Goal: Task Accomplishment & Management: Manage account settings

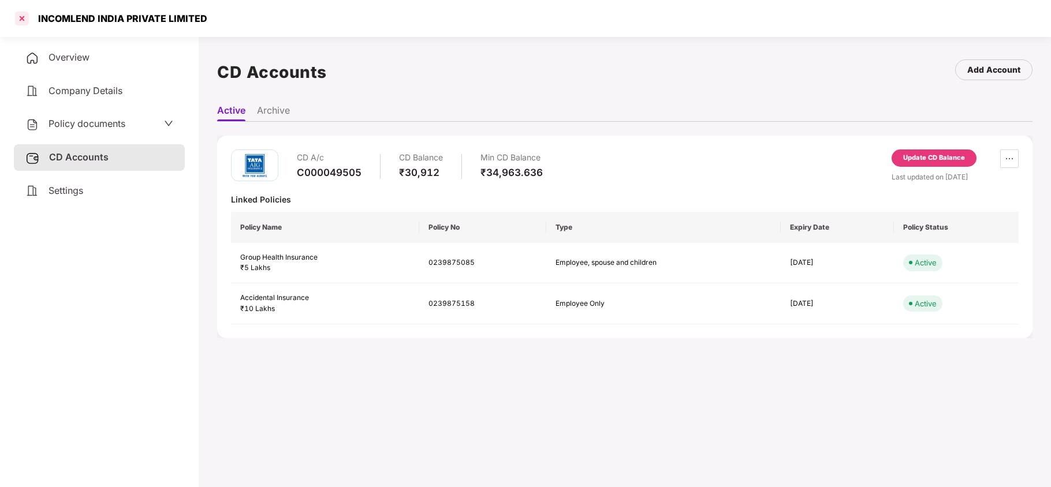
click at [26, 15] on div at bounding box center [22, 18] width 18 height 18
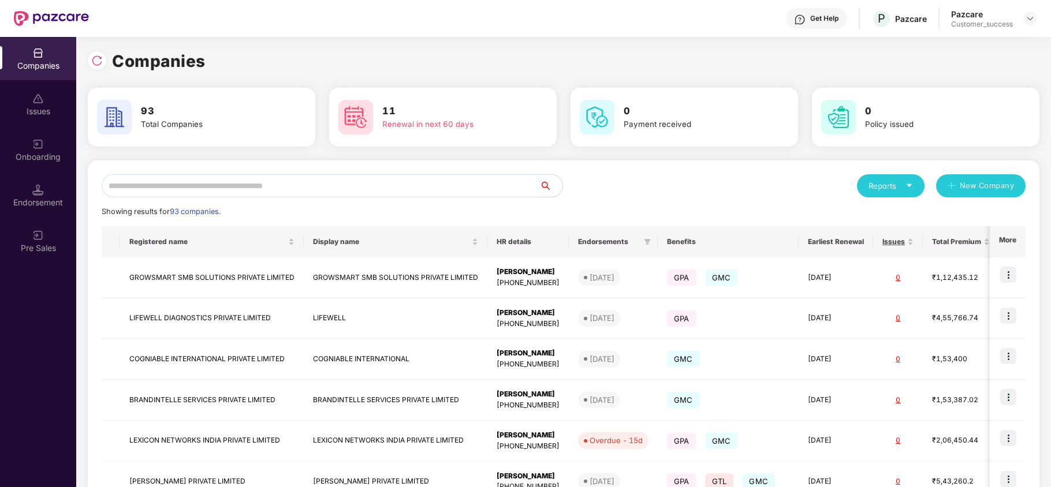
click at [236, 192] on input "text" at bounding box center [321, 185] width 438 height 23
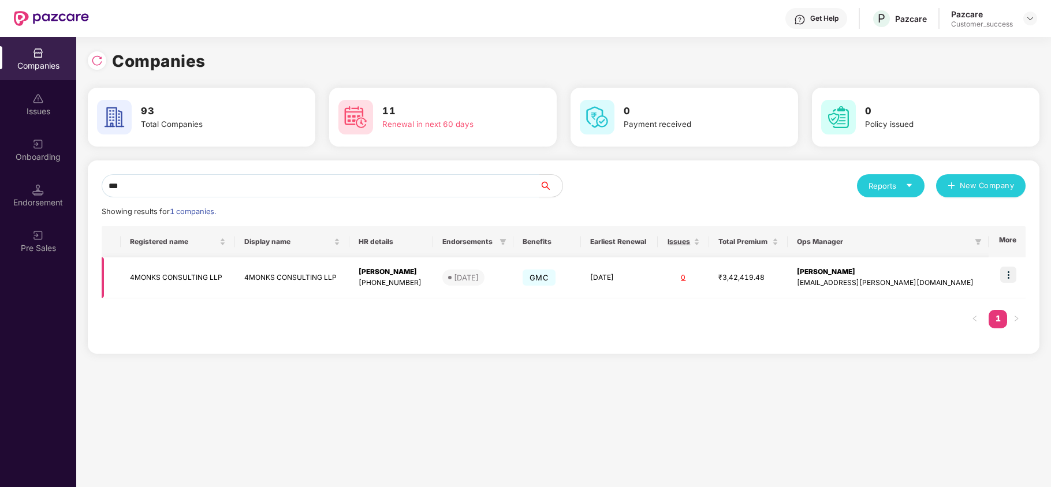
type input "***"
copy td "4MONKS CONSULTING LLP"
drag, startPoint x: 132, startPoint y: 275, endPoint x: 231, endPoint y: 282, distance: 99.0
click at [231, 282] on td "4MONKS CONSULTING LLP" at bounding box center [178, 278] width 114 height 41
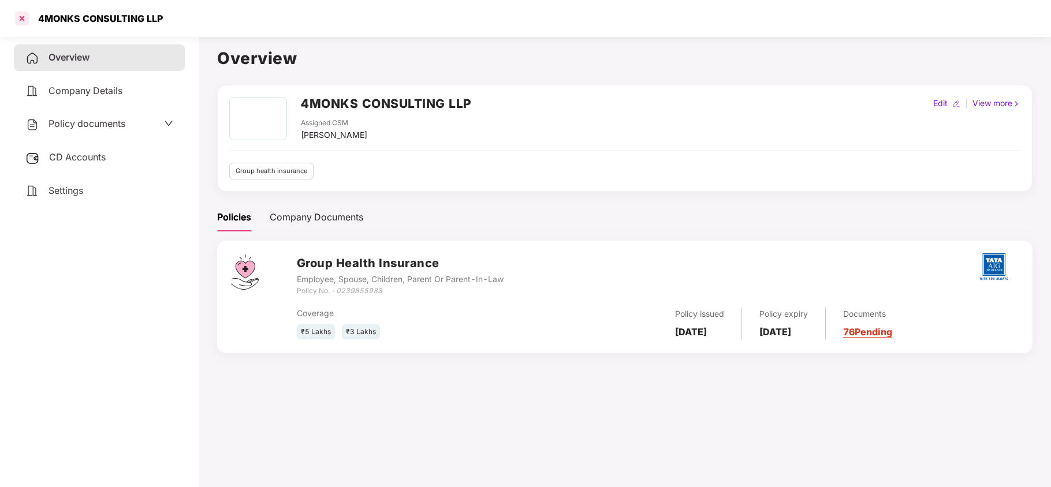
click at [23, 19] on div at bounding box center [22, 18] width 18 height 18
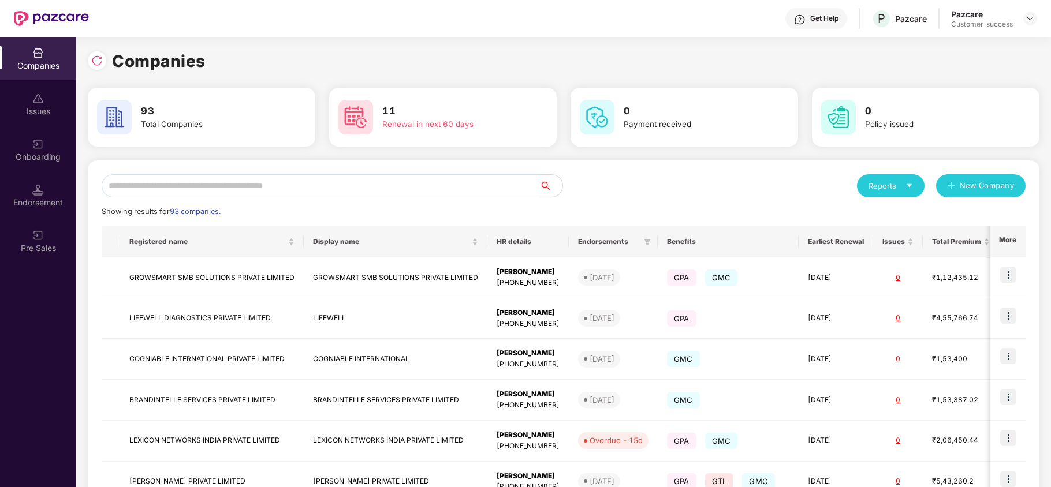
click at [218, 188] on input "text" at bounding box center [321, 185] width 438 height 23
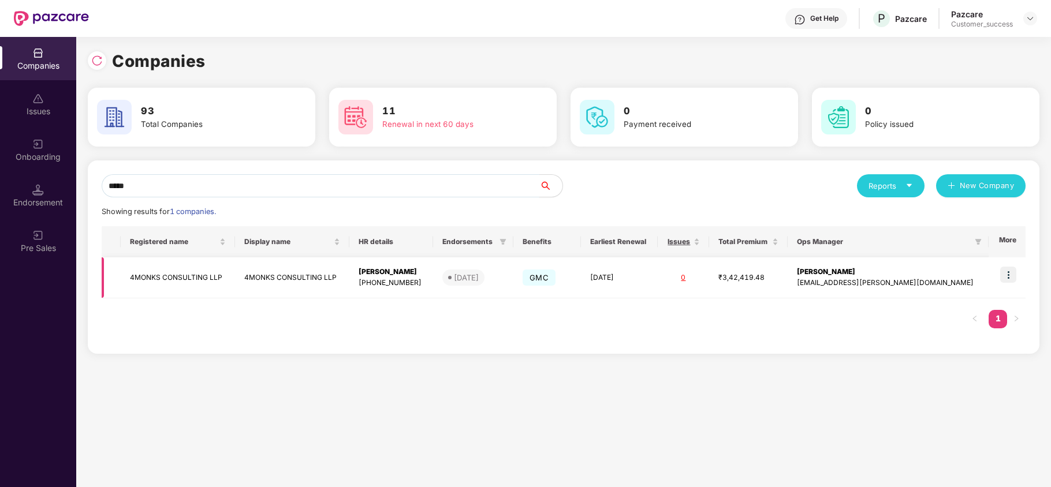
type input "*****"
click at [1005, 275] on img at bounding box center [1008, 275] width 16 height 16
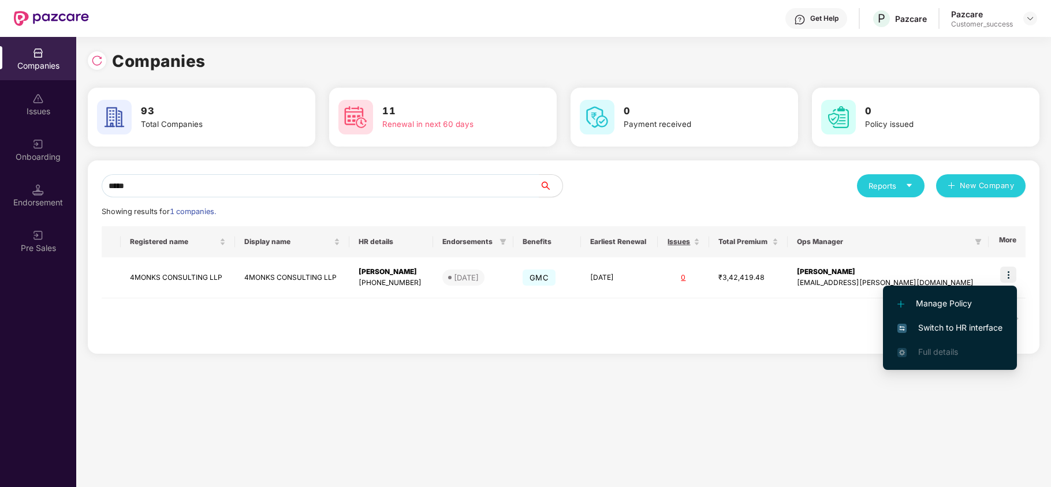
click at [962, 332] on span "Switch to HR interface" at bounding box center [950, 328] width 105 height 13
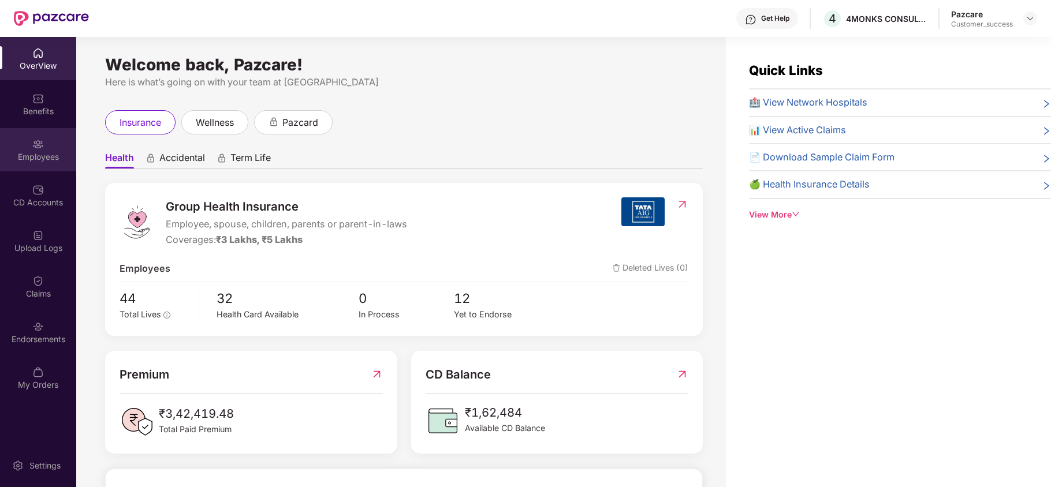
click at [25, 131] on div "Employees" at bounding box center [38, 149] width 76 height 43
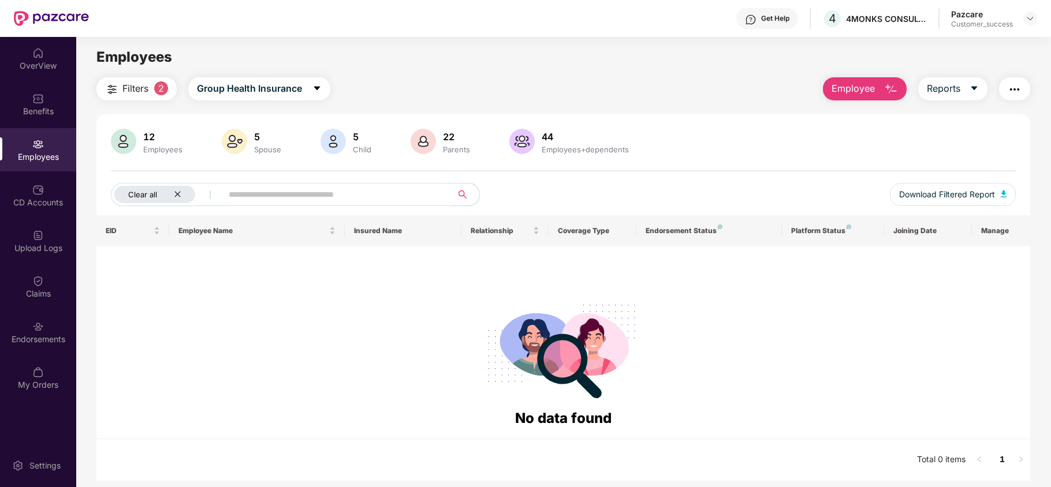
click at [176, 192] on icon "close" at bounding box center [178, 195] width 8 height 8
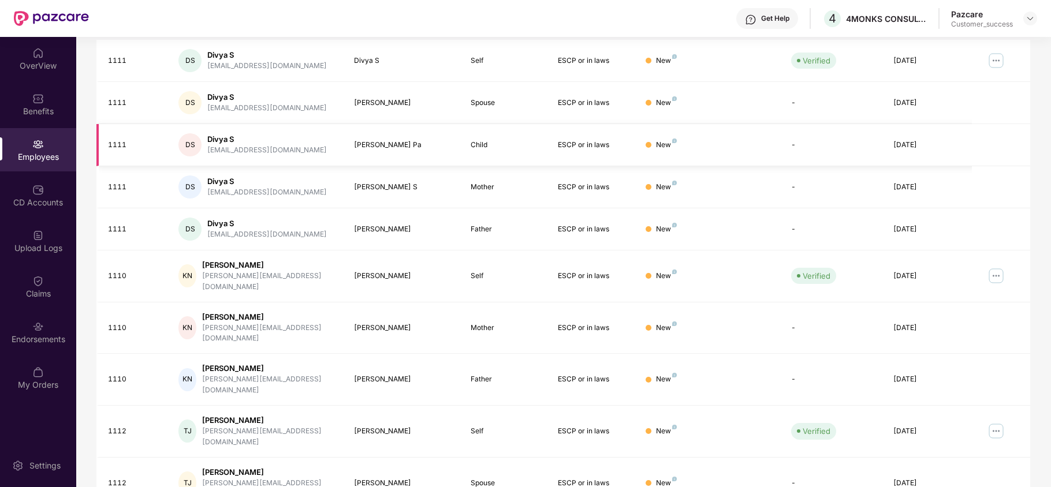
scroll to position [225, 0]
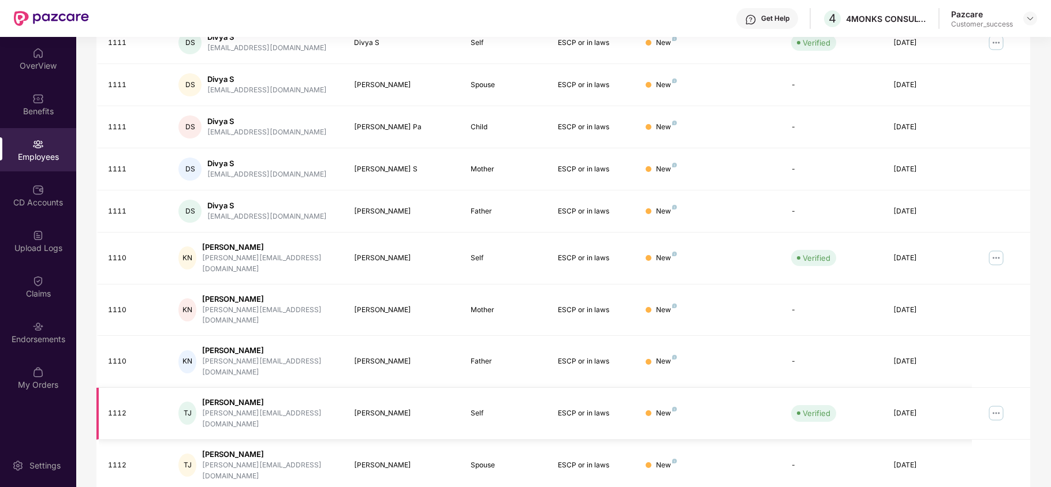
click at [993, 404] on img at bounding box center [996, 413] width 18 height 18
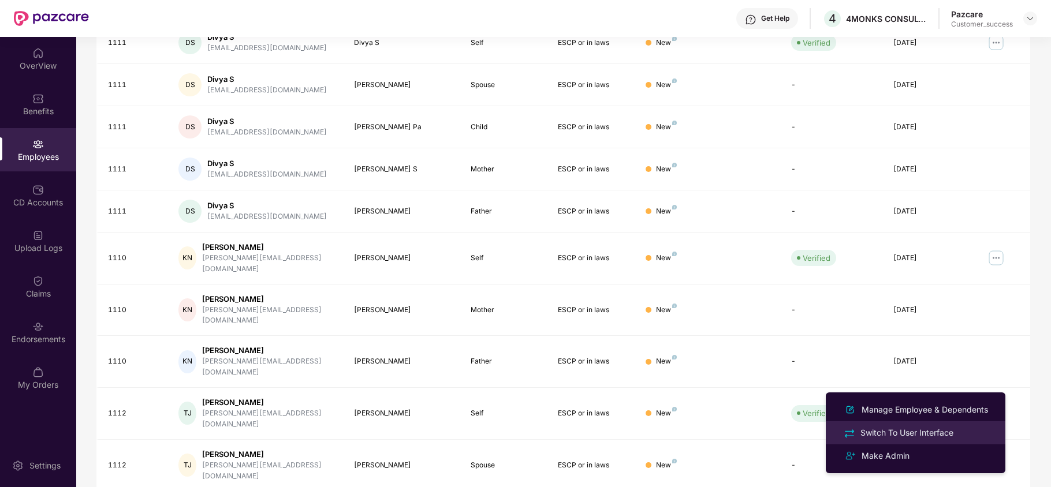
click at [936, 431] on div "Switch To User Interface" at bounding box center [907, 433] width 98 height 13
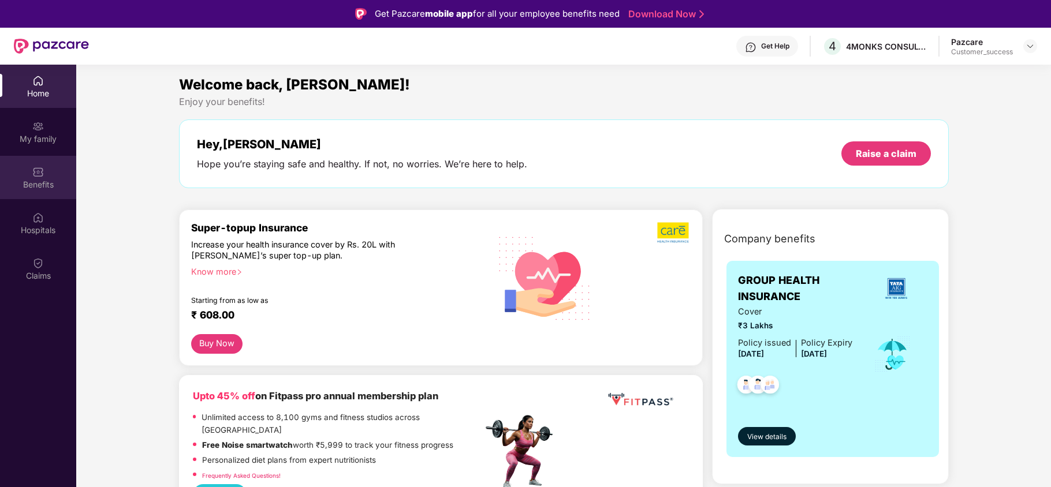
click at [42, 166] on img at bounding box center [38, 172] width 12 height 12
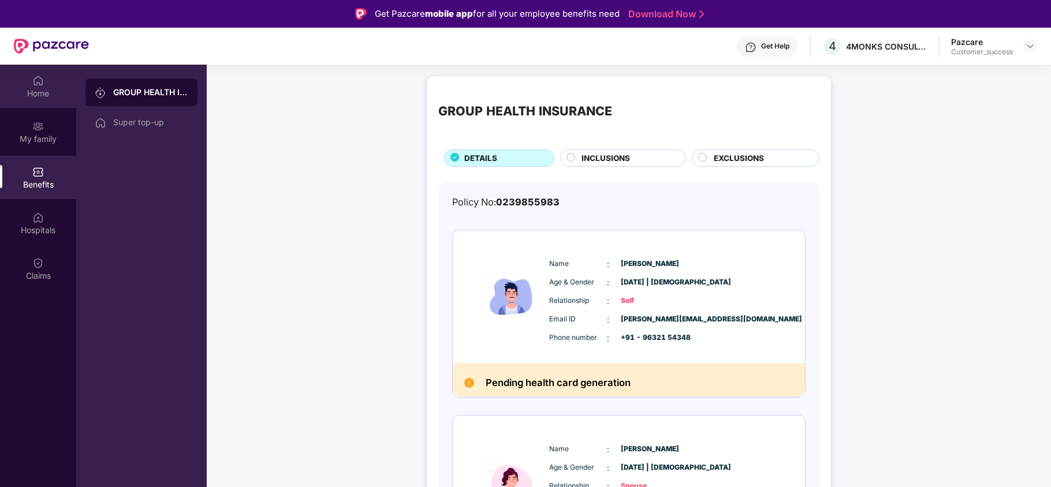
click at [25, 92] on div "Home" at bounding box center [38, 94] width 76 height 12
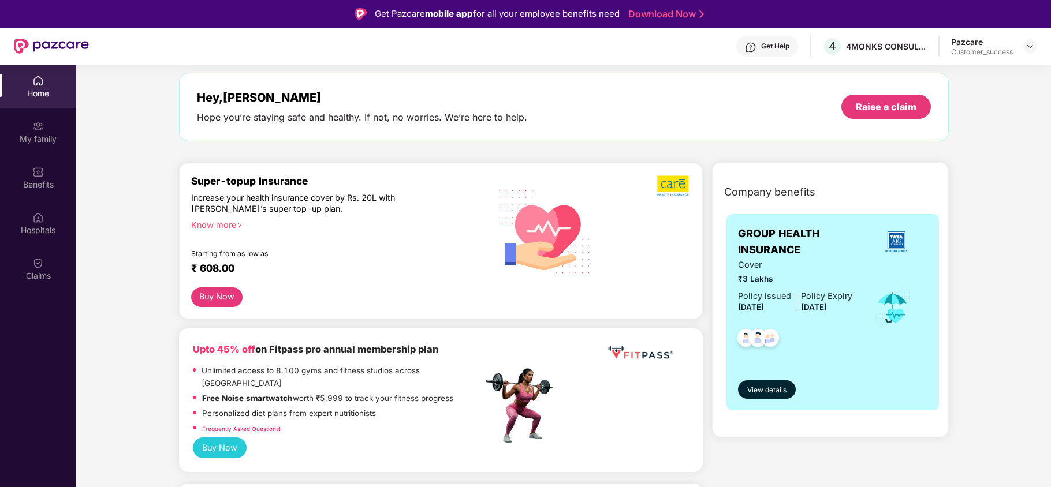
scroll to position [46, 0]
drag, startPoint x: 777, startPoint y: 276, endPoint x: 737, endPoint y: 276, distance: 39.9
click at [738, 276] on span "₹3 Lakhs" at bounding box center [795, 280] width 114 height 12
click at [1036, 45] on div at bounding box center [1030, 46] width 14 height 14
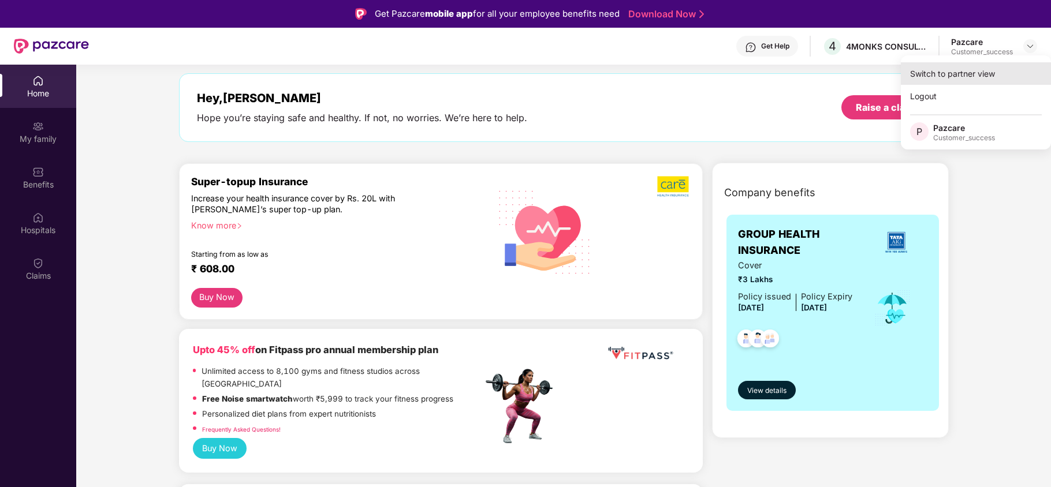
click at [977, 72] on div "Switch to partner view" at bounding box center [976, 73] width 150 height 23
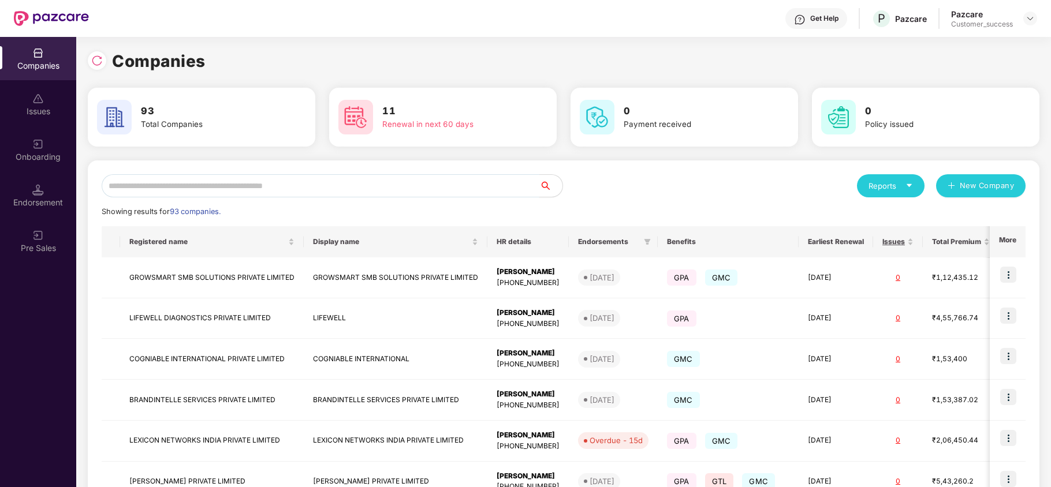
click at [310, 192] on input "text" at bounding box center [321, 185] width 438 height 23
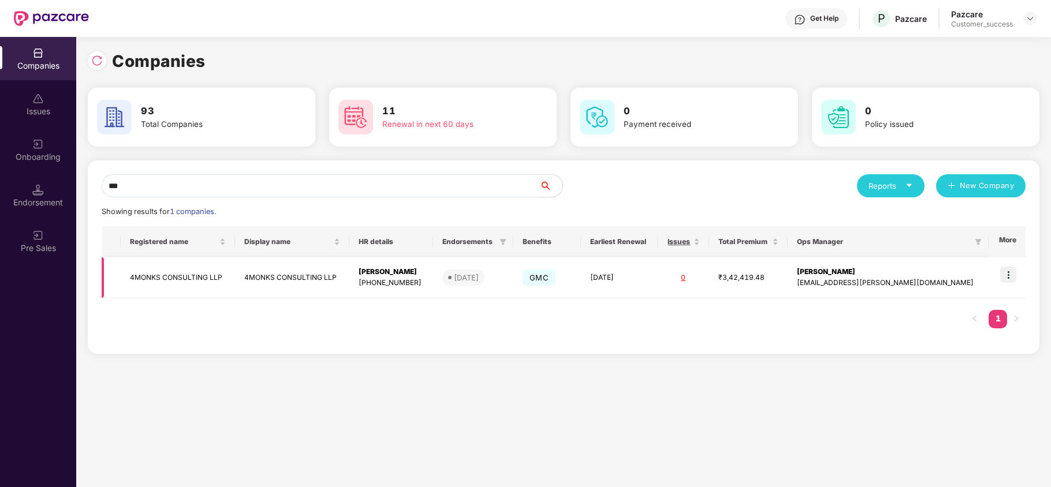
type input "***"
click at [1006, 277] on img at bounding box center [1008, 275] width 16 height 16
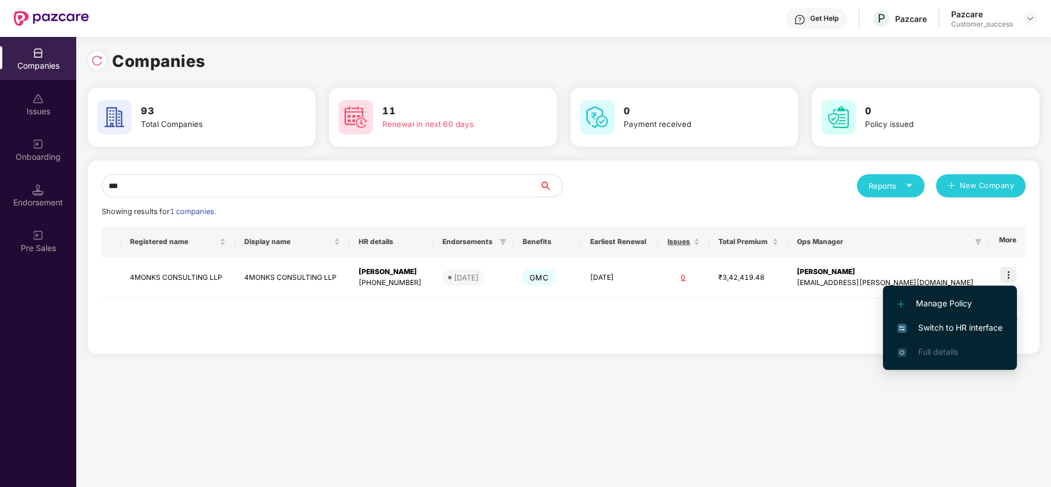
click at [955, 320] on li "Switch to HR interface" at bounding box center [950, 328] width 134 height 24
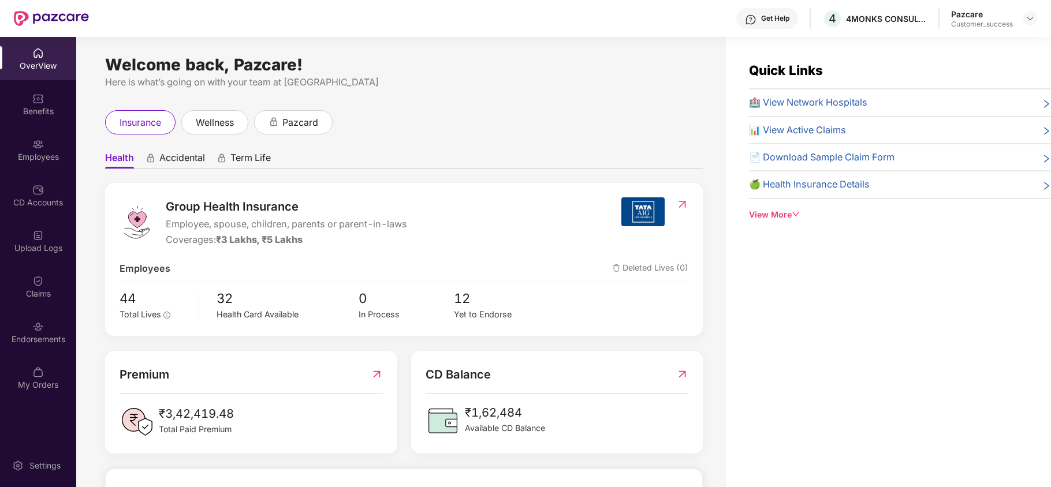
click at [50, 342] on div "Endorsements" at bounding box center [38, 340] width 76 height 12
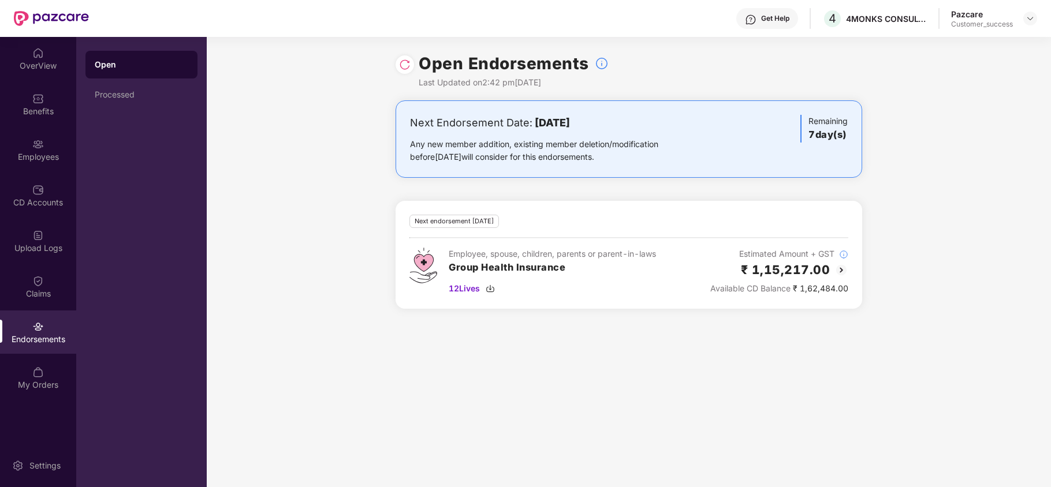
click at [837, 268] on img at bounding box center [842, 270] width 14 height 14
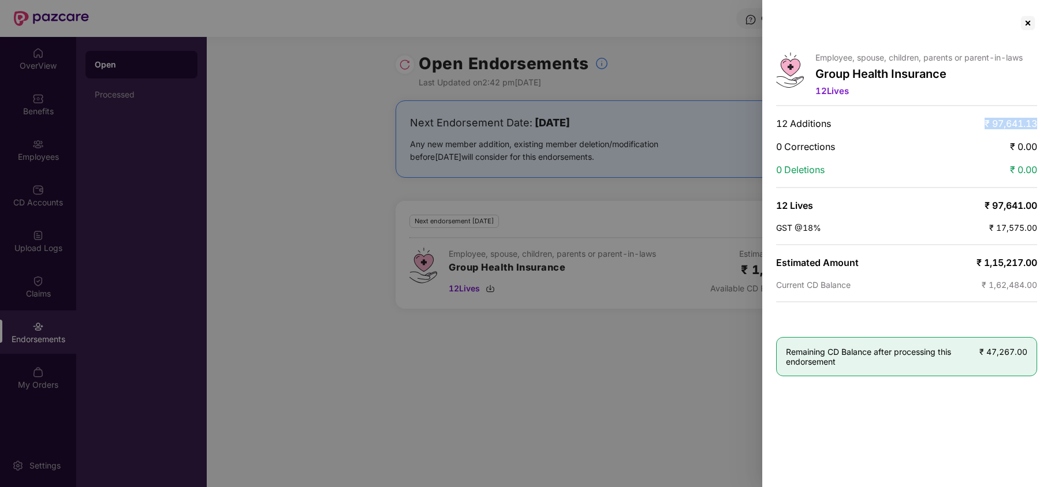
drag, startPoint x: 981, startPoint y: 122, endPoint x: 1038, endPoint y: 128, distance: 57.4
click at [1038, 128] on div "Employee, spouse, children, parents or parent-in-laws Group Health Insurance 12…" at bounding box center [906, 243] width 289 height 487
click at [997, 128] on span "₹ 97,641.13" at bounding box center [1011, 124] width 53 height 12
drag, startPoint x: 974, startPoint y: 120, endPoint x: 1040, endPoint y: 126, distance: 66.1
click at [1040, 126] on div "Employee, spouse, children, parents or parent-in-laws Group Health Insurance 12…" at bounding box center [906, 243] width 289 height 487
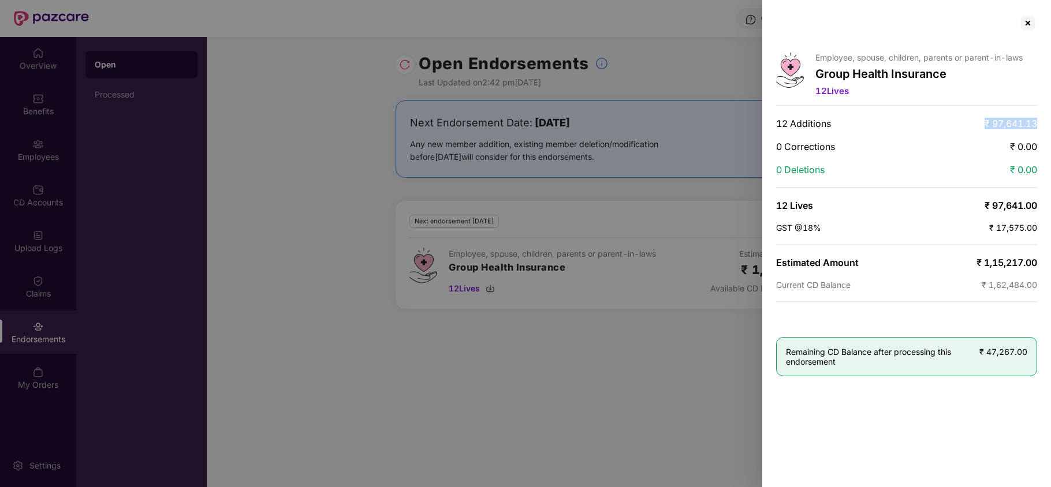
click at [993, 125] on span "₹ 97,641.13" at bounding box center [1011, 124] width 53 height 12
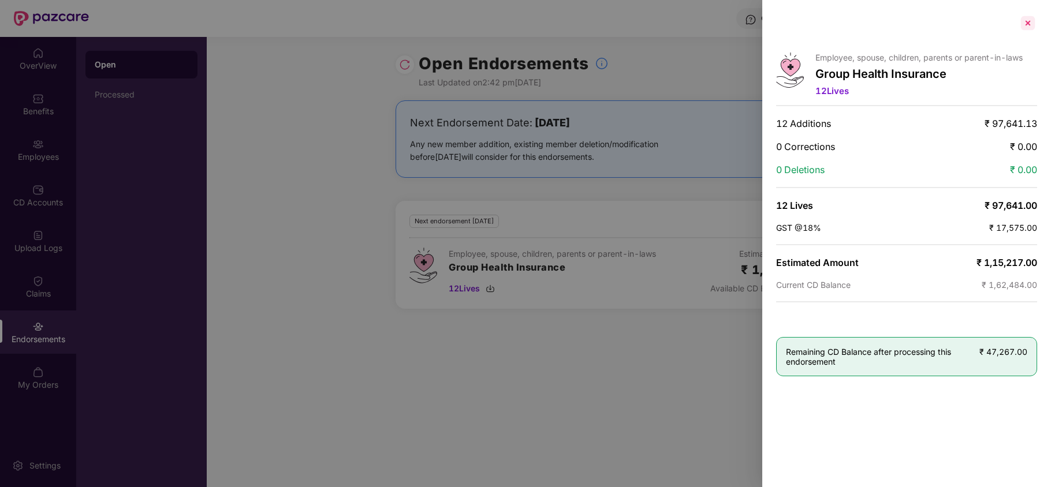
click at [1029, 28] on div at bounding box center [1028, 23] width 18 height 18
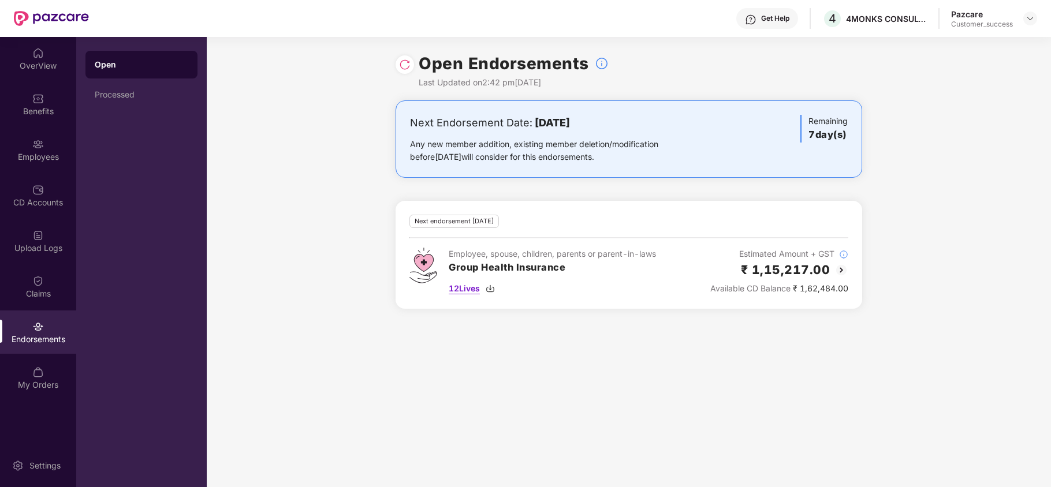
click at [492, 291] on img at bounding box center [490, 288] width 9 height 9
click at [1030, 15] on img at bounding box center [1030, 18] width 9 height 9
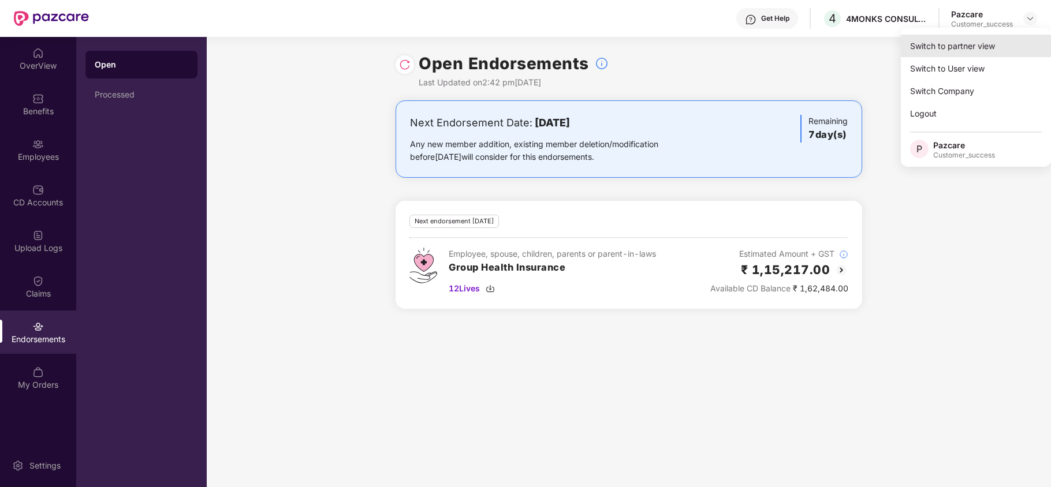
click at [982, 39] on div "Switch to partner view" at bounding box center [976, 46] width 150 height 23
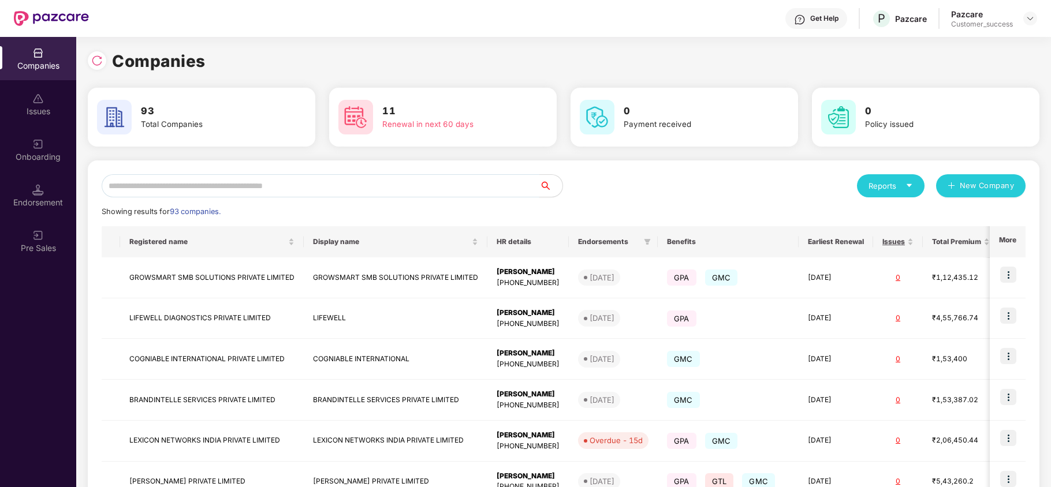
click at [310, 189] on input "text" at bounding box center [321, 185] width 438 height 23
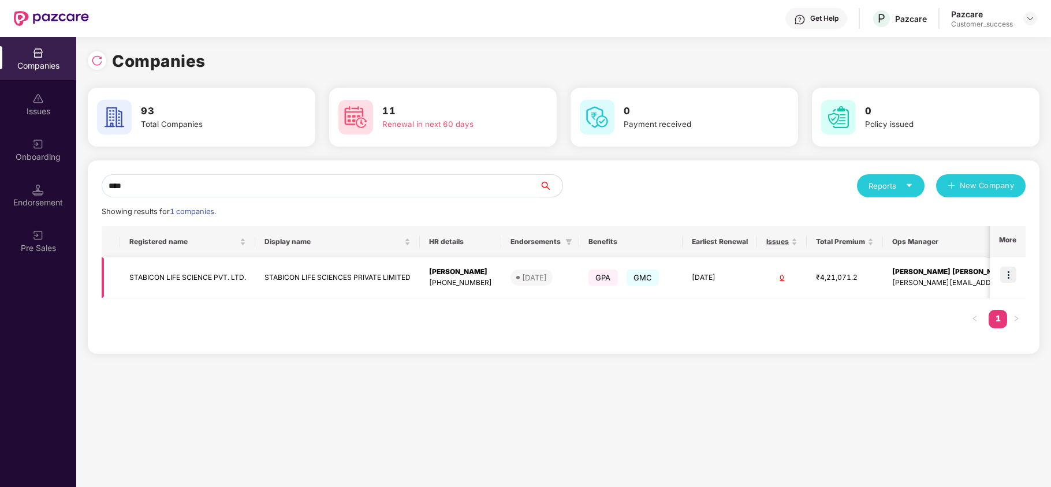
type input "****"
click at [1012, 274] on img at bounding box center [1008, 275] width 16 height 16
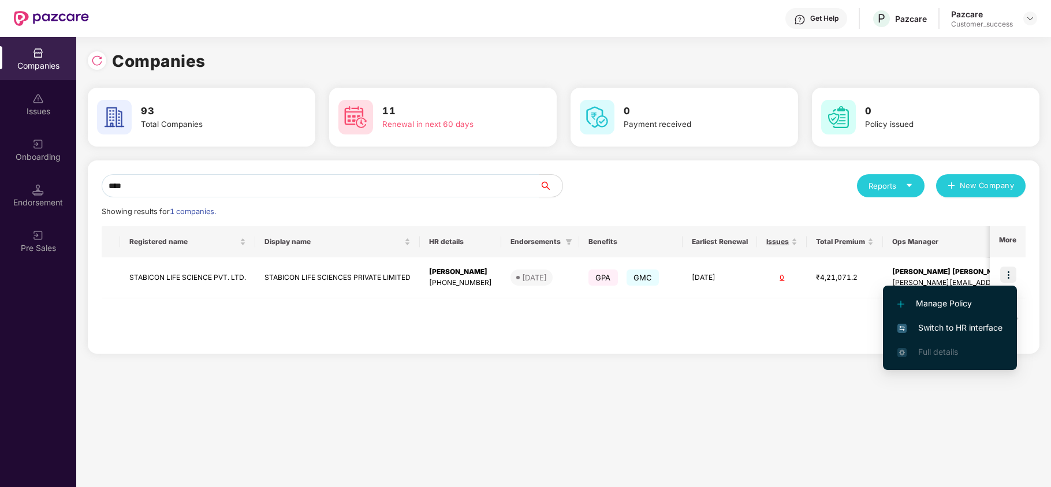
click at [978, 328] on span "Switch to HR interface" at bounding box center [950, 328] width 105 height 13
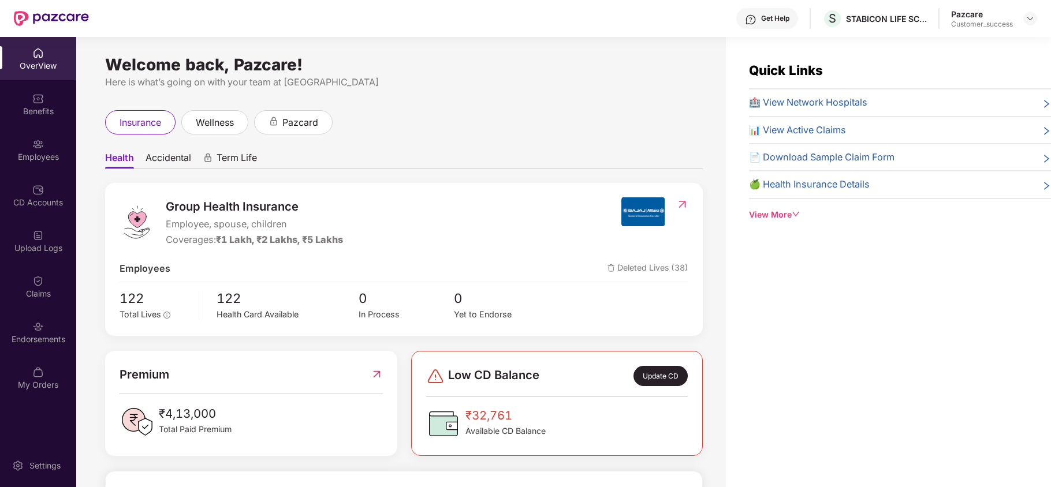
click at [37, 159] on div "Employees" at bounding box center [38, 157] width 76 height 12
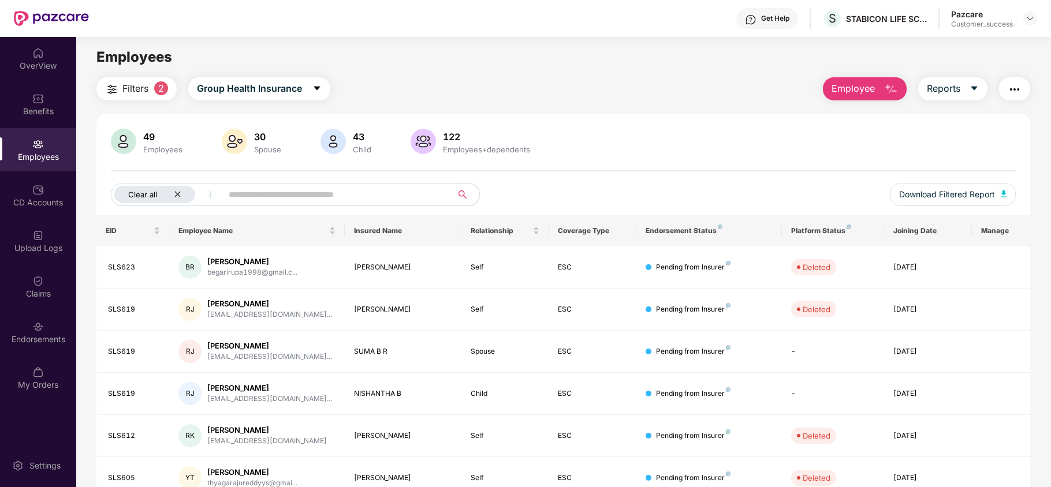
click at [172, 192] on div "Clear all" at bounding box center [154, 194] width 81 height 17
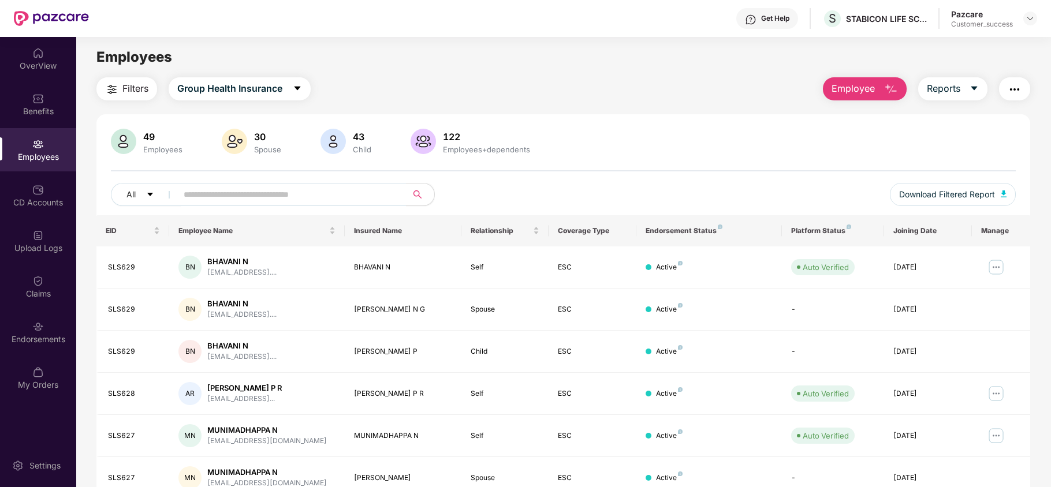
click at [860, 100] on div "Filters Group Health Insurance Employee Reports 49 Employees 30 Spouse 43 Child…" at bounding box center [563, 393] width 934 height 632
click at [865, 89] on span "Employee" at bounding box center [853, 88] width 43 height 14
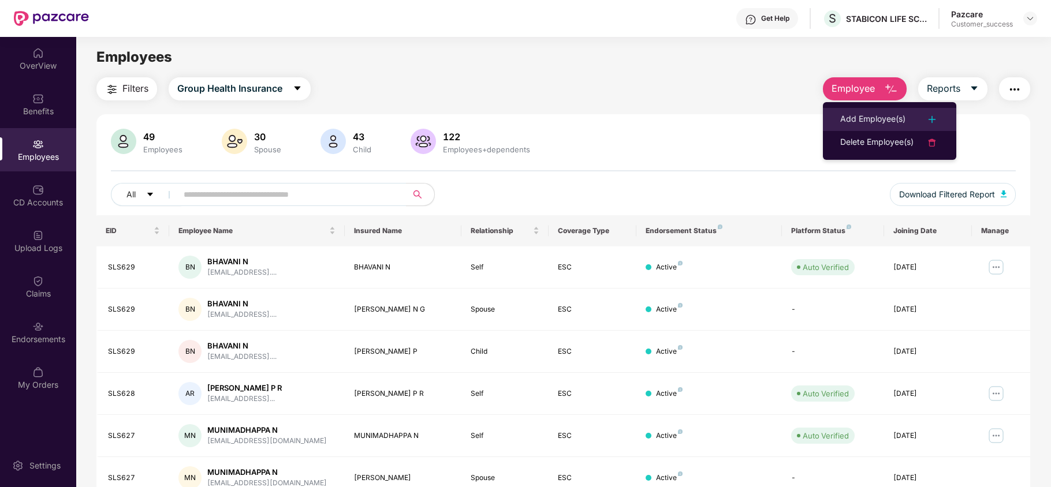
click at [864, 113] on div "Add Employee(s)" at bounding box center [872, 120] width 65 height 14
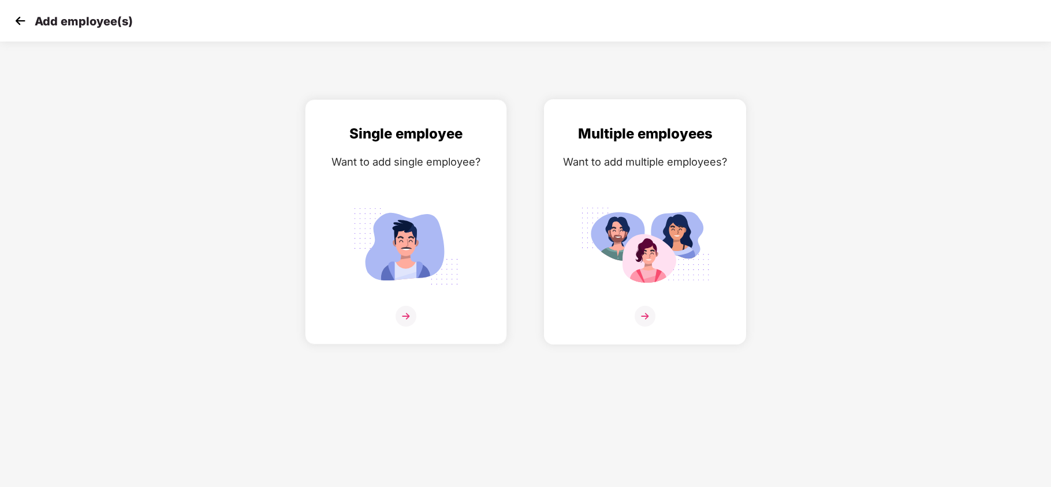
click at [602, 218] on img at bounding box center [644, 247] width 129 height 90
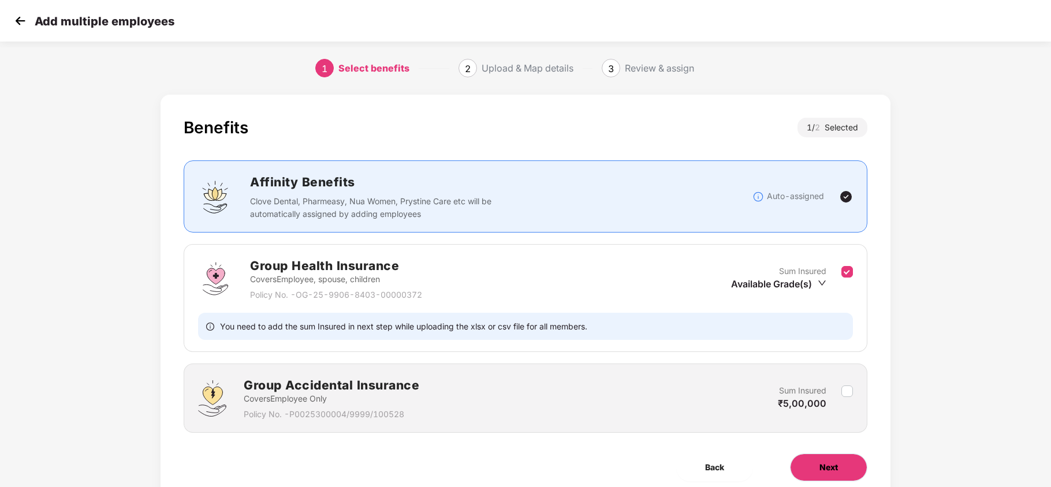
click at [830, 461] on button "Next" at bounding box center [828, 468] width 77 height 28
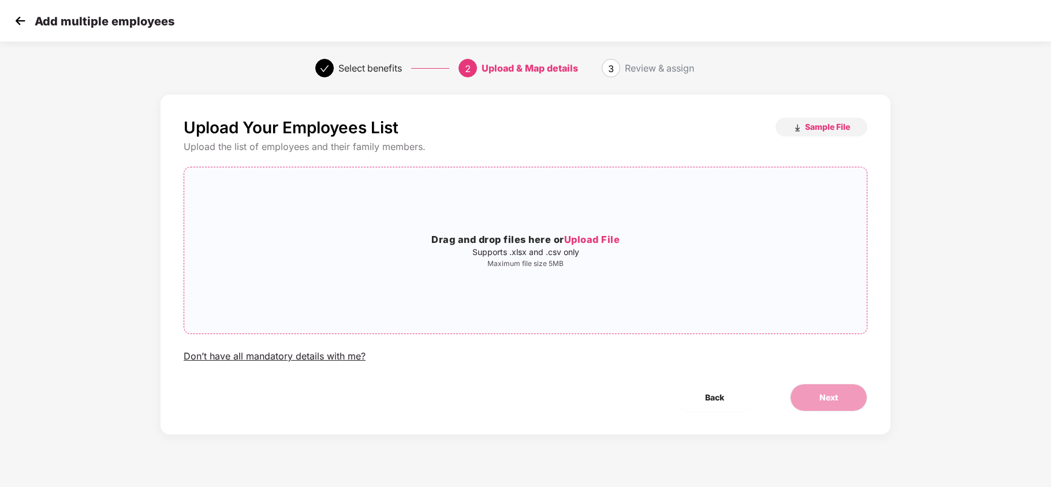
click at [588, 245] on span "Upload File" at bounding box center [592, 240] width 56 height 12
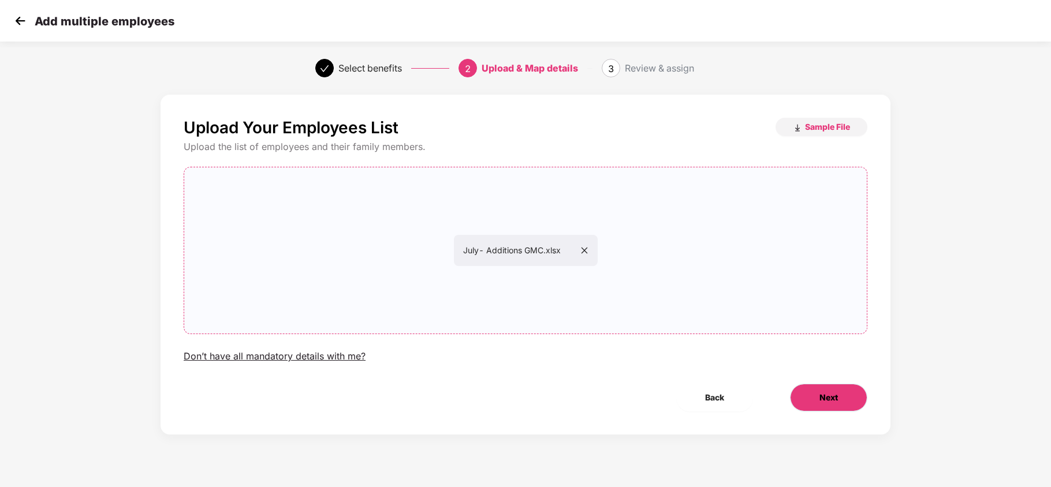
click at [809, 386] on button "Next" at bounding box center [828, 398] width 77 height 28
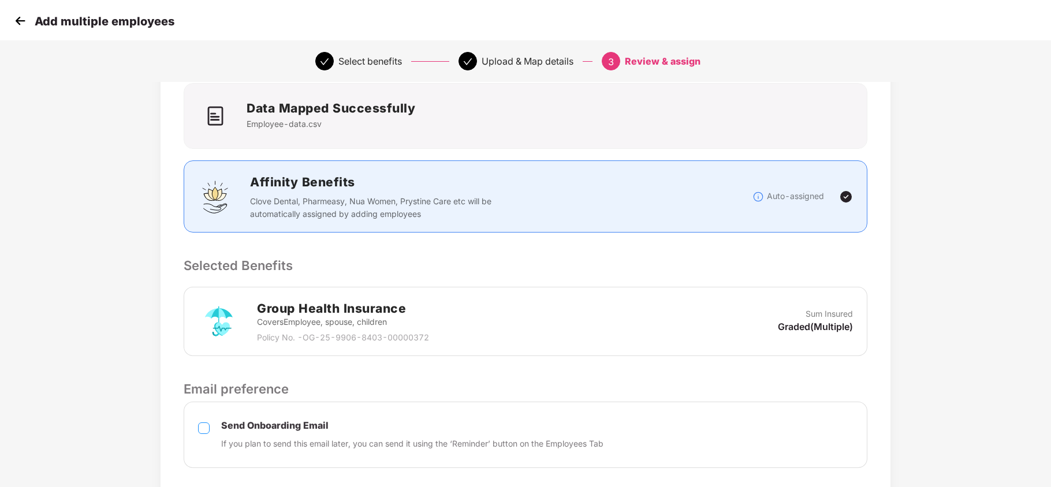
scroll to position [158, 0]
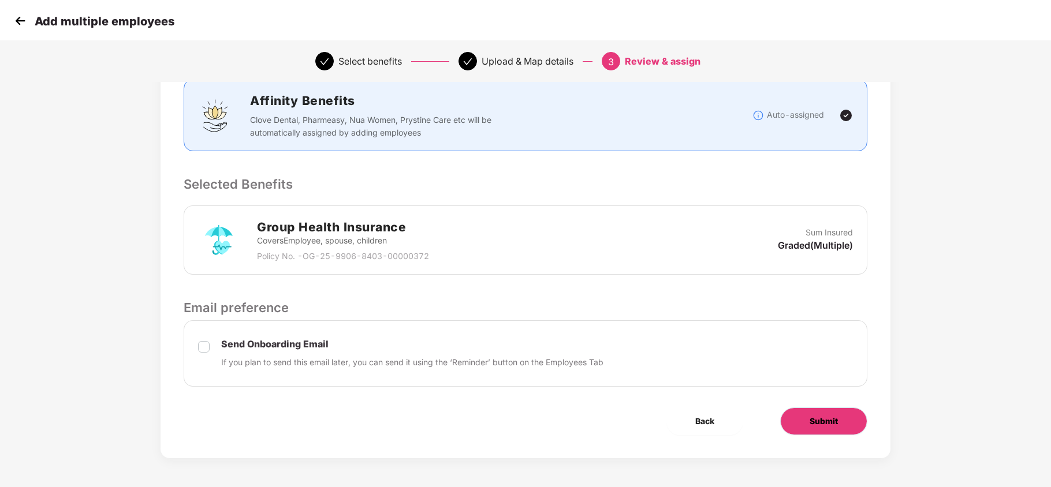
click at [815, 417] on span "Submit" at bounding box center [824, 421] width 28 height 13
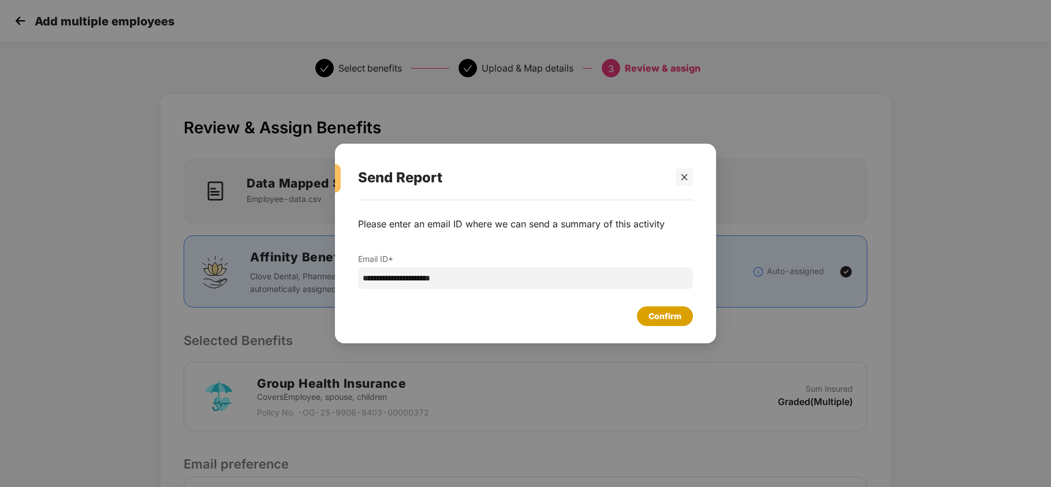
click at [679, 322] on div "Confirm" at bounding box center [665, 316] width 33 height 13
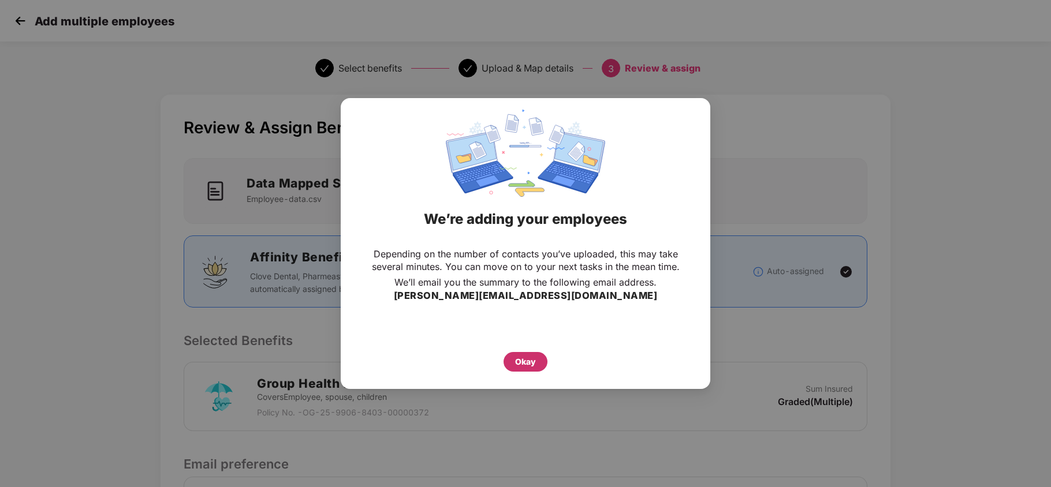
click at [513, 370] on div "Okay" at bounding box center [526, 362] width 44 height 20
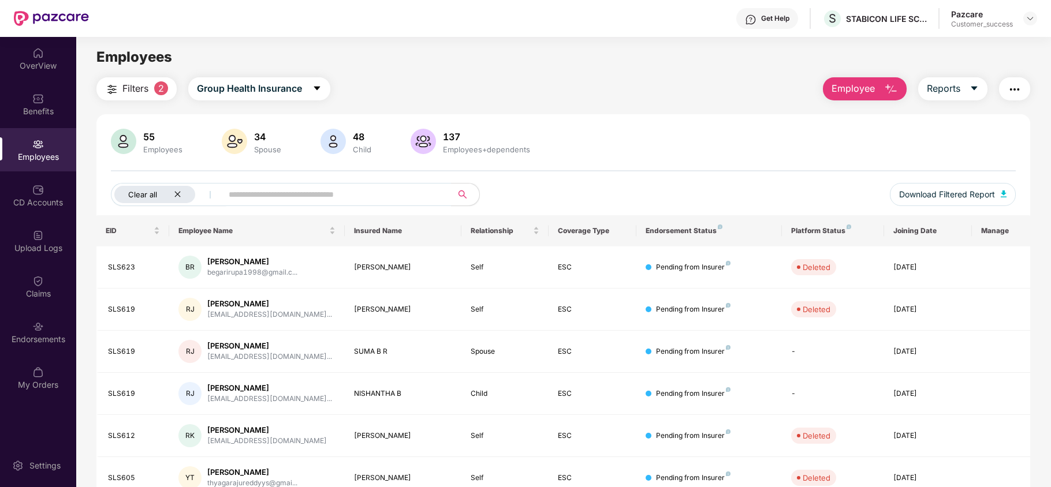
click at [184, 193] on div "Clear all" at bounding box center [154, 194] width 81 height 17
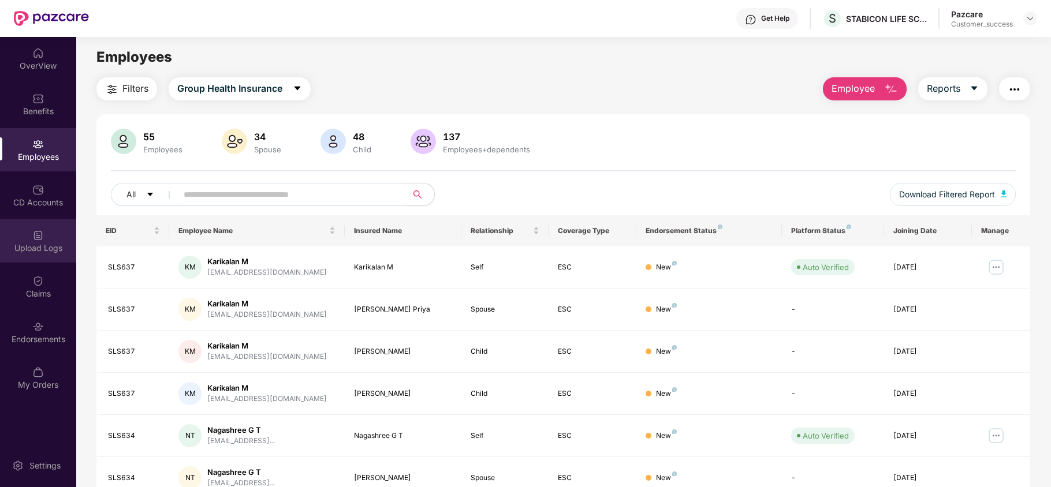
click at [32, 248] on div "Upload Logs" at bounding box center [38, 249] width 76 height 12
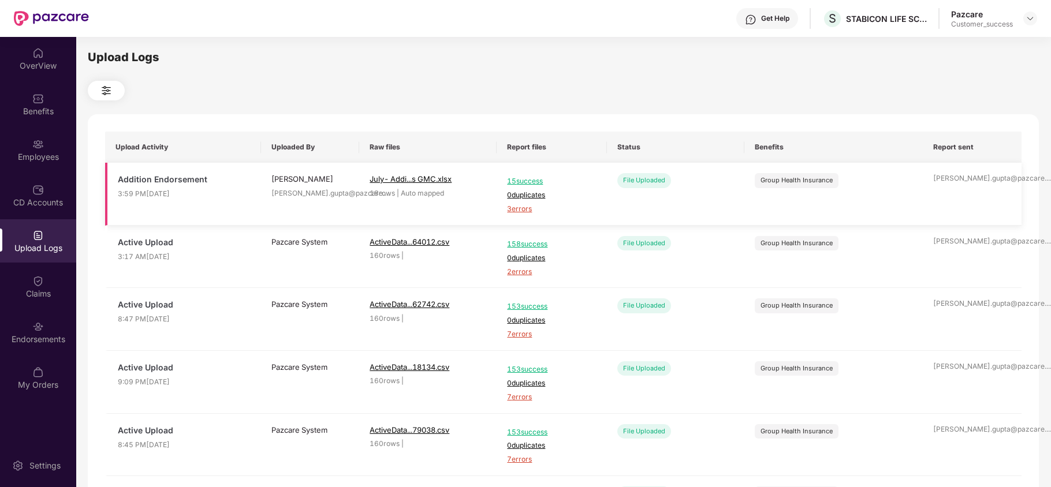
click at [523, 211] on span "3 errors" at bounding box center [551, 209] width 89 height 11
click at [33, 141] on img at bounding box center [38, 145] width 12 height 12
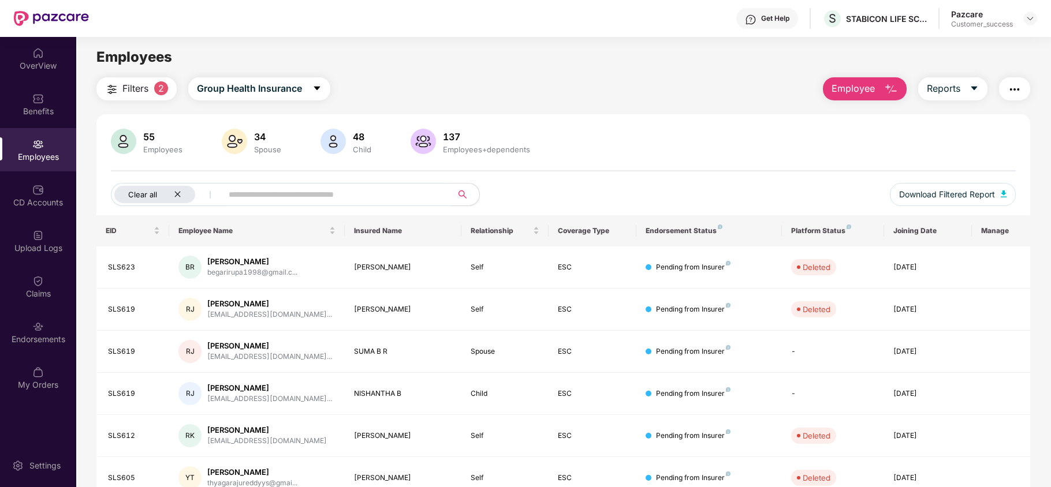
click at [174, 192] on icon "close" at bounding box center [178, 195] width 8 height 8
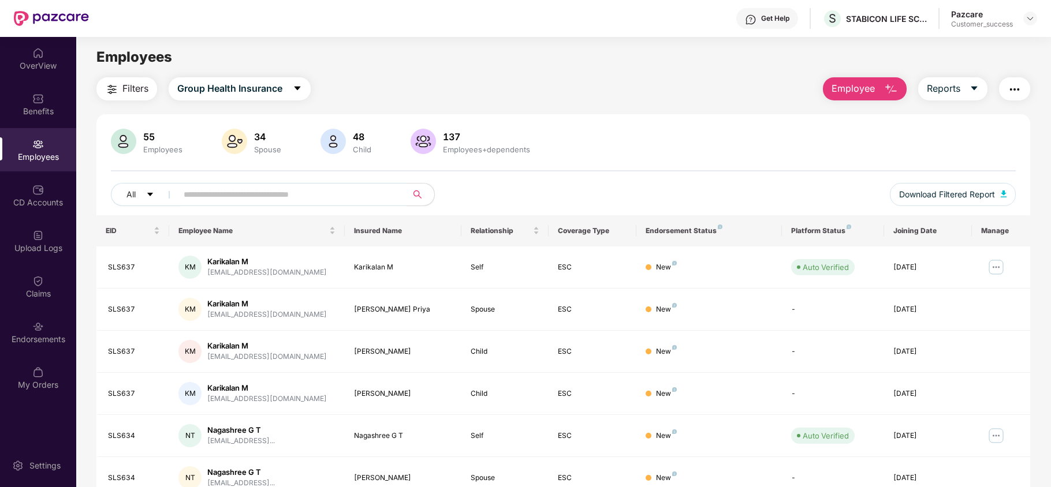
click at [253, 198] on input "text" at bounding box center [287, 194] width 207 height 17
paste input "******"
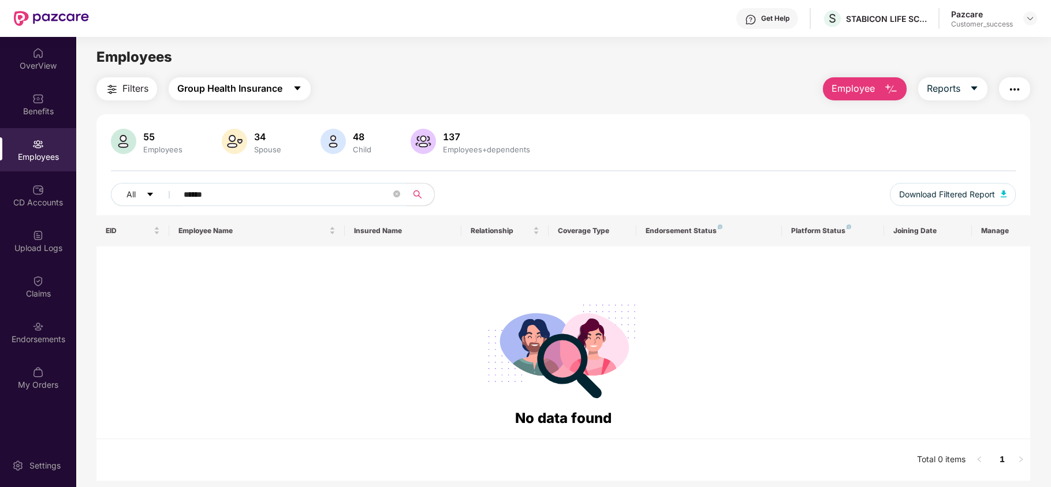
type input "******"
click at [261, 91] on span "Group Health Insurance" at bounding box center [229, 88] width 105 height 14
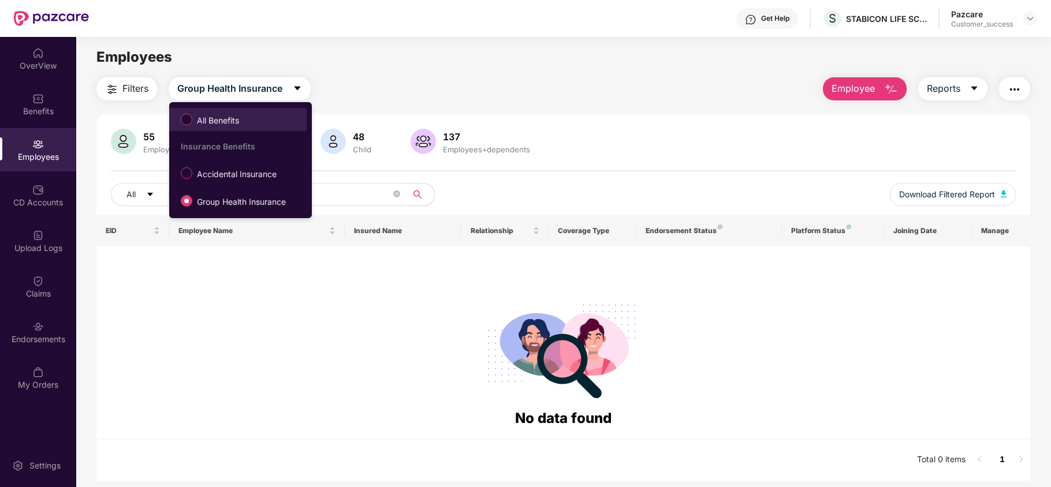
click at [254, 110] on span "All Benefits" at bounding box center [238, 120] width 126 height 20
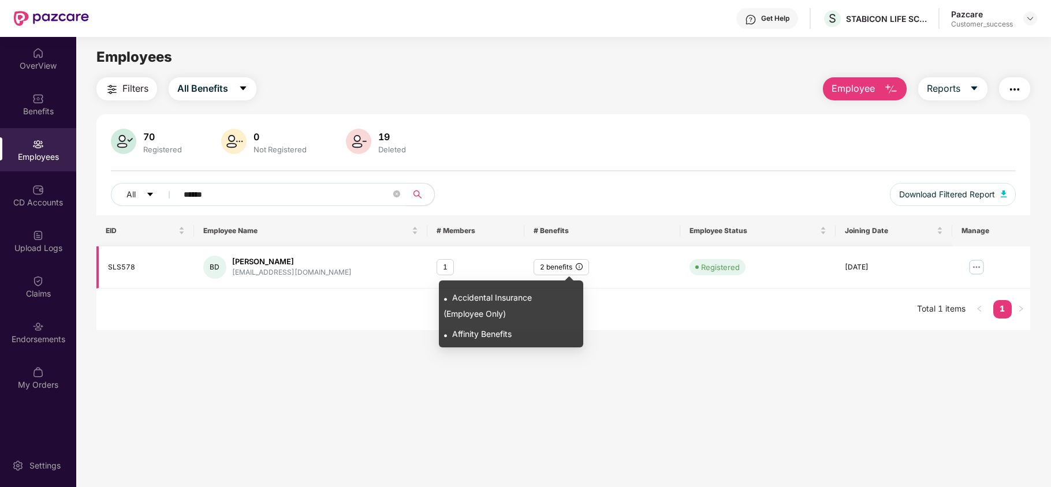
click at [576, 269] on icon "info-circle" at bounding box center [579, 266] width 7 height 7
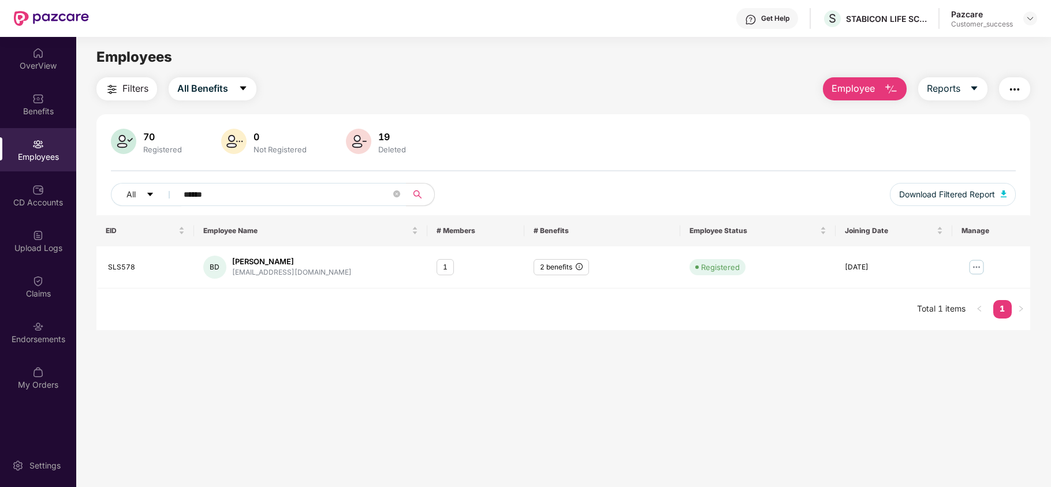
click at [638, 299] on div "EID Employee Name # Members # Benefits Employee Status Joining Date Manage SLS5…" at bounding box center [563, 272] width 934 height 115
click at [401, 194] on span "******" at bounding box center [288, 194] width 237 height 23
click at [389, 190] on input "******" at bounding box center [287, 194] width 207 height 17
click at [398, 196] on icon "close-circle" at bounding box center [396, 194] width 7 height 7
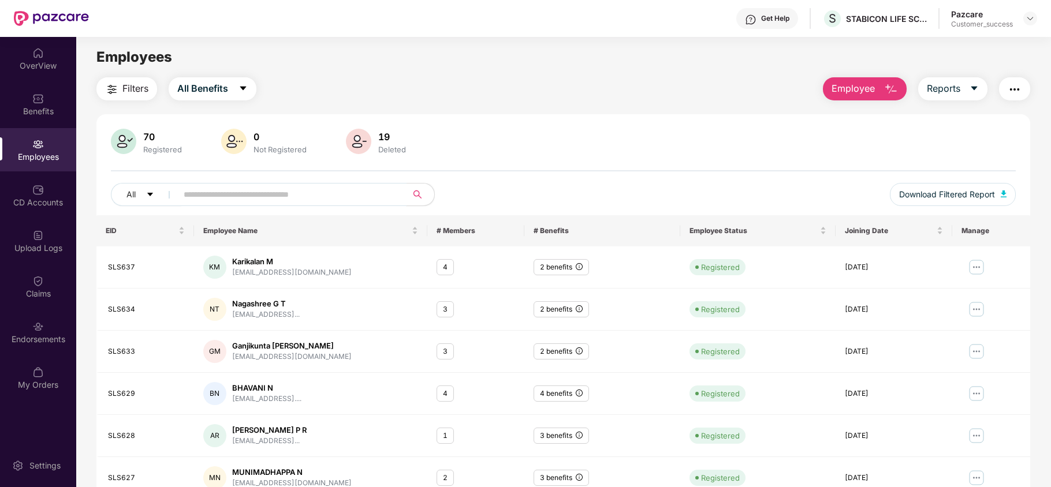
click at [230, 198] on input "text" at bounding box center [287, 194] width 207 height 17
paste input "******"
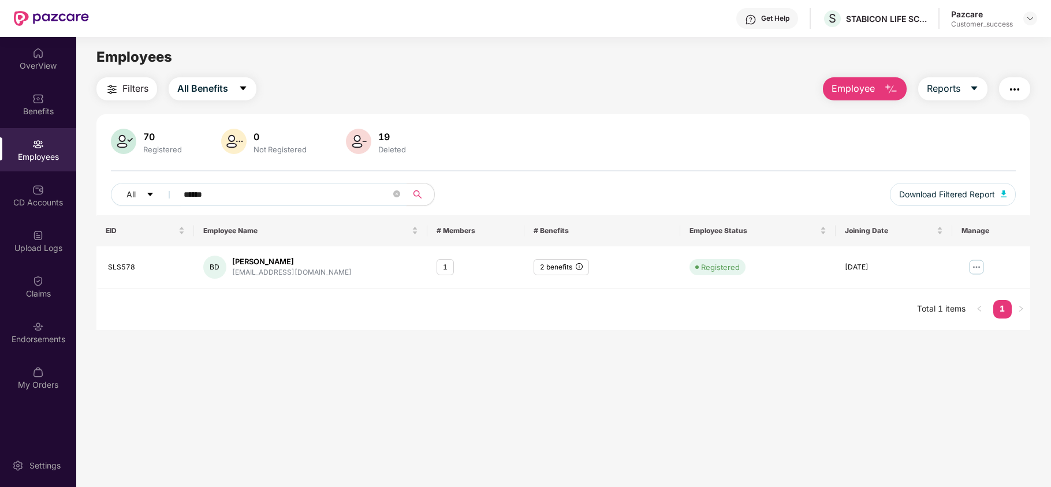
type input "******"
click at [857, 90] on span "Employee" at bounding box center [853, 88] width 43 height 14
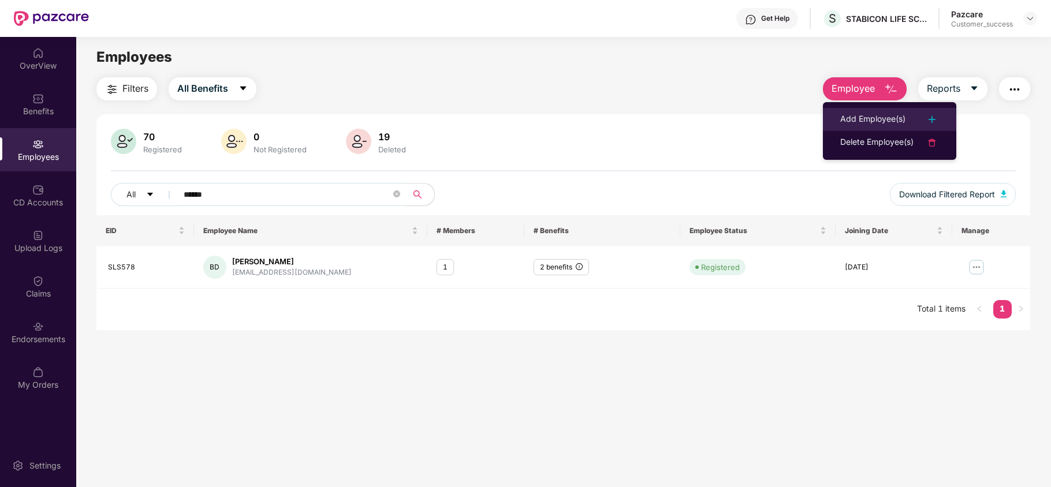
click at [843, 109] on li "Add Employee(s)" at bounding box center [889, 119] width 133 height 23
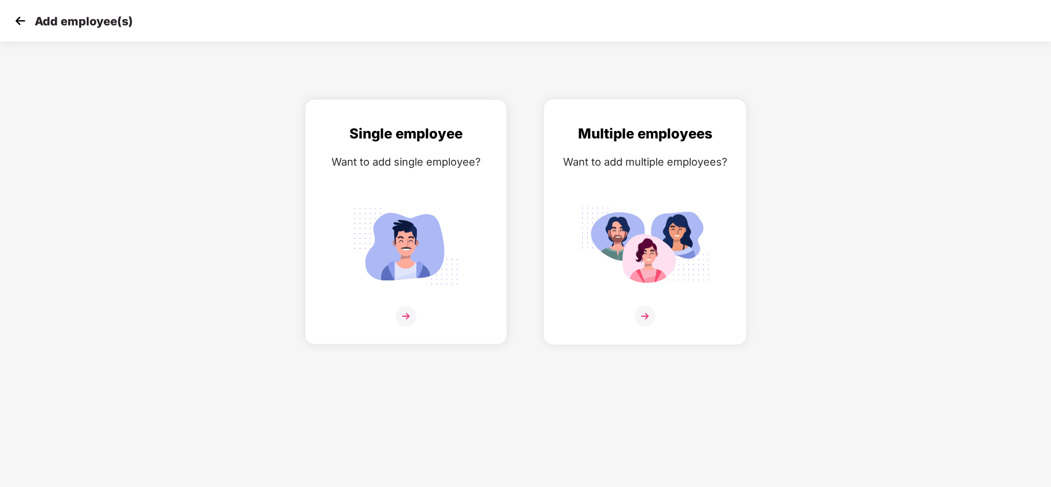
click at [612, 218] on img at bounding box center [644, 247] width 129 height 90
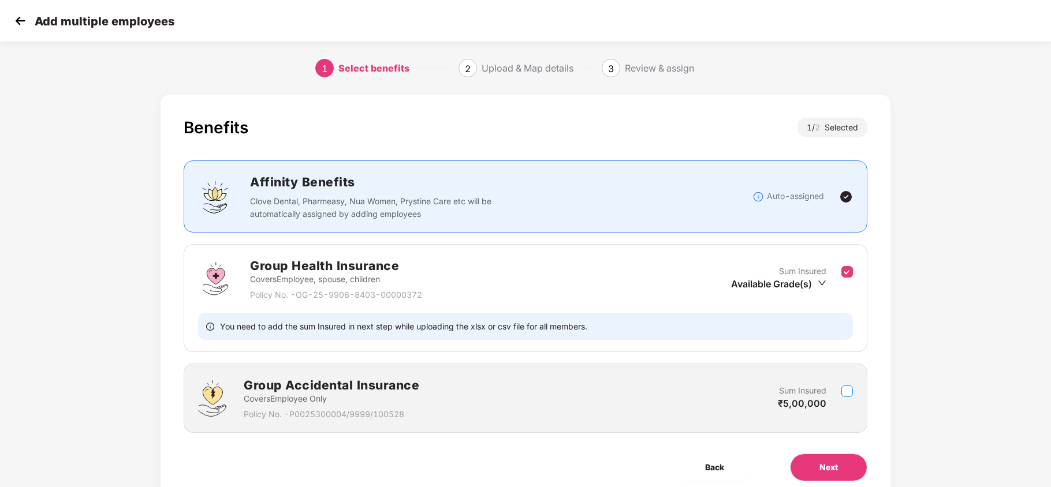
scroll to position [47, 0]
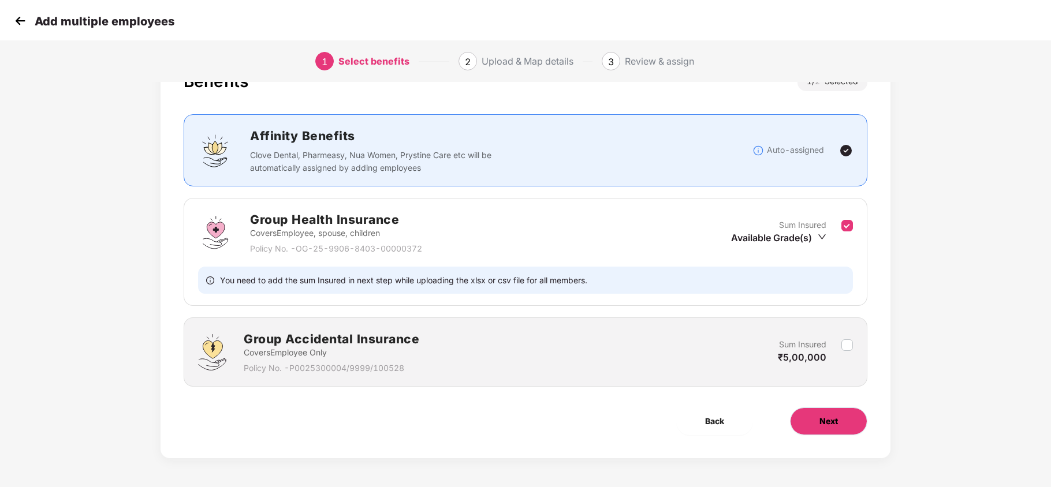
click at [815, 414] on button "Next" at bounding box center [828, 422] width 77 height 28
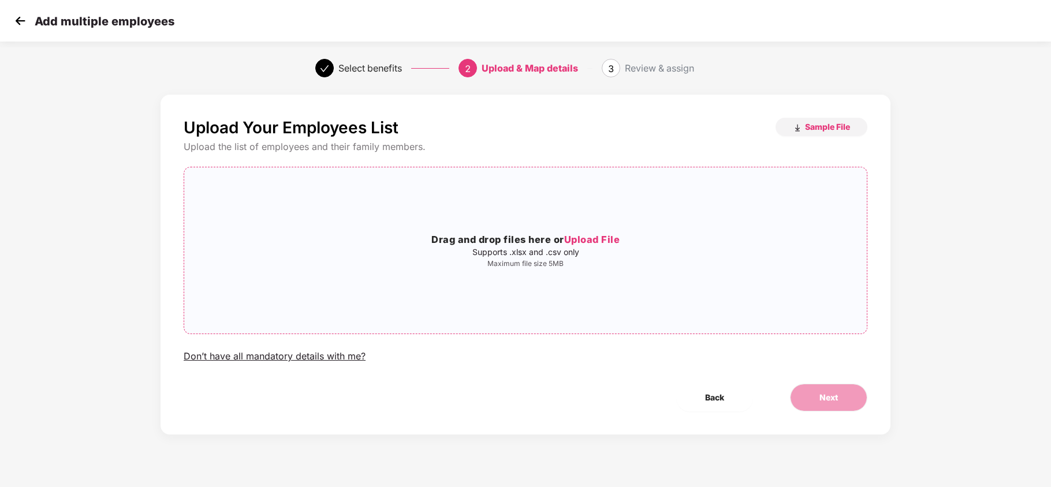
click at [608, 246] on h3 "Drag and drop files here or Upload File" at bounding box center [525, 240] width 683 height 15
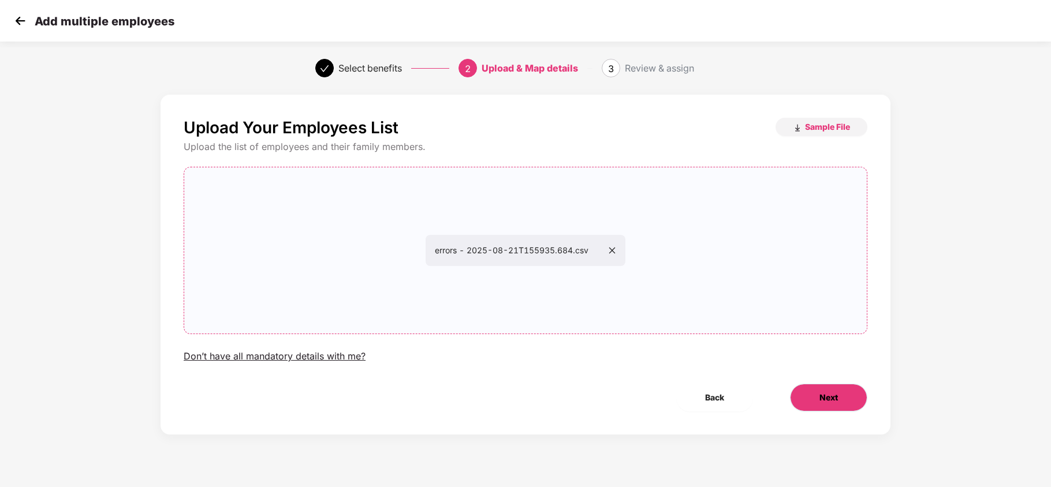
click at [812, 394] on button "Next" at bounding box center [828, 398] width 77 height 28
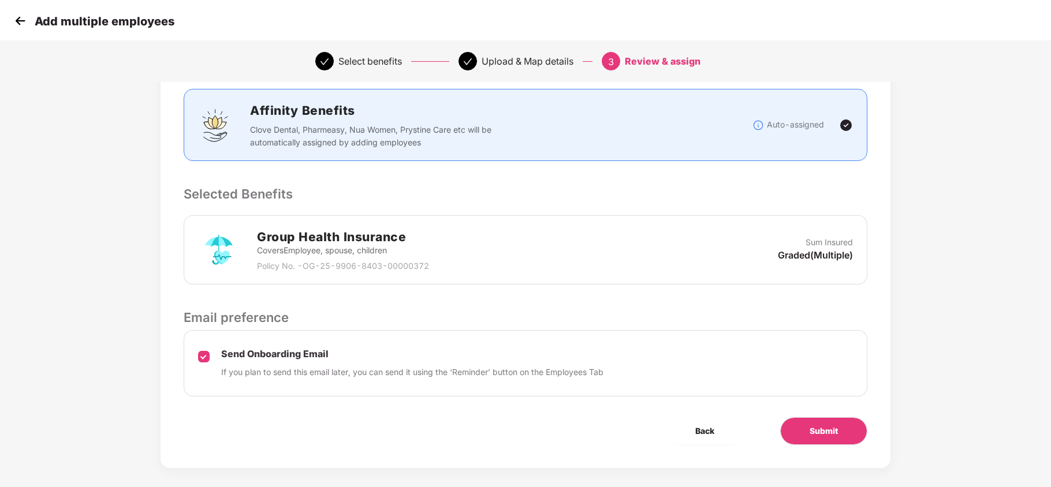
scroll to position [158, 0]
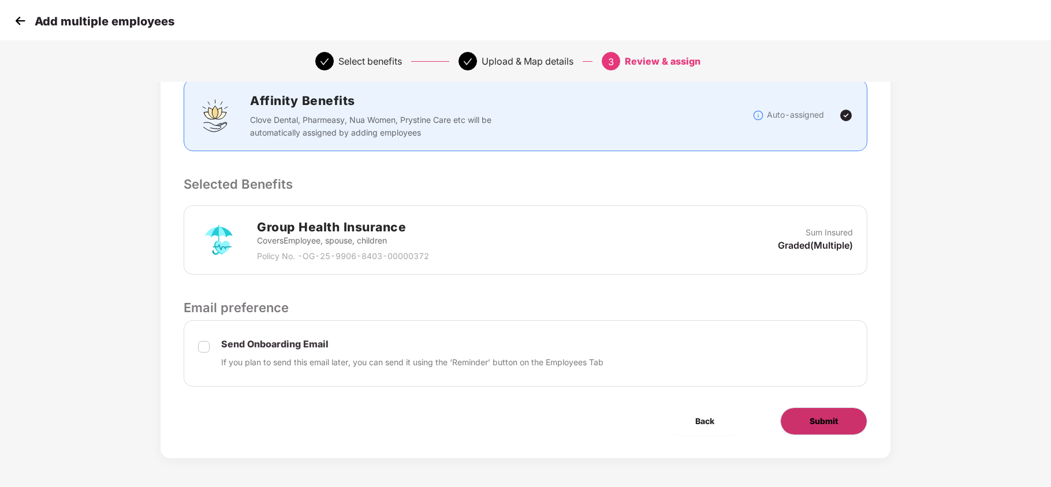
drag, startPoint x: 824, startPoint y: 395, endPoint x: 811, endPoint y: 417, distance: 25.1
click at [822, 400] on div "Review & Assign Benefits Data Mapped Successfully Employee-data.csv Affinity Be…" at bounding box center [526, 198] width 730 height 520
click at [811, 417] on span "Submit" at bounding box center [824, 421] width 28 height 13
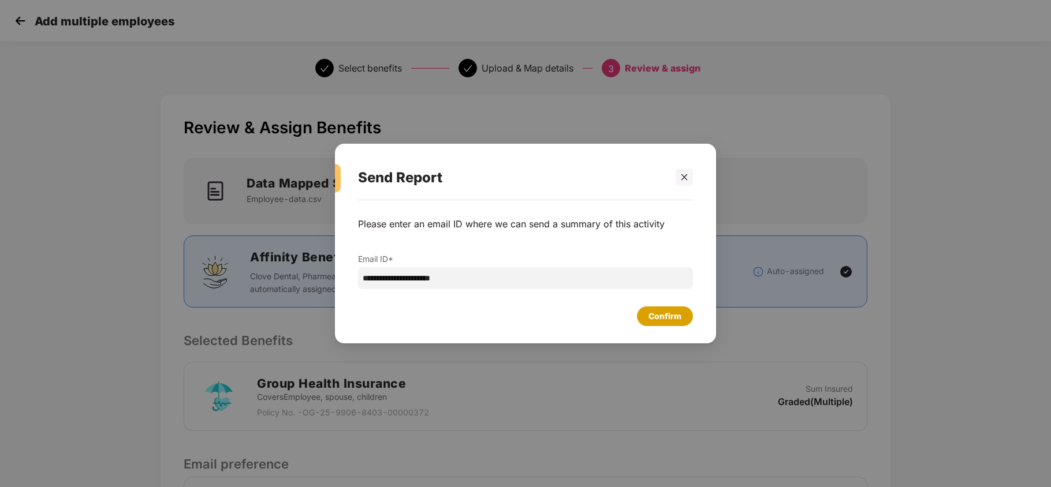
click at [647, 312] on div "Confirm" at bounding box center [665, 317] width 56 height 20
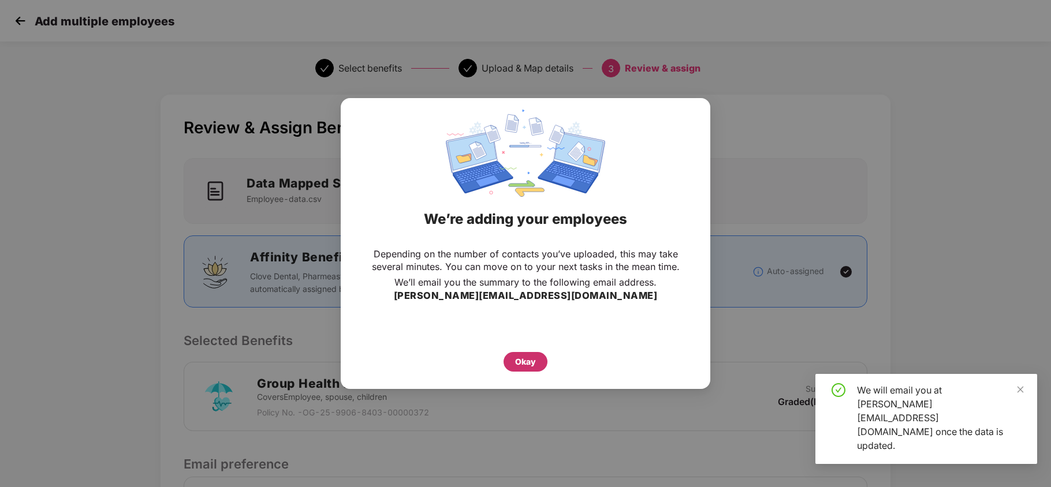
click at [531, 364] on div "Okay" at bounding box center [525, 362] width 21 height 13
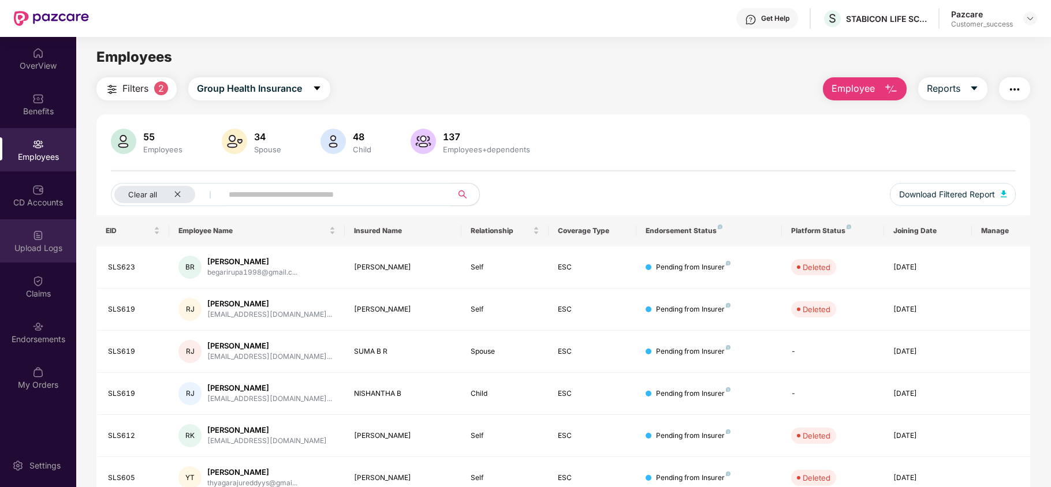
click at [56, 245] on div "Upload Logs" at bounding box center [38, 249] width 76 height 12
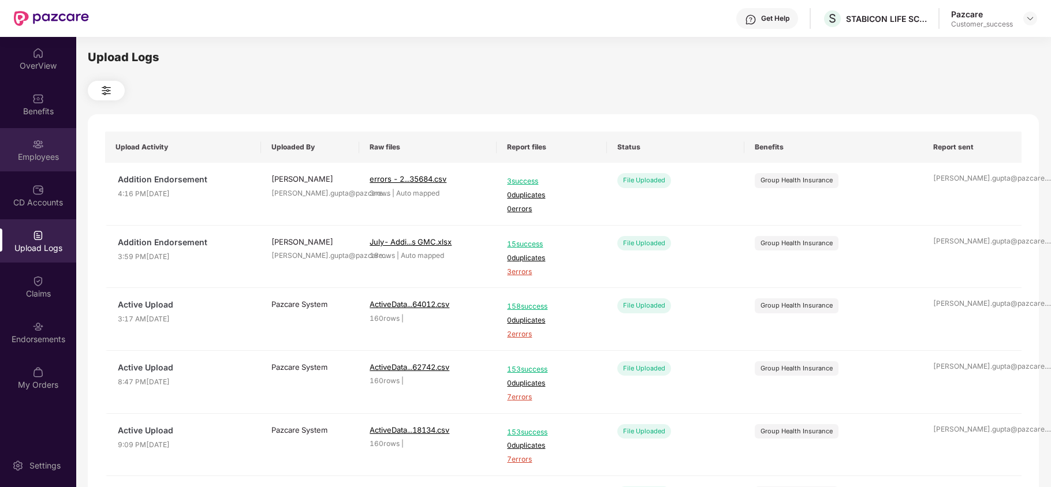
click at [58, 155] on div "Employees" at bounding box center [38, 157] width 76 height 12
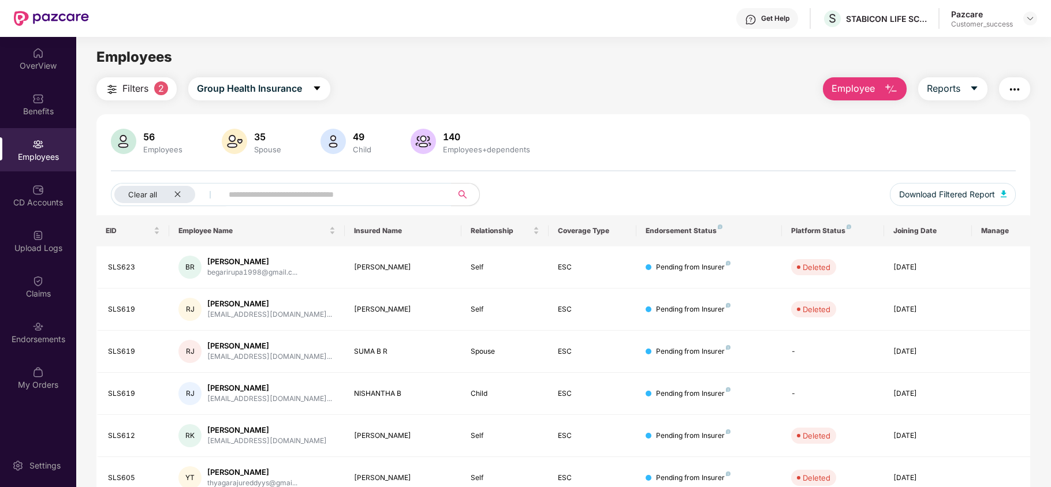
click at [848, 82] on span "Employee" at bounding box center [853, 88] width 43 height 14
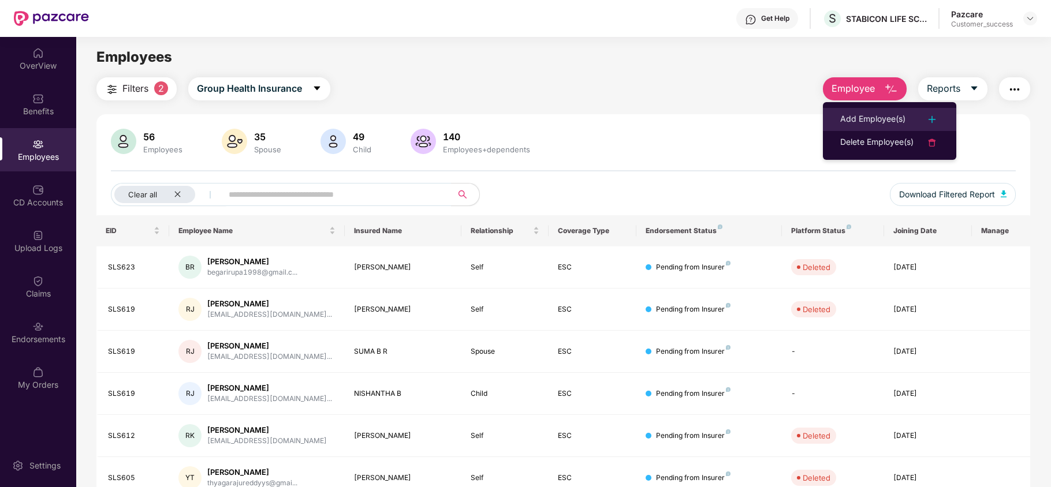
click at [848, 114] on div "Add Employee(s)" at bounding box center [872, 120] width 65 height 14
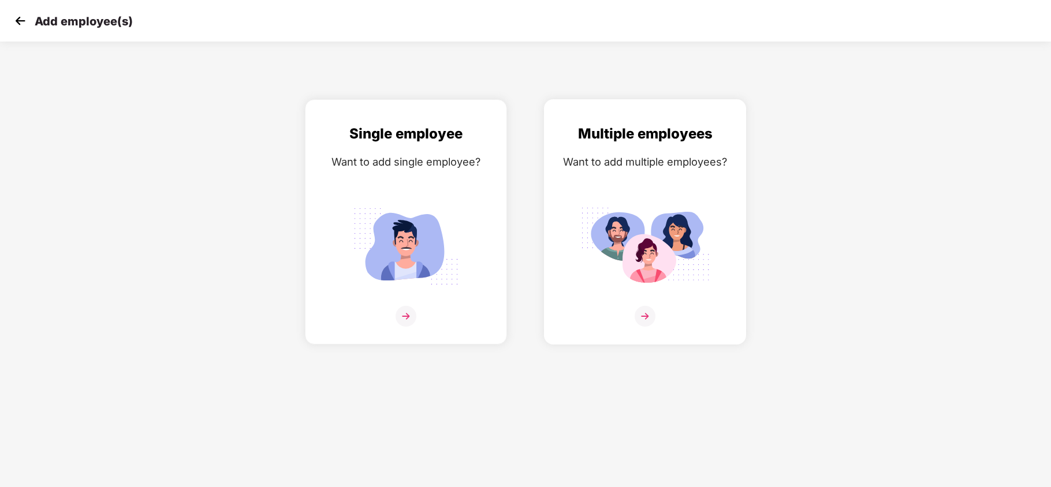
click at [641, 223] on img at bounding box center [644, 247] width 129 height 90
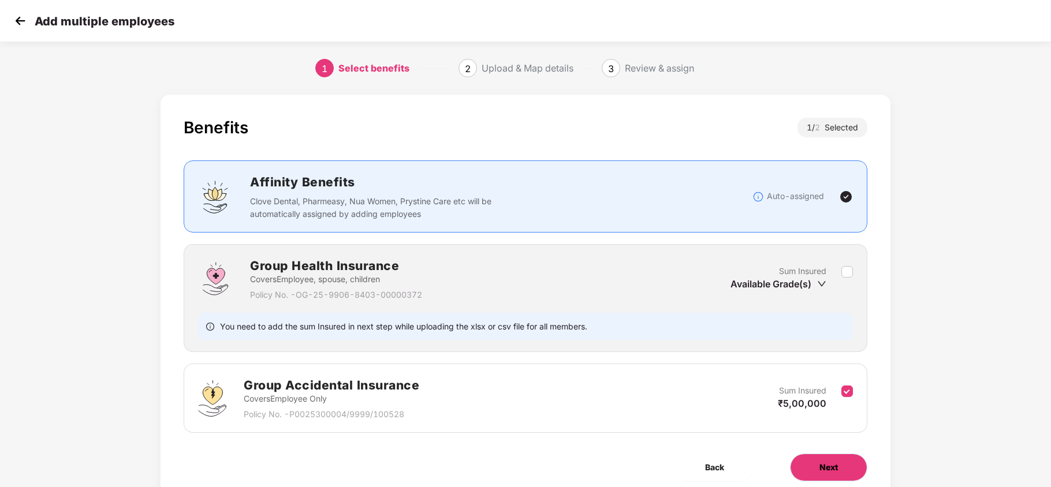
click at [833, 467] on span "Next" at bounding box center [829, 467] width 18 height 13
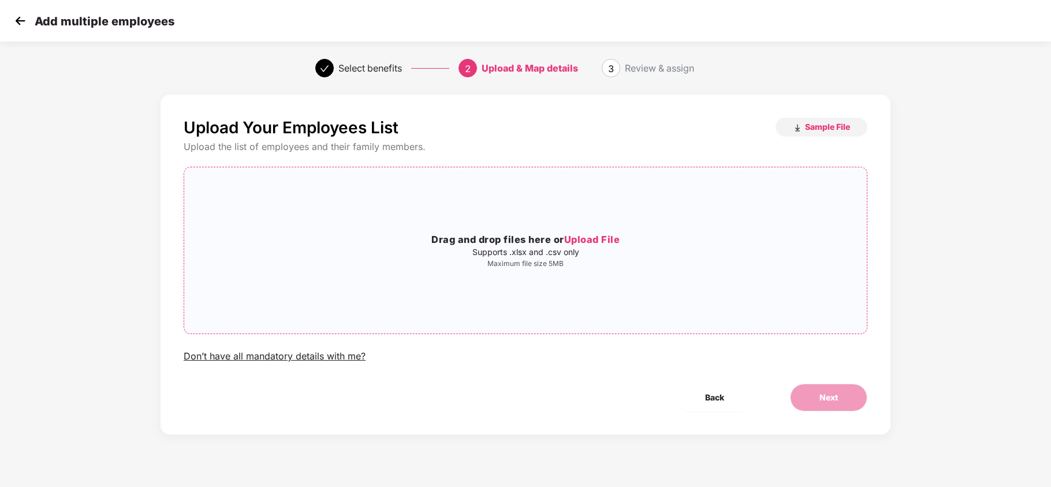
click at [594, 224] on div "Drag and drop files here or Upload File Supports .xlsx and .csv only Maximum fi…" at bounding box center [525, 251] width 683 height 148
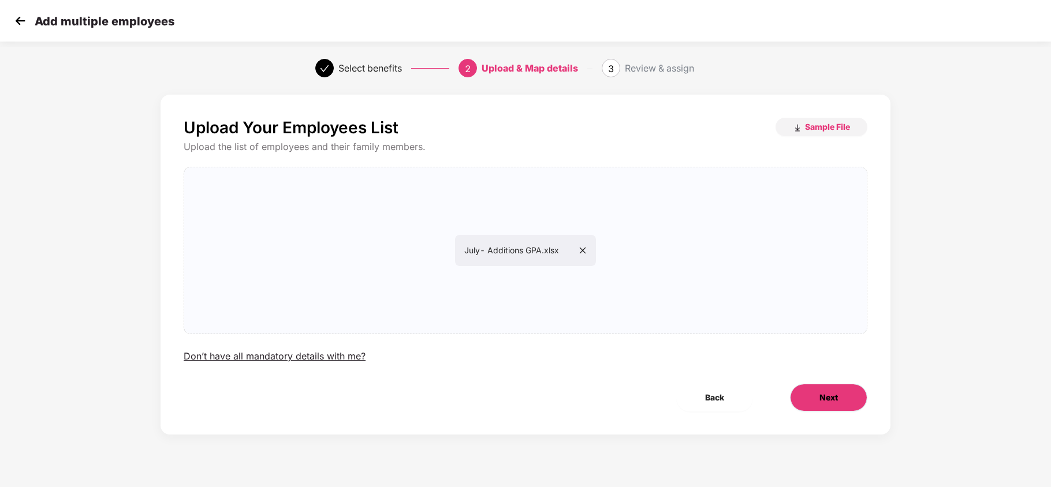
click at [798, 391] on button "Next" at bounding box center [828, 398] width 77 height 28
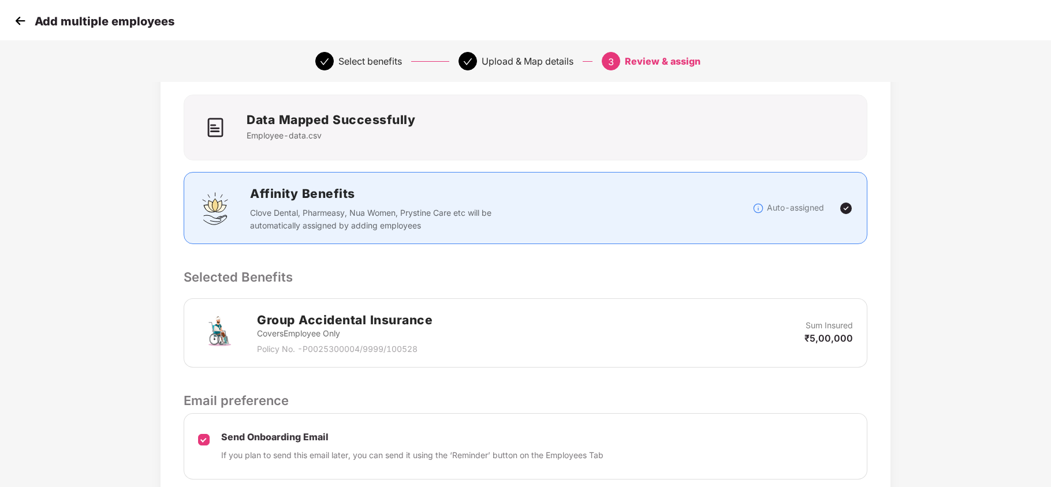
scroll to position [158, 0]
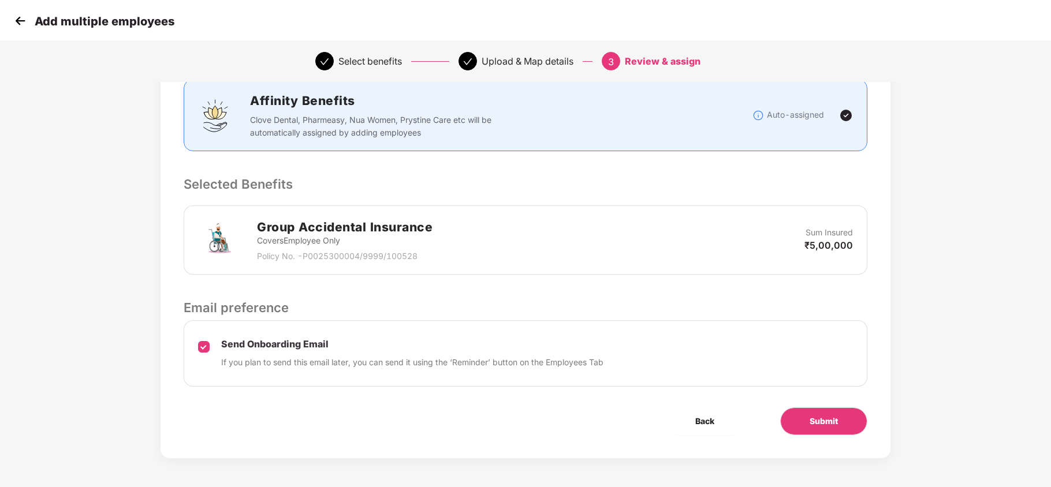
drag, startPoint x: 193, startPoint y: 342, endPoint x: 211, endPoint y: 347, distance: 18.4
click at [195, 342] on div "Send Onboarding Email If you plan to send this email later, you can send it usi…" at bounding box center [526, 354] width 684 height 66
click at [211, 347] on div "Send Onboarding Email If you plan to send this email later, you can send it usi…" at bounding box center [526, 354] width 684 height 66
click at [799, 414] on button "Submit" at bounding box center [823, 422] width 87 height 28
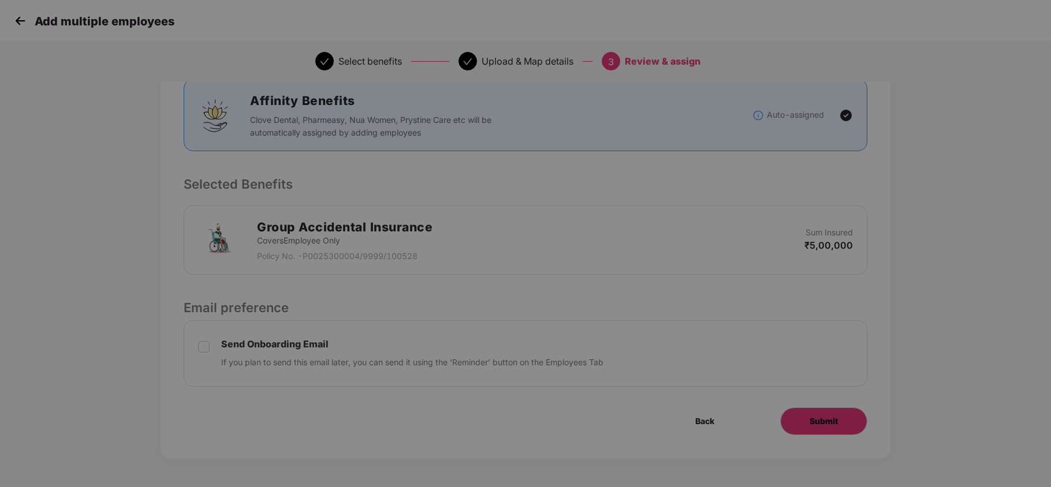
scroll to position [0, 0]
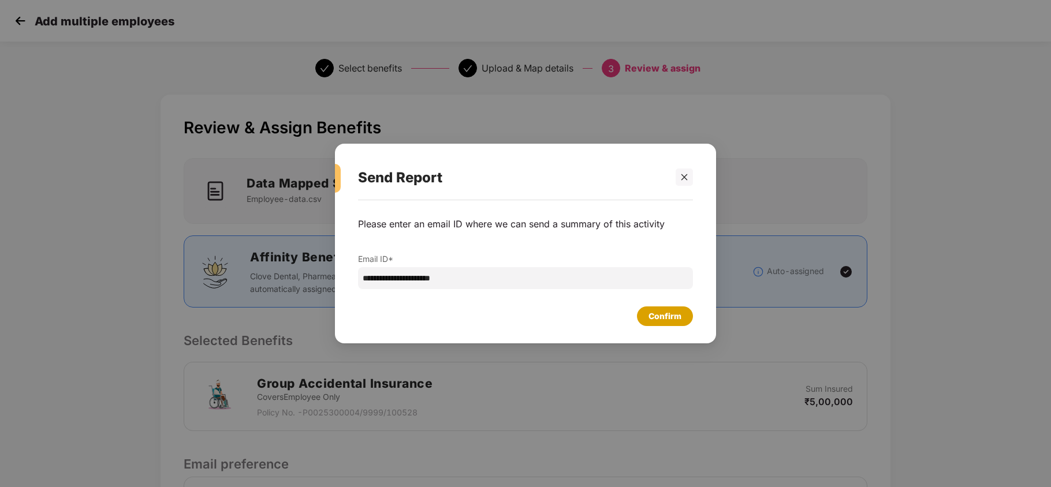
click at [666, 310] on div "Confirm" at bounding box center [665, 317] width 56 height 20
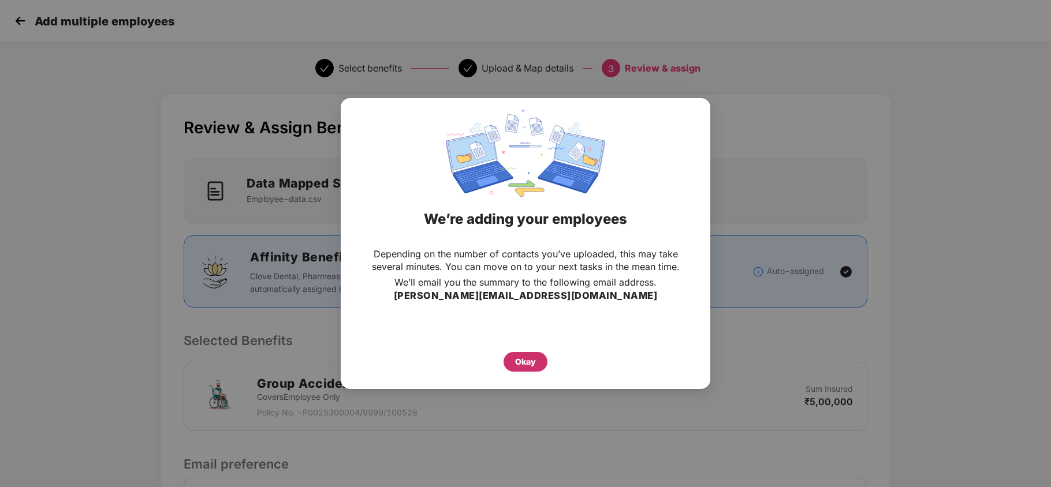
click at [509, 361] on div "Okay" at bounding box center [526, 362] width 44 height 20
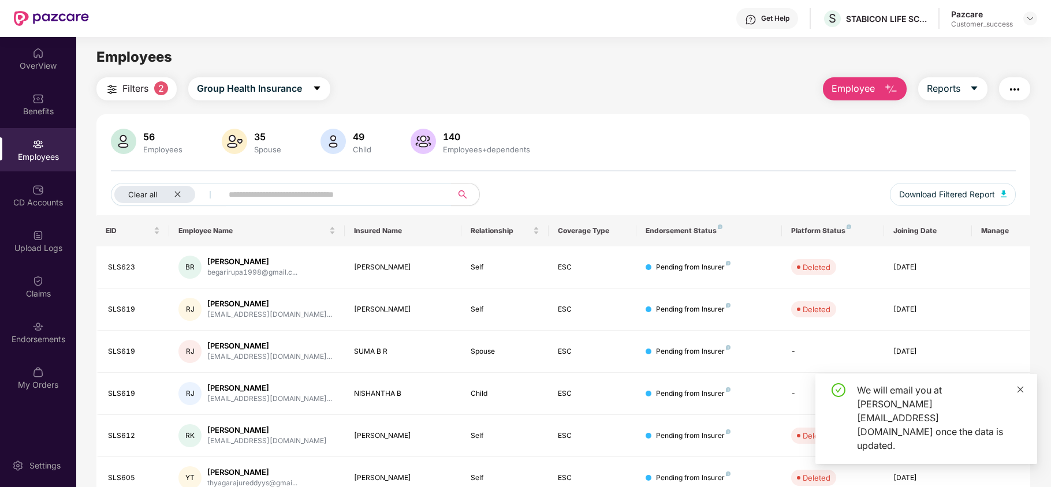
click at [1021, 394] on icon "close" at bounding box center [1020, 390] width 8 height 8
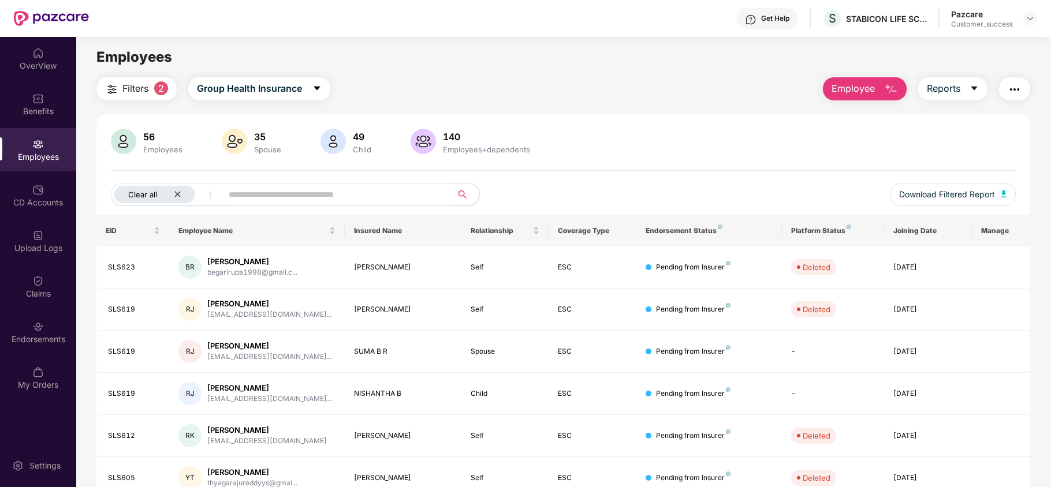
click at [181, 196] on icon "close" at bounding box center [178, 195] width 8 height 8
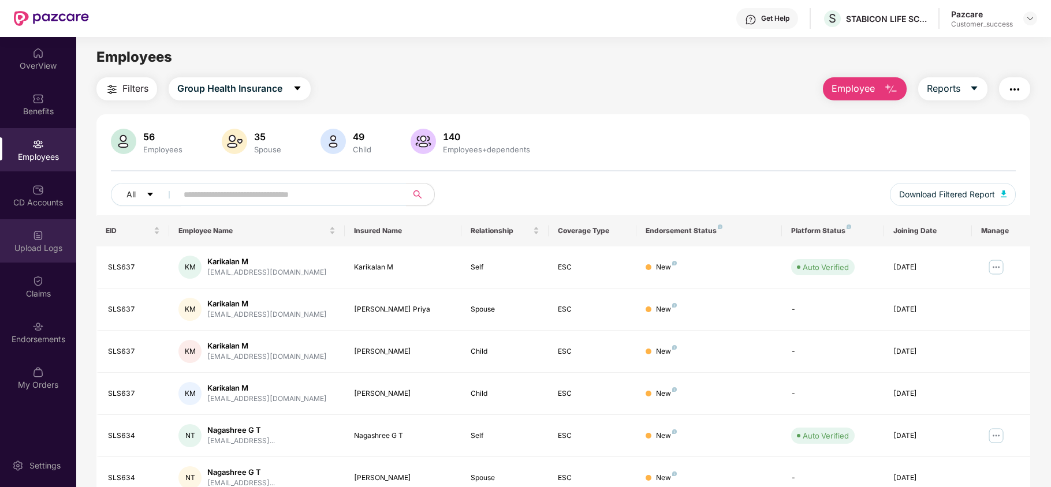
click at [68, 228] on div "Upload Logs" at bounding box center [38, 240] width 76 height 43
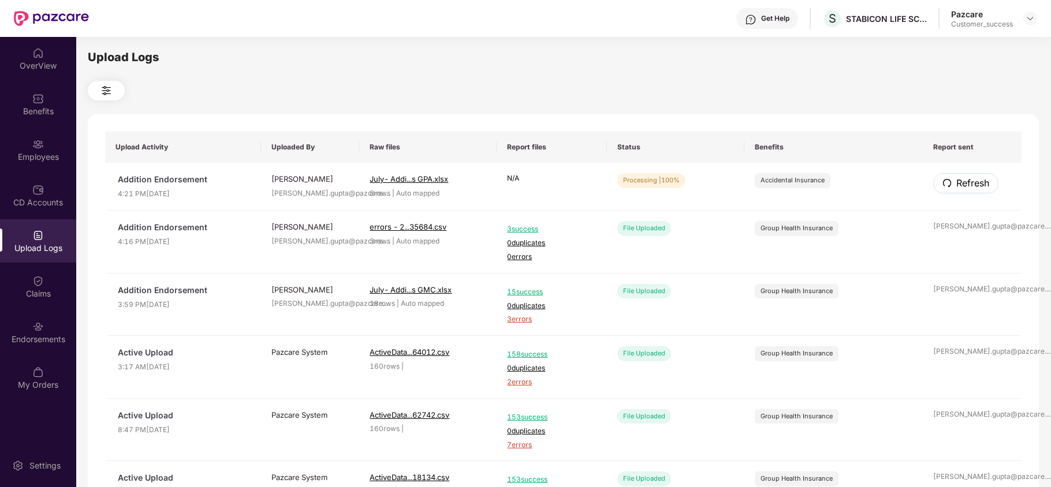
click at [951, 181] on icon "redo" at bounding box center [947, 182] width 9 height 9
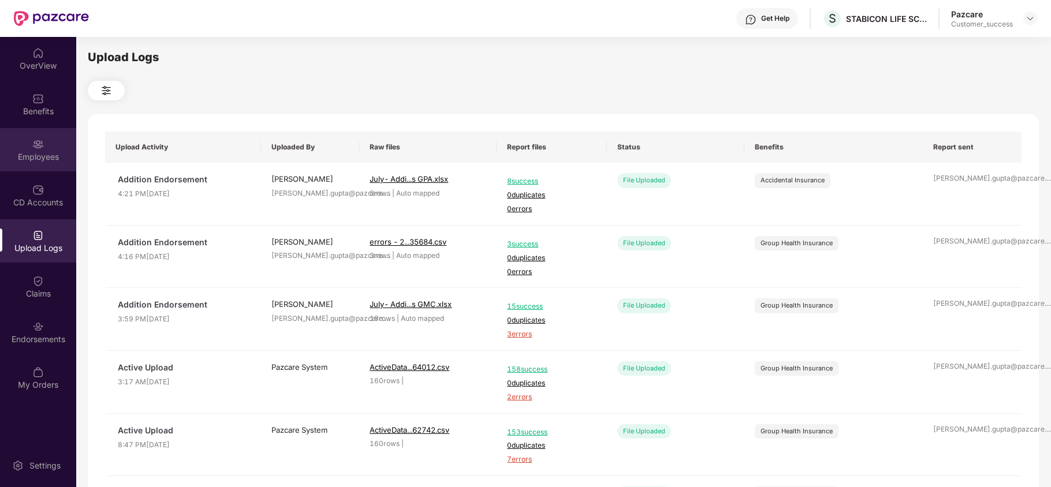
click at [45, 150] on div "Employees" at bounding box center [38, 149] width 76 height 43
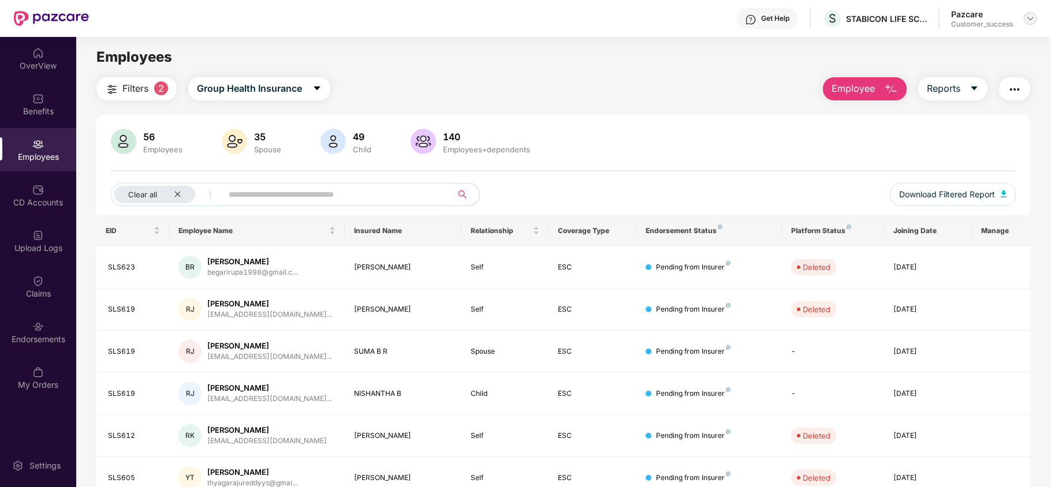
click at [1027, 21] on img at bounding box center [1030, 18] width 9 height 9
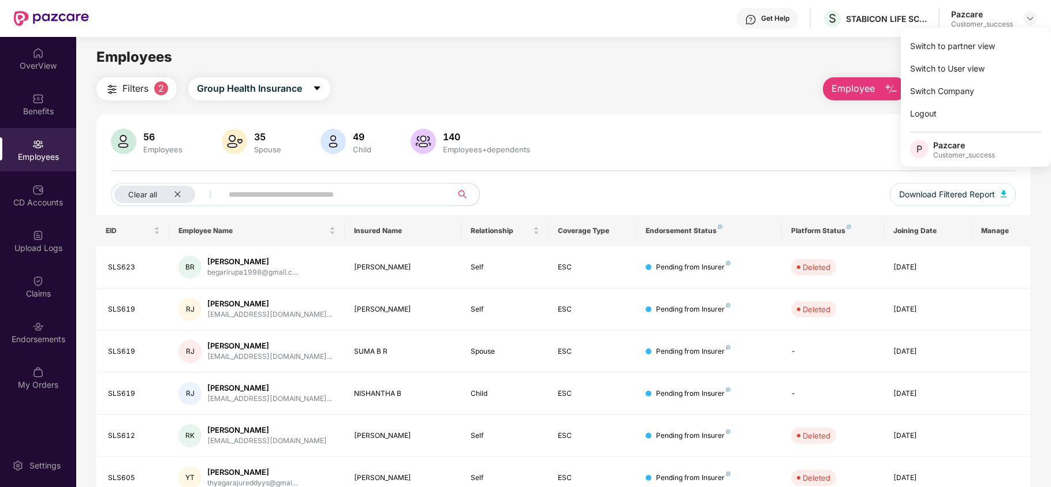
click at [999, 44] on div "Switch to partner view" at bounding box center [976, 46] width 150 height 23
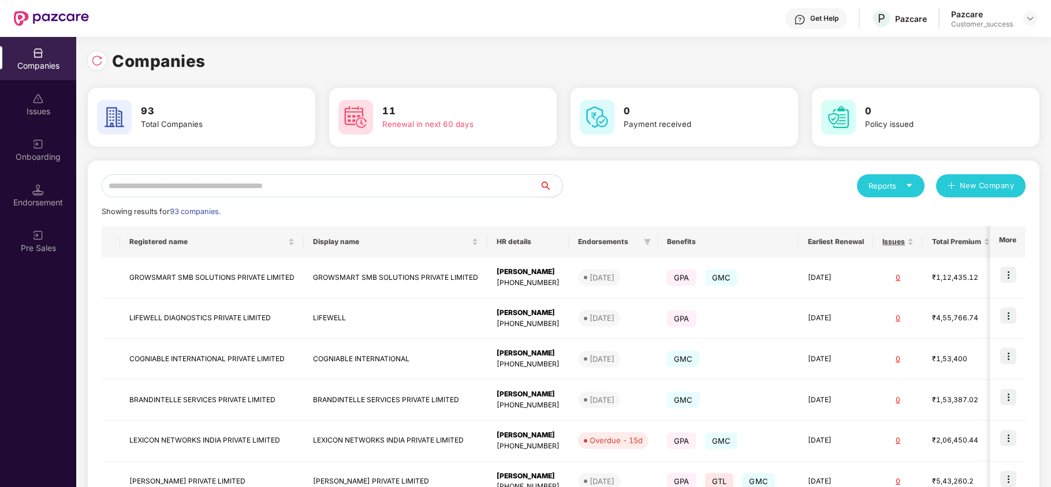
click at [425, 183] on input "text" at bounding box center [321, 185] width 438 height 23
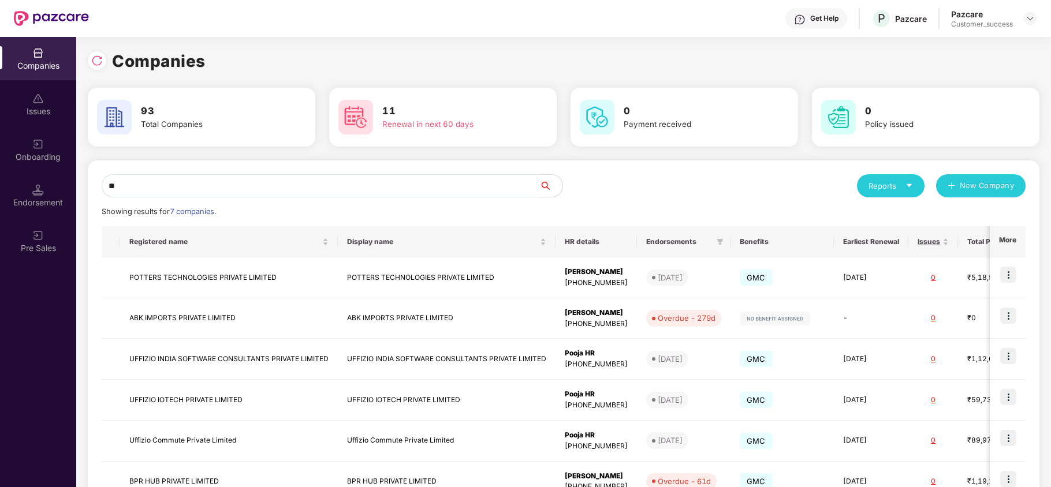
type input "*"
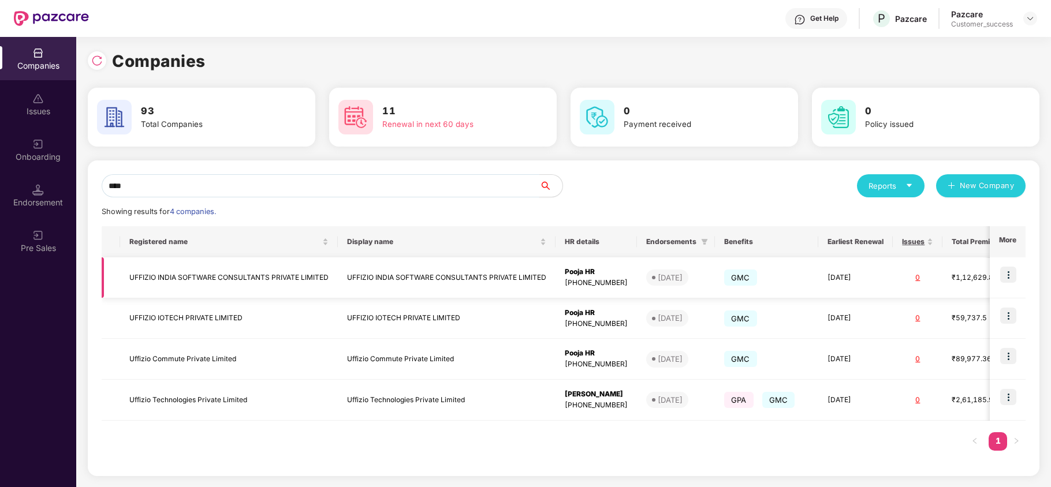
type input "****"
click at [1007, 280] on img at bounding box center [1008, 275] width 16 height 16
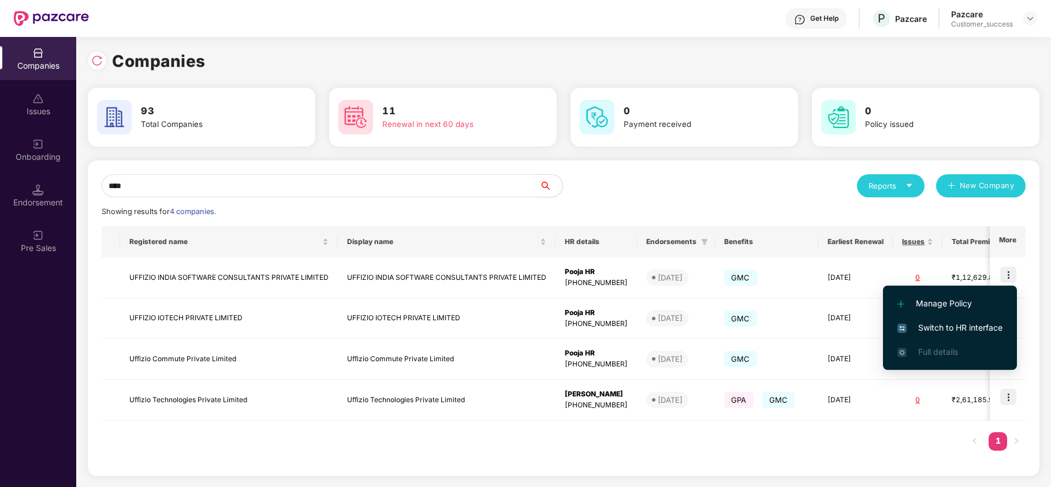
click at [974, 329] on span "Switch to HR interface" at bounding box center [950, 328] width 105 height 13
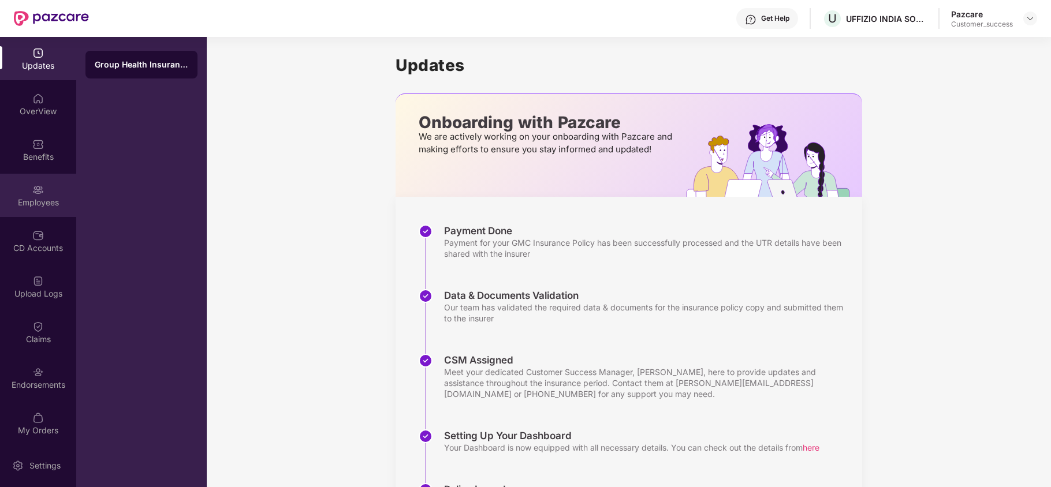
click at [35, 204] on div "Employees" at bounding box center [38, 203] width 76 height 12
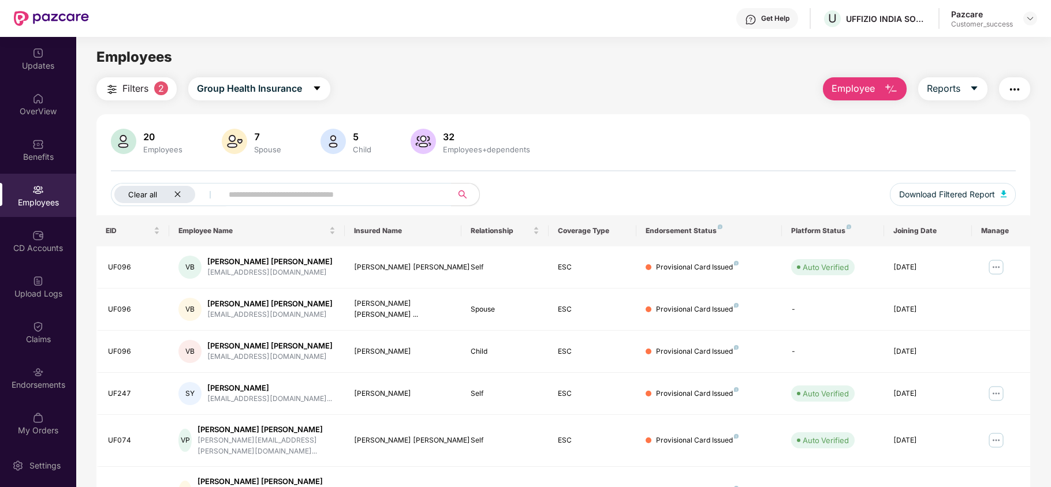
click at [176, 192] on icon "close" at bounding box center [178, 195] width 8 height 8
click at [1016, 92] on img "button" at bounding box center [1015, 90] width 14 height 14
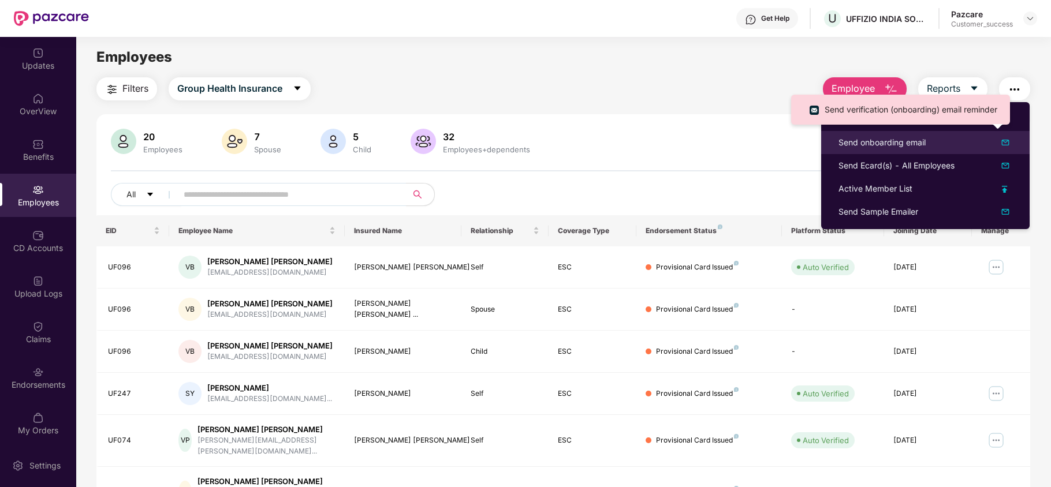
click at [947, 139] on div "Send onboarding email" at bounding box center [926, 143] width 174 height 14
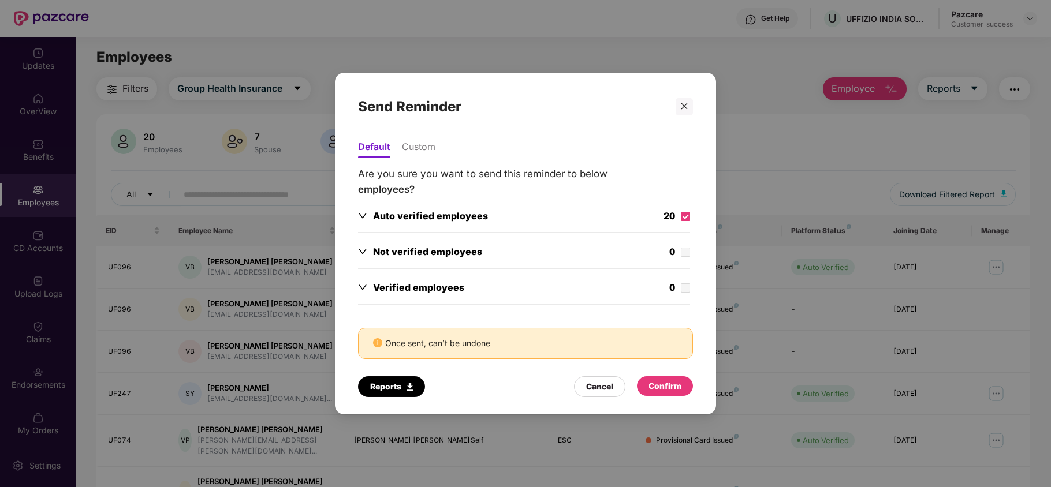
click at [666, 387] on div "Confirm" at bounding box center [665, 386] width 33 height 13
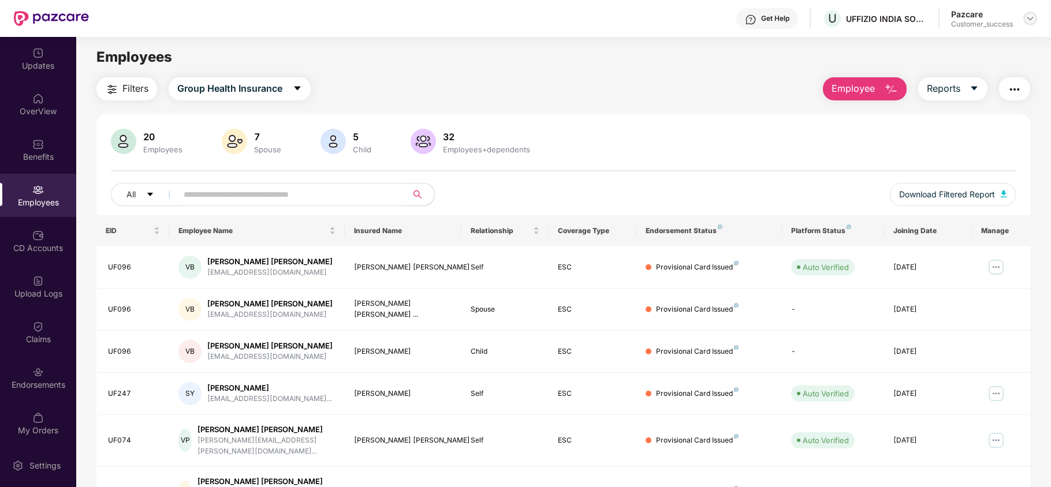
click at [1026, 20] on img at bounding box center [1030, 18] width 9 height 9
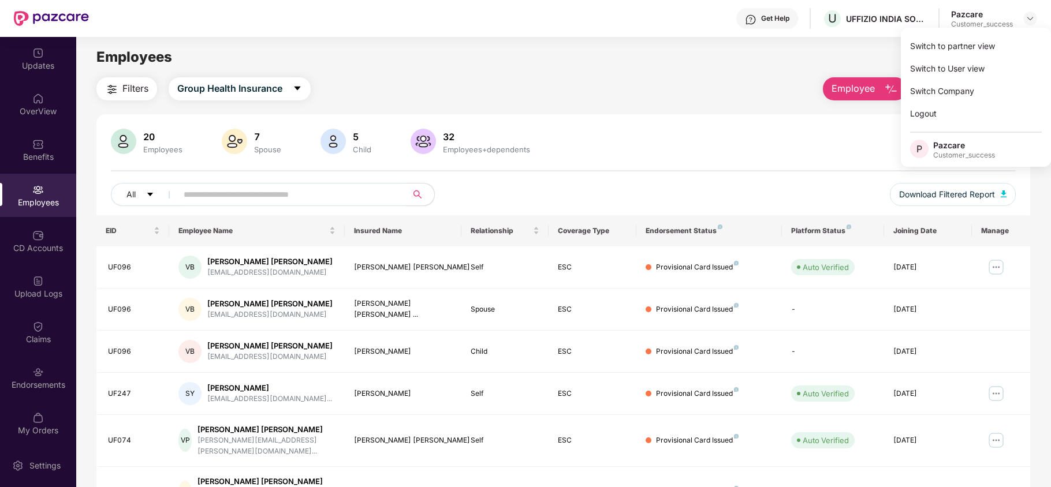
click at [844, 56] on div "Employees" at bounding box center [563, 57] width 974 height 22
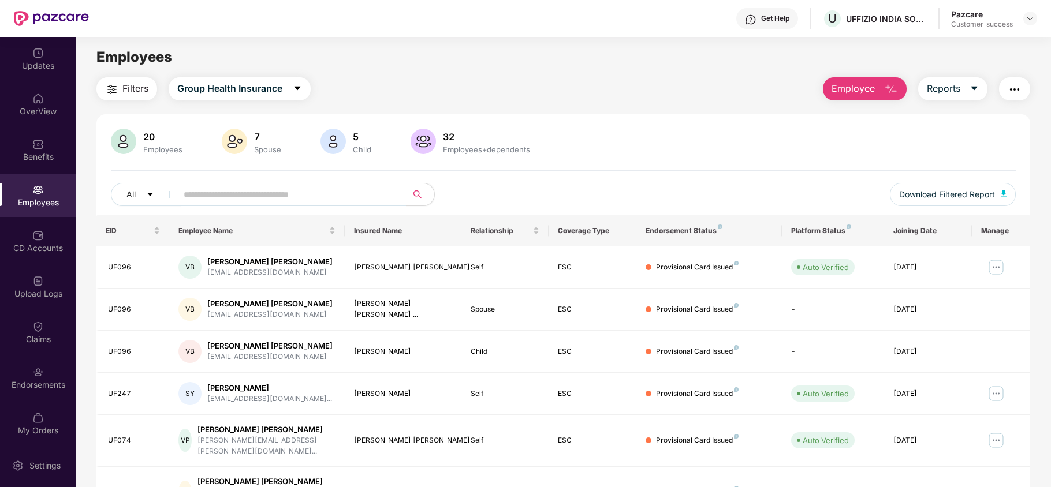
click at [1015, 81] on button "button" at bounding box center [1014, 88] width 31 height 23
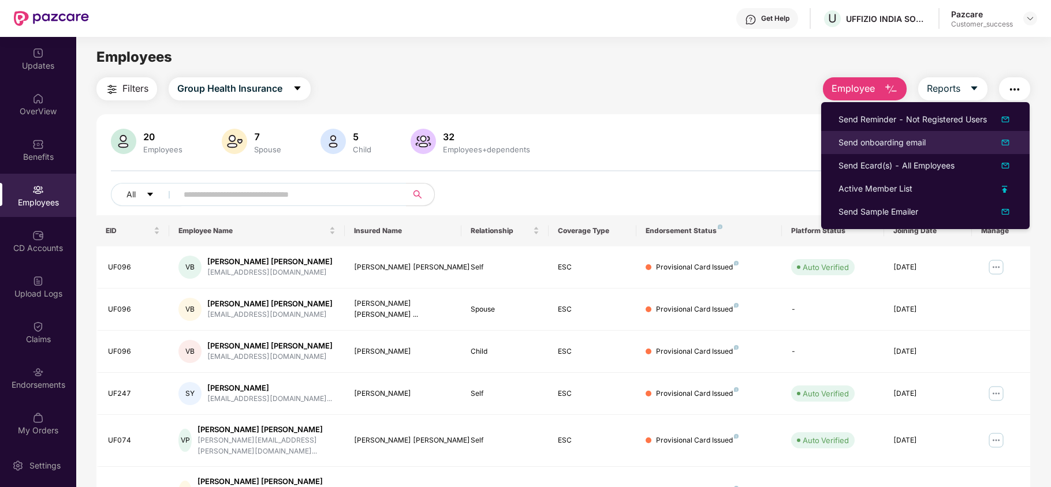
click at [949, 137] on div "Send onboarding email" at bounding box center [926, 143] width 174 height 14
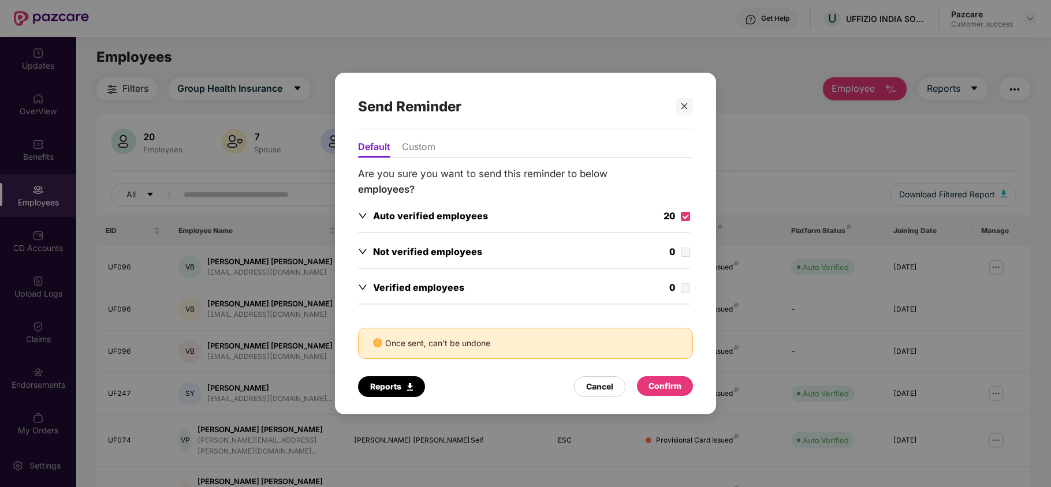
click at [661, 383] on div "Confirm" at bounding box center [665, 386] width 33 height 13
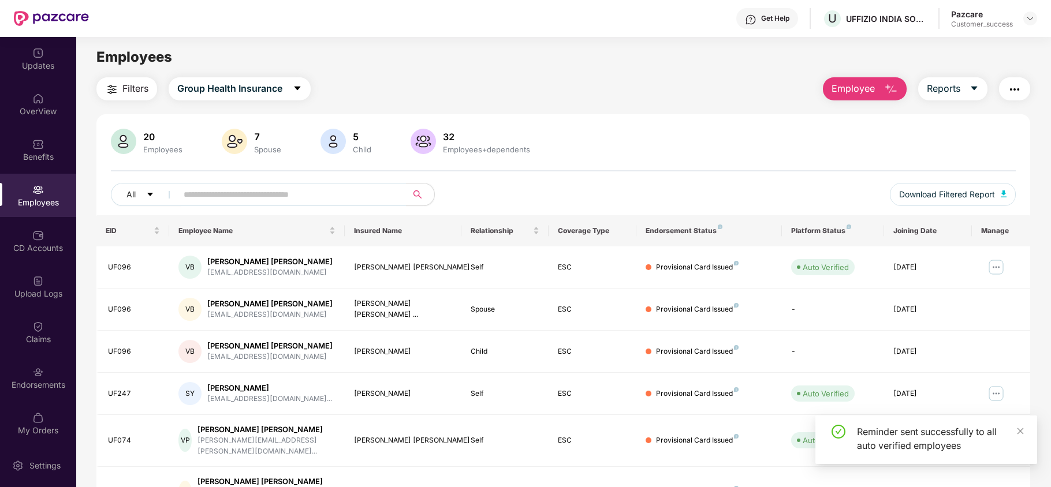
click at [1026, 10] on div "Pazcare Customer_success" at bounding box center [994, 19] width 86 height 20
click at [1031, 20] on img at bounding box center [1030, 18] width 9 height 9
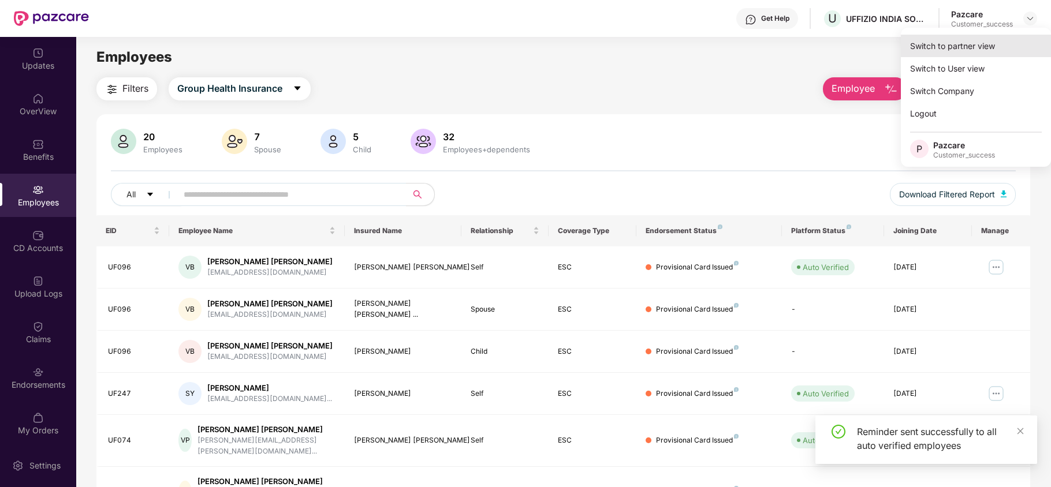
click at [955, 44] on div "Switch to partner view" at bounding box center [976, 46] width 150 height 23
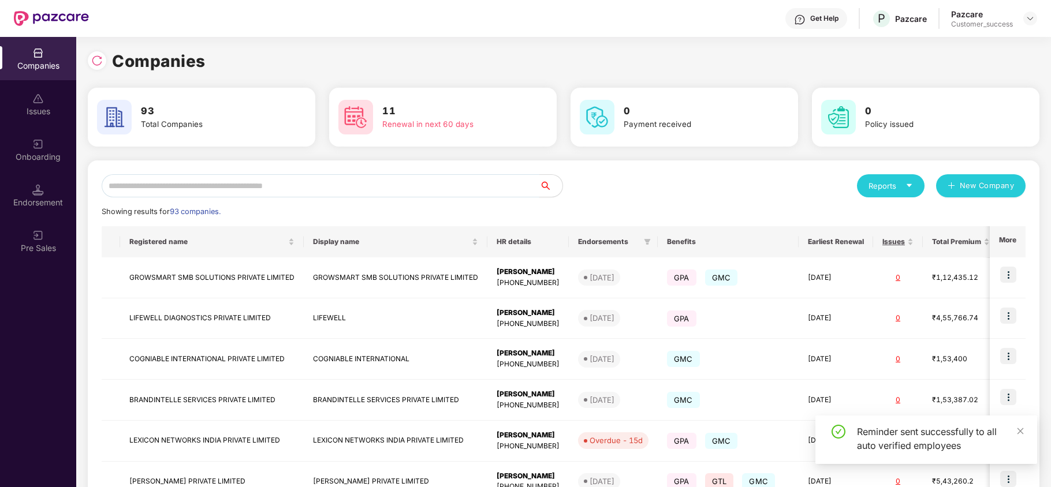
click at [438, 195] on input "text" at bounding box center [321, 185] width 438 height 23
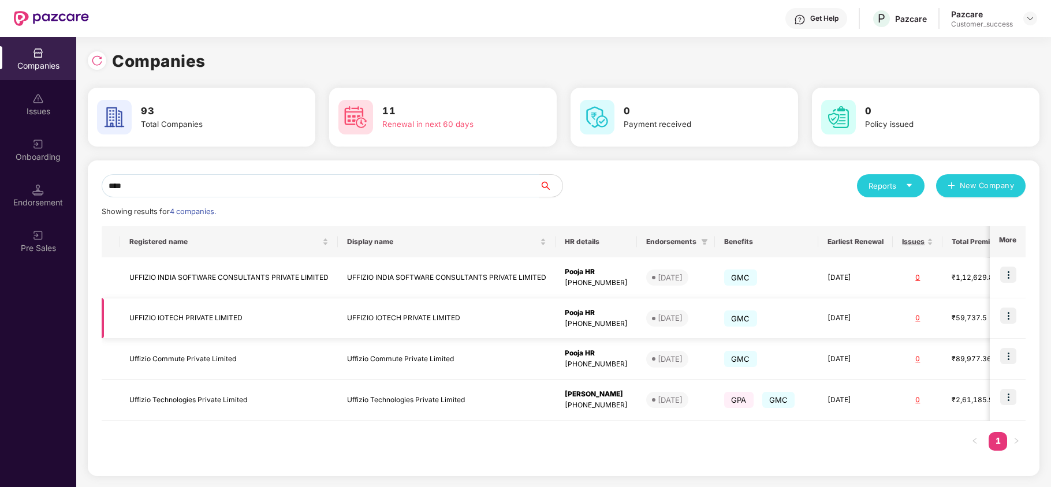
type input "****"
click at [1012, 312] on img at bounding box center [1008, 316] width 16 height 16
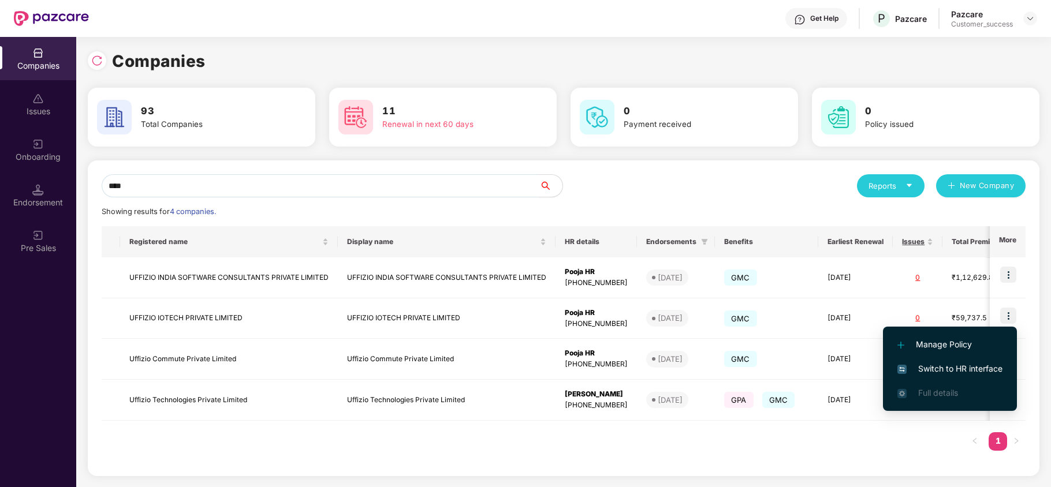
click at [955, 366] on span "Switch to HR interface" at bounding box center [950, 369] width 105 height 13
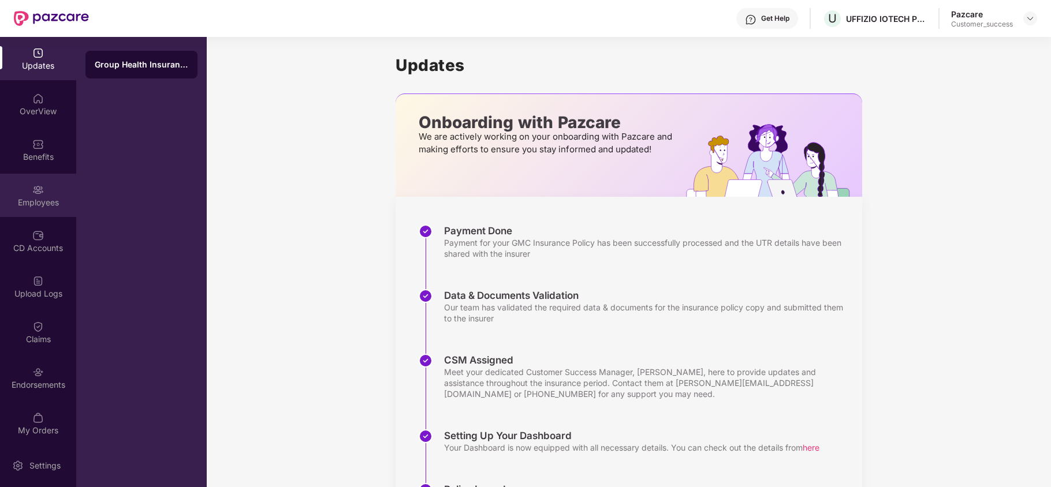
click at [54, 177] on div "Employees" at bounding box center [38, 195] width 76 height 43
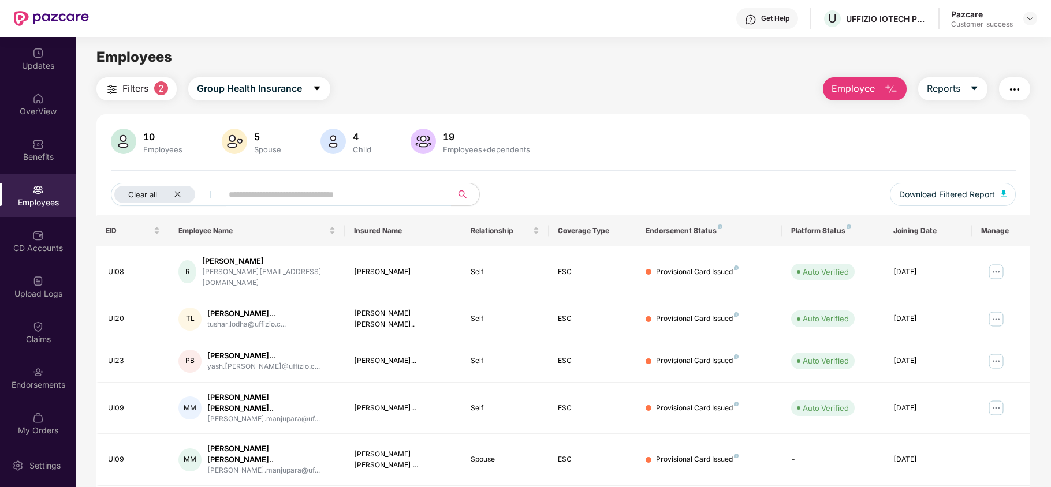
click at [1003, 83] on button "button" at bounding box center [1014, 88] width 31 height 23
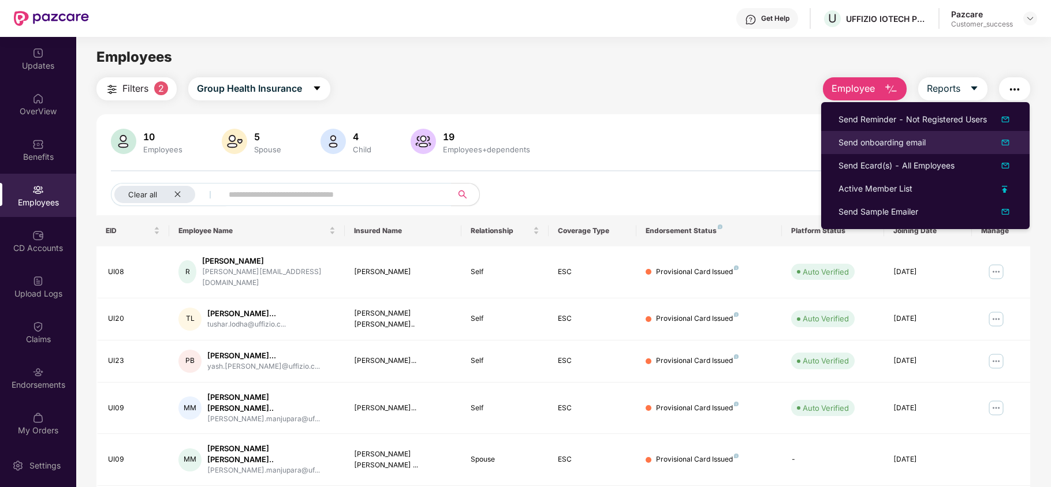
click at [933, 151] on li "Send onboarding email" at bounding box center [925, 142] width 208 height 23
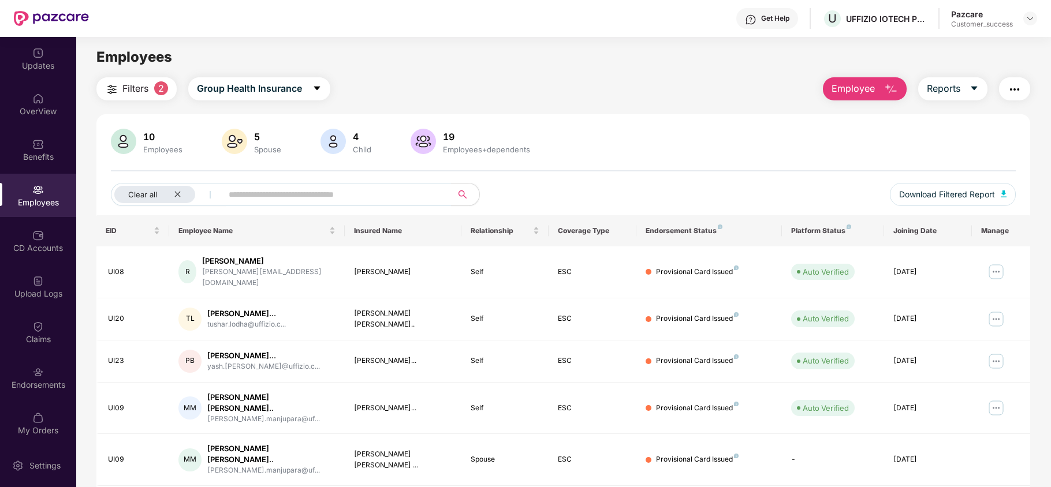
click at [1008, 95] on img "button" at bounding box center [1015, 90] width 14 height 14
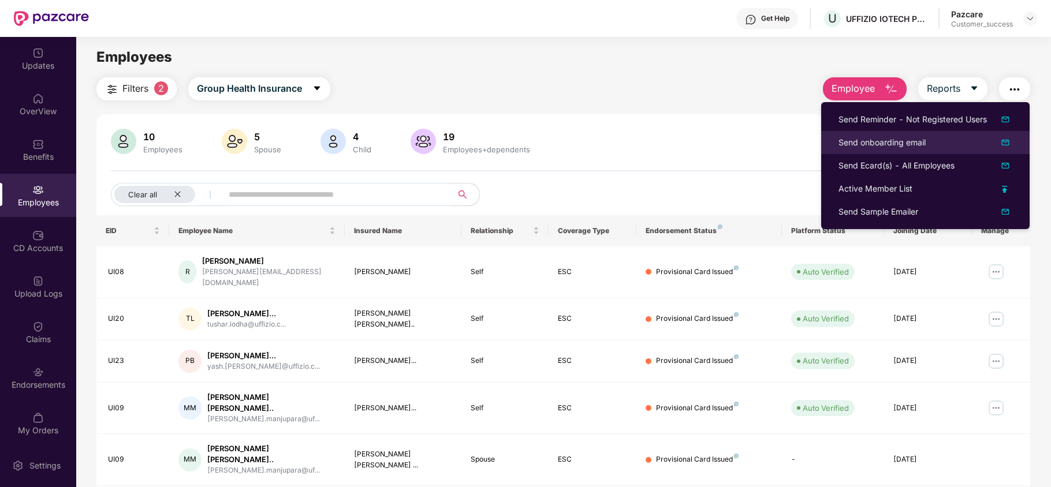
click at [948, 142] on div "Send onboarding email" at bounding box center [926, 143] width 174 height 14
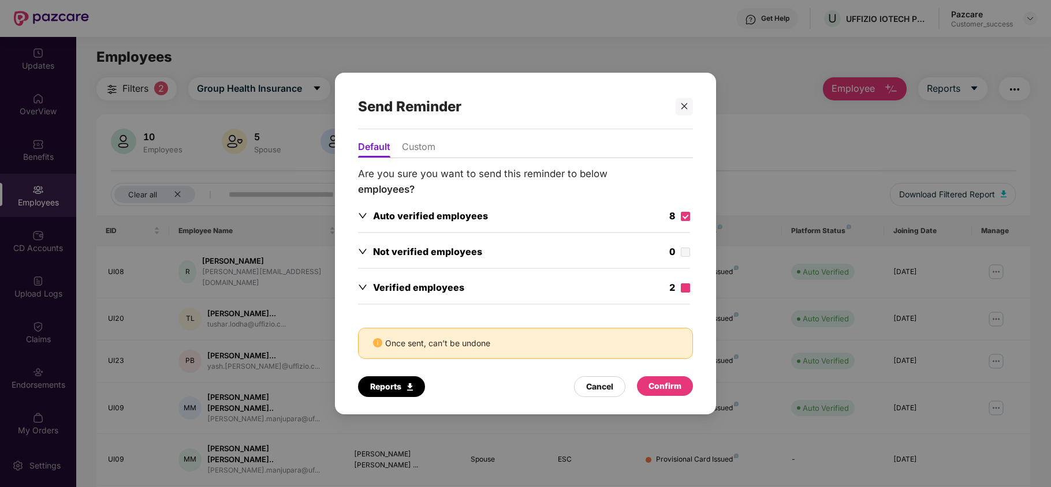
click at [690, 293] on label at bounding box center [685, 288] width 9 height 13
click at [676, 388] on div "Confirm" at bounding box center [665, 386] width 33 height 13
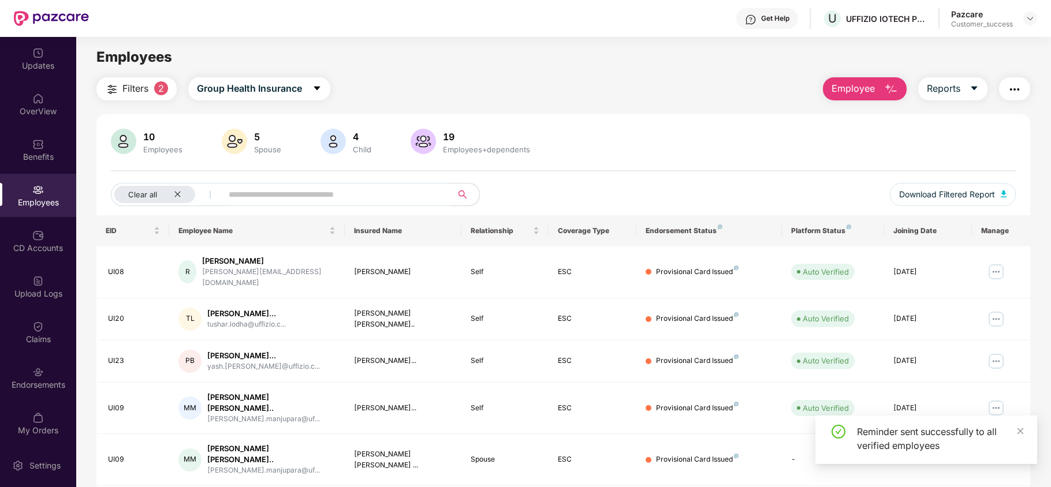
click at [1008, 95] on img "button" at bounding box center [1015, 90] width 14 height 14
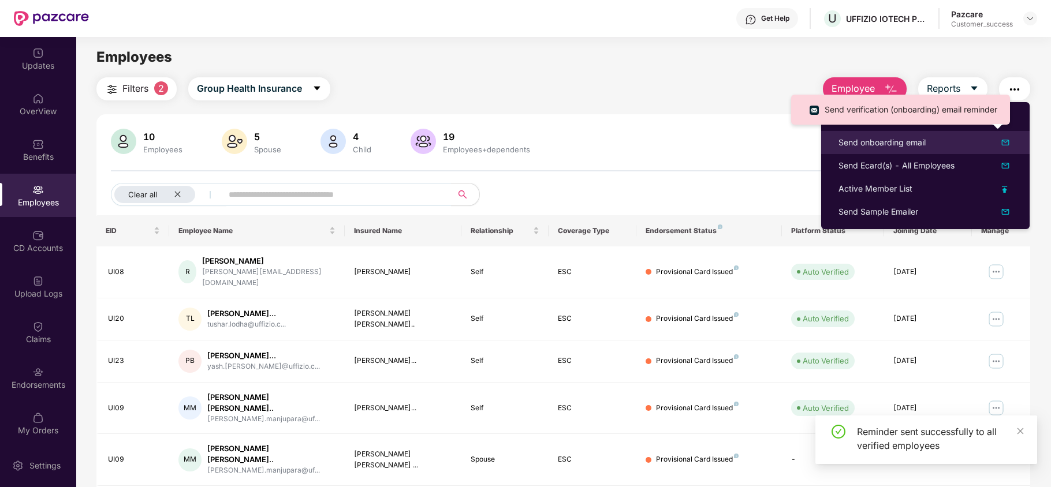
click at [928, 146] on div "Send onboarding email" at bounding box center [926, 143] width 174 height 14
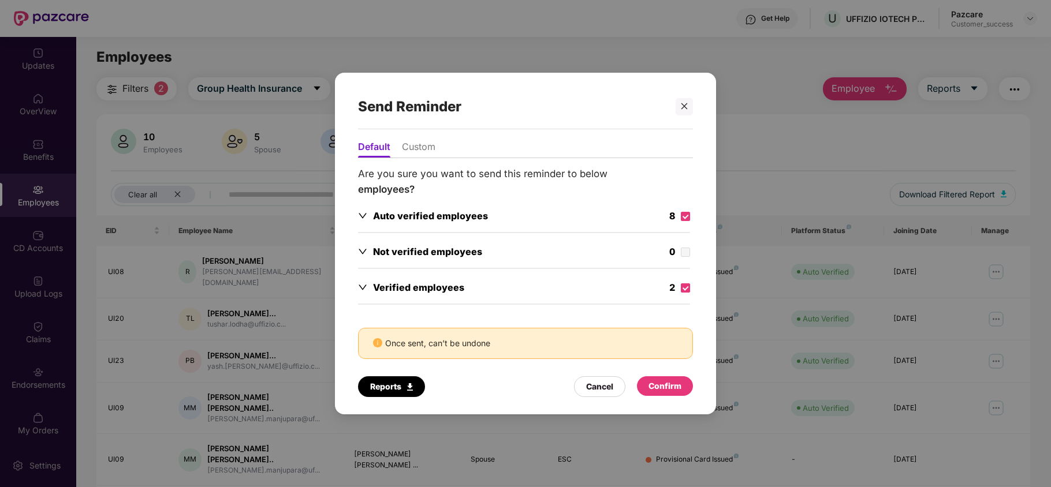
click at [668, 387] on div "Confirm" at bounding box center [665, 386] width 33 height 13
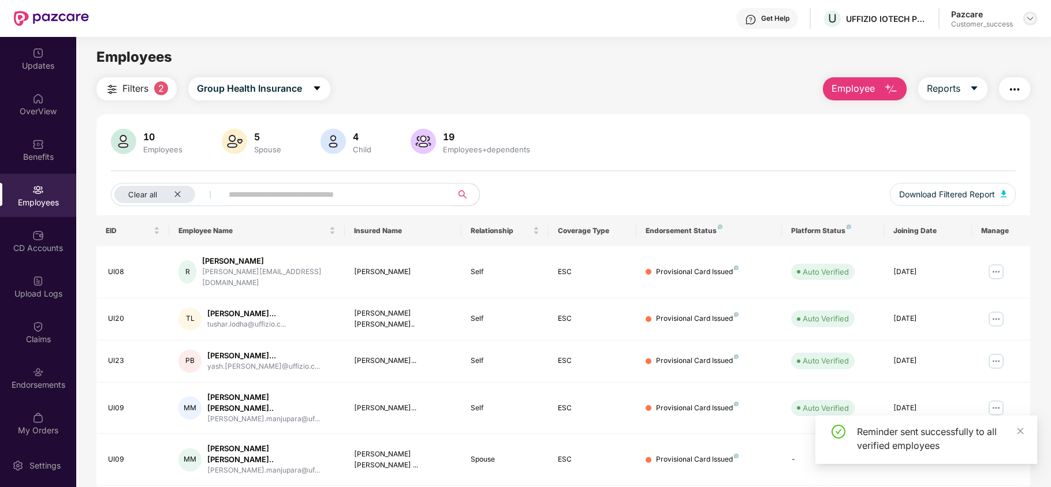
click at [1028, 17] on img at bounding box center [1030, 18] width 9 height 9
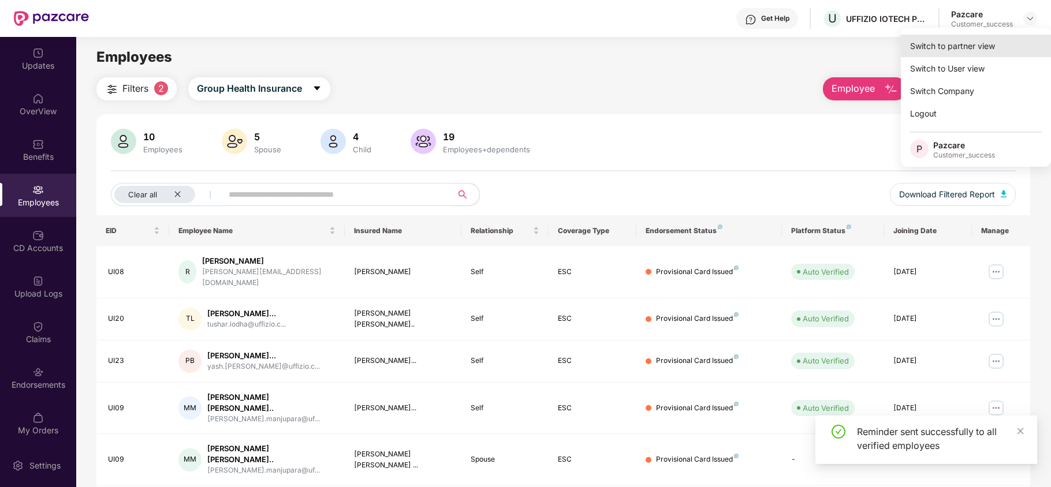
click at [999, 49] on div "Switch to partner view" at bounding box center [976, 46] width 150 height 23
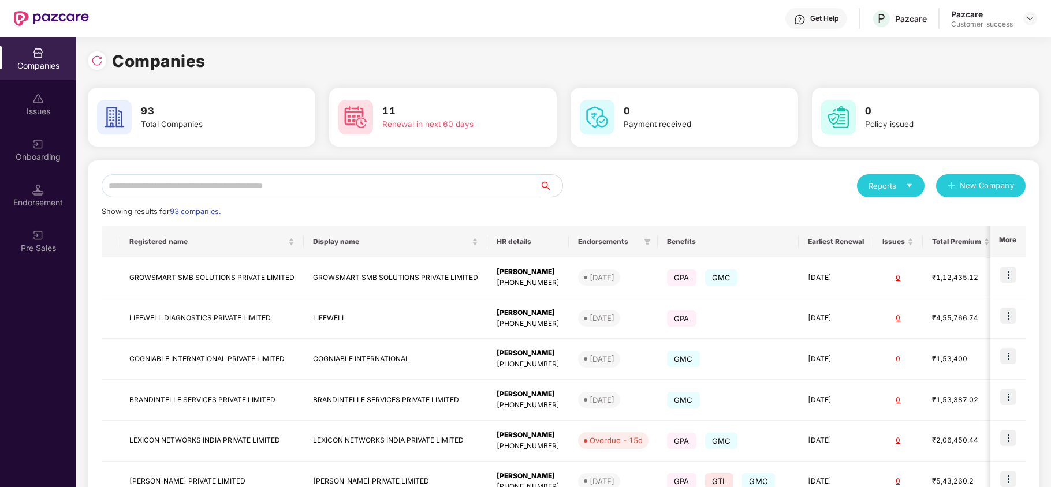
click at [452, 192] on input "text" at bounding box center [321, 185] width 438 height 23
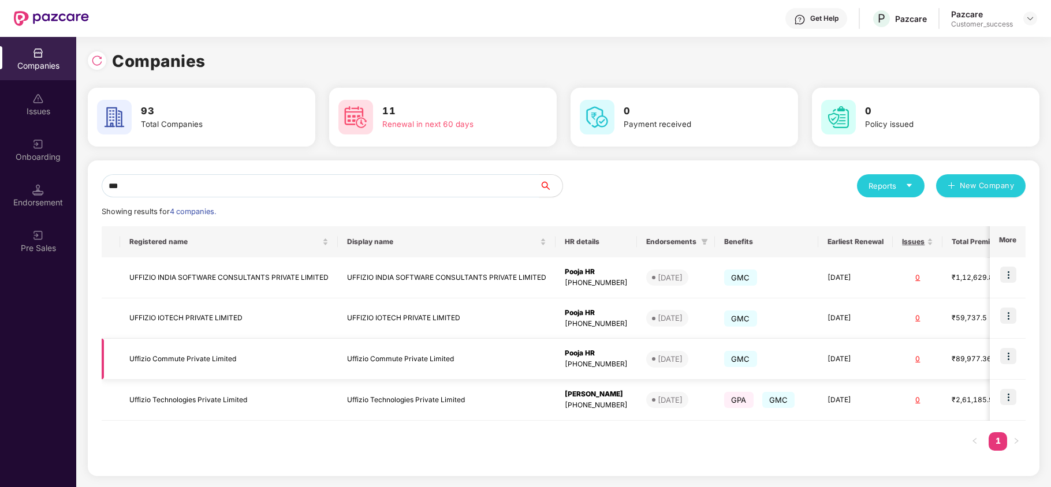
type input "***"
click at [1008, 359] on img at bounding box center [1008, 356] width 16 height 16
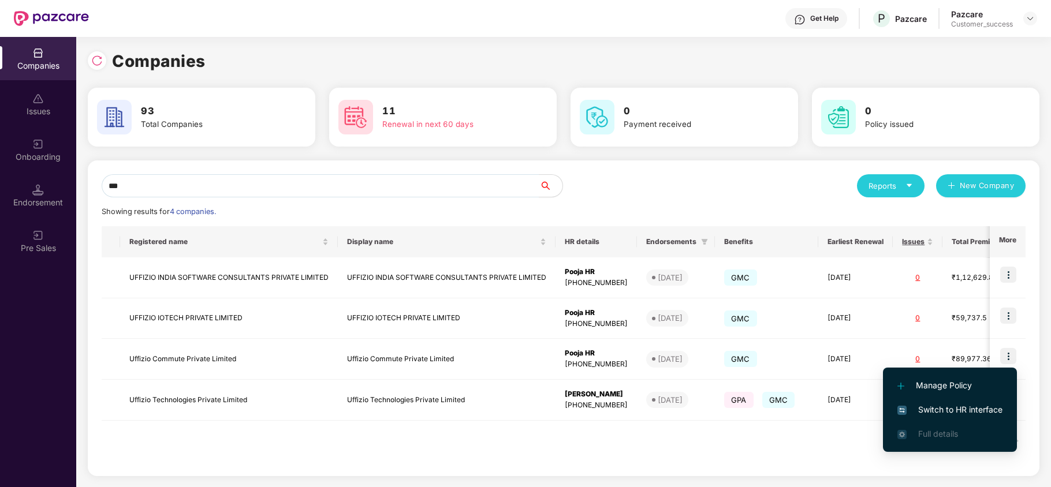
click at [963, 405] on span "Switch to HR interface" at bounding box center [950, 410] width 105 height 13
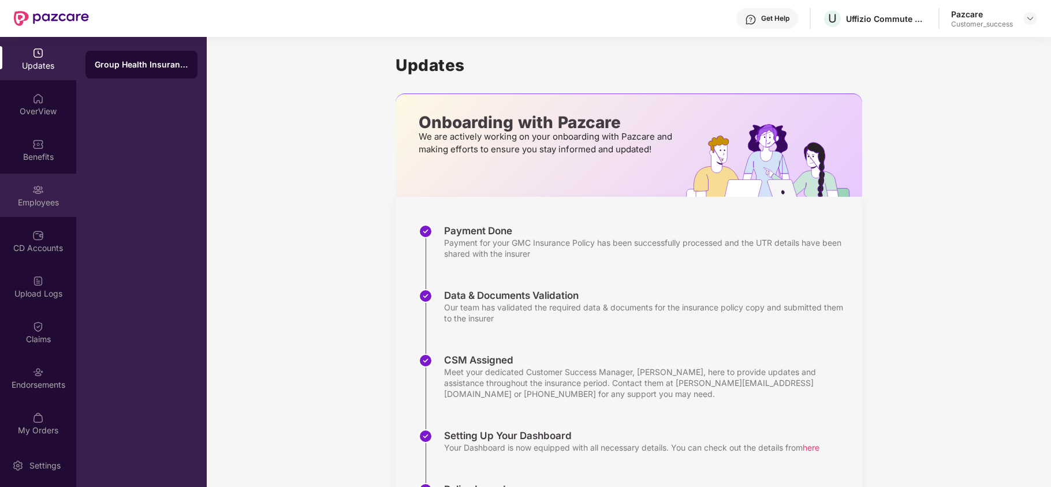
click at [50, 198] on div "Employees" at bounding box center [38, 203] width 76 height 12
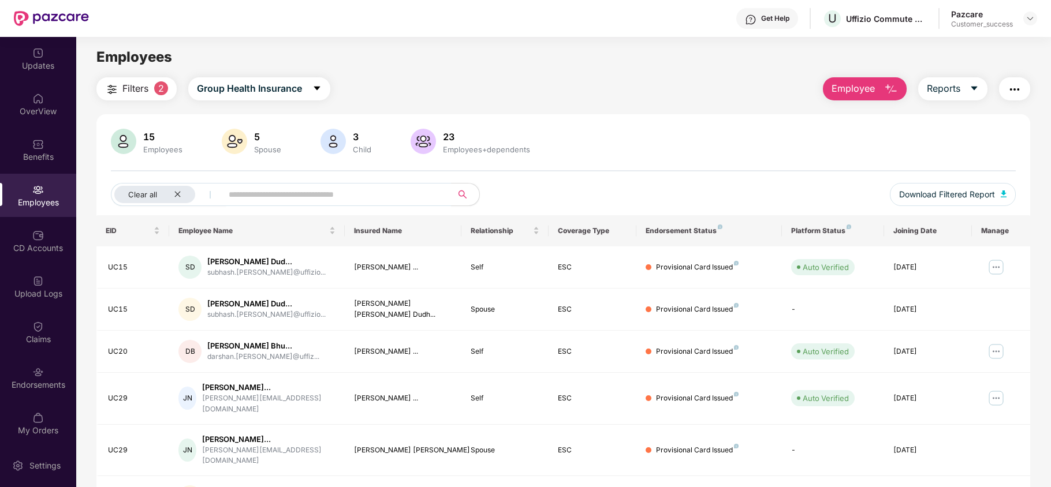
click at [1011, 86] on img "button" at bounding box center [1015, 90] width 14 height 14
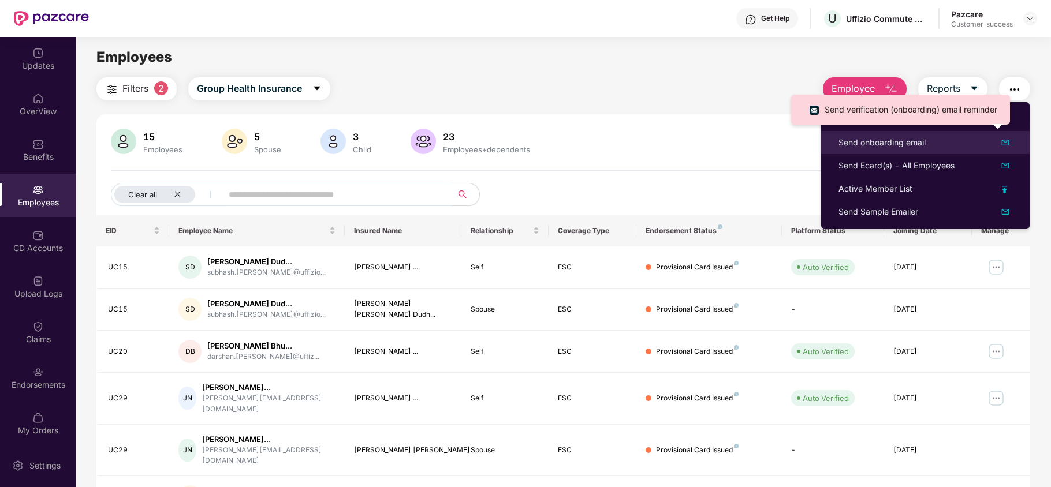
click at [917, 146] on div "Send onboarding email" at bounding box center [882, 142] width 87 height 13
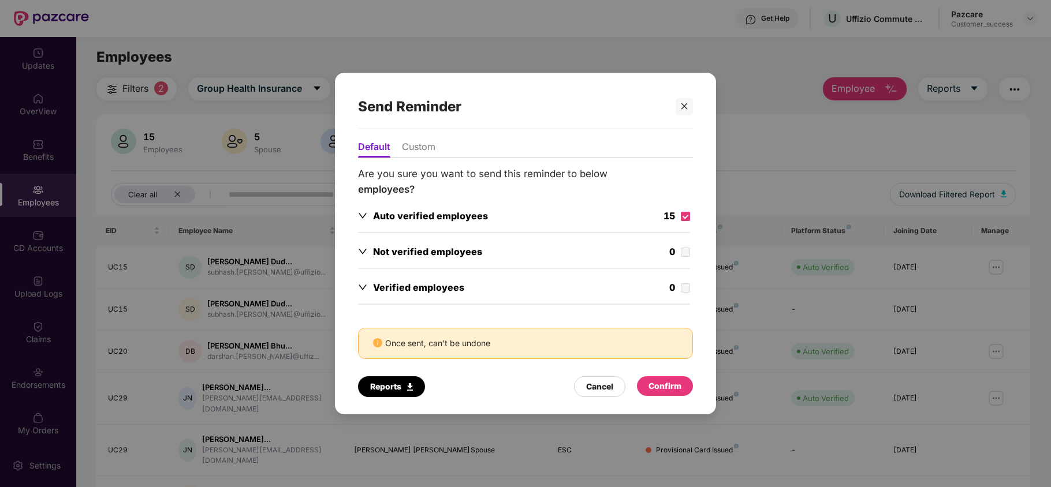
click at [683, 394] on div "Confirm" at bounding box center [665, 387] width 56 height 20
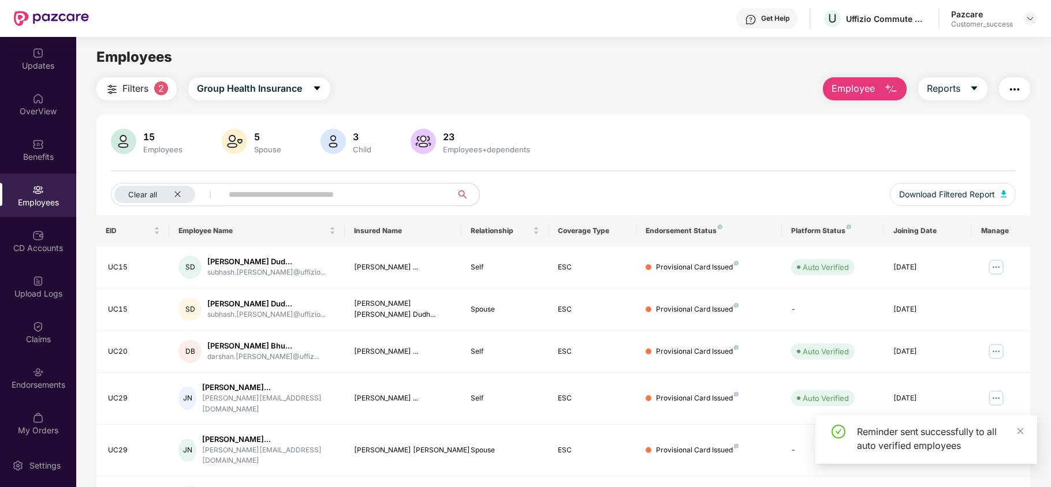
click at [1008, 85] on img "button" at bounding box center [1015, 90] width 14 height 14
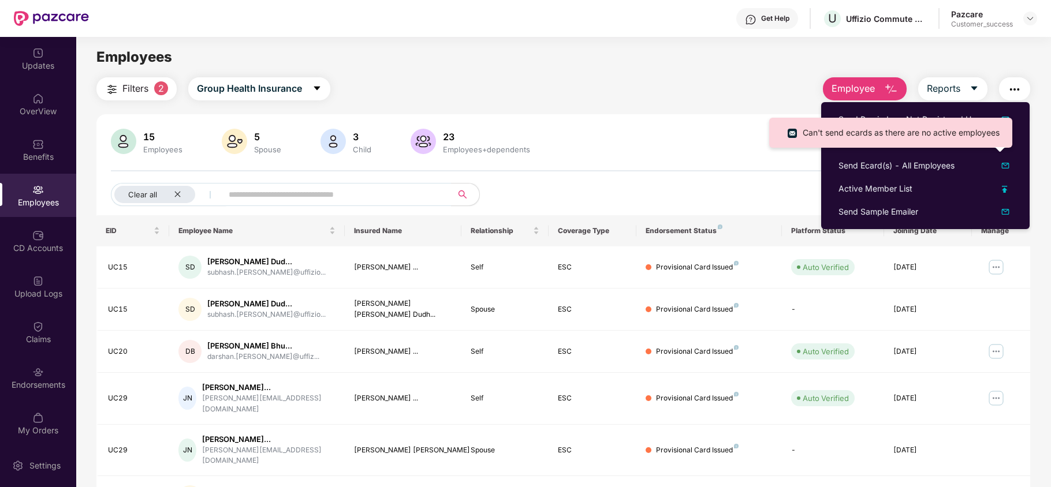
click at [752, 129] on div "15 Employees 5 Spouse 3 Child [DEMOGRAPHIC_DATA] Employees+dependents" at bounding box center [563, 143] width 905 height 28
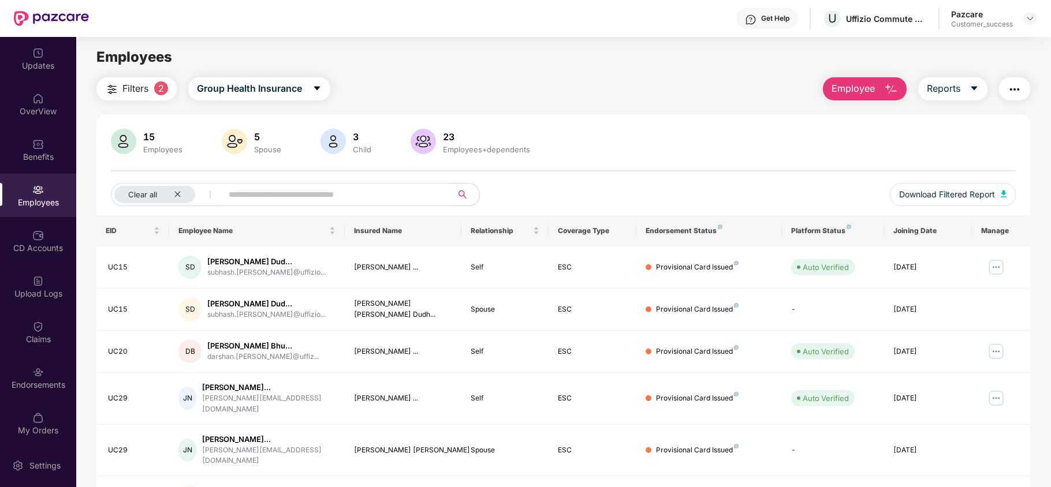
click at [1001, 95] on button "button" at bounding box center [1014, 88] width 31 height 23
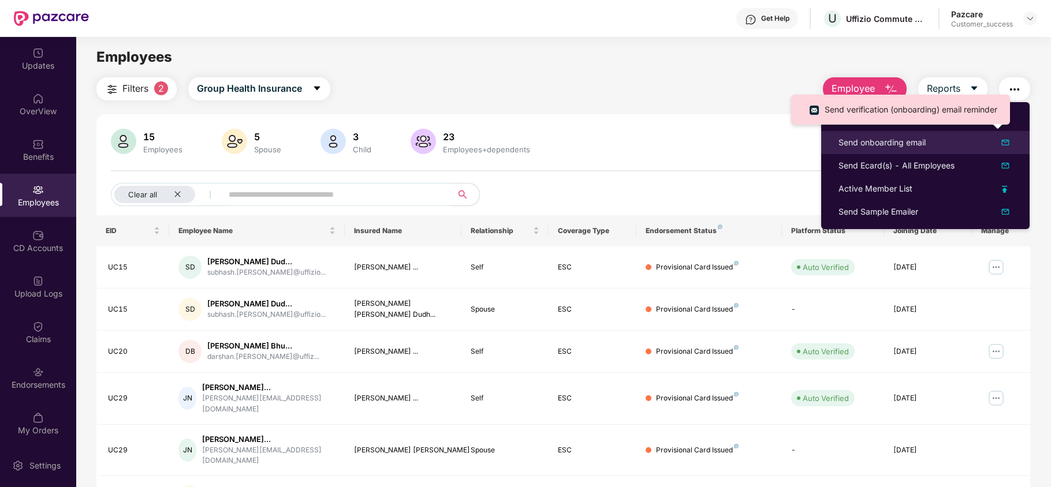
click at [890, 143] on div "Send onboarding email" at bounding box center [882, 142] width 87 height 13
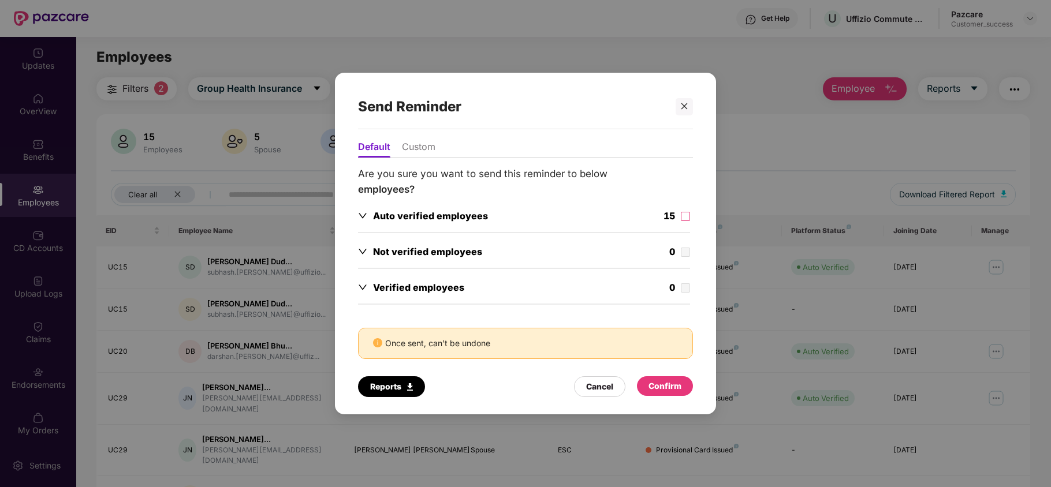
click at [679, 215] on div "15" at bounding box center [677, 217] width 27 height 17
click at [680, 392] on div "Confirm" at bounding box center [665, 386] width 33 height 13
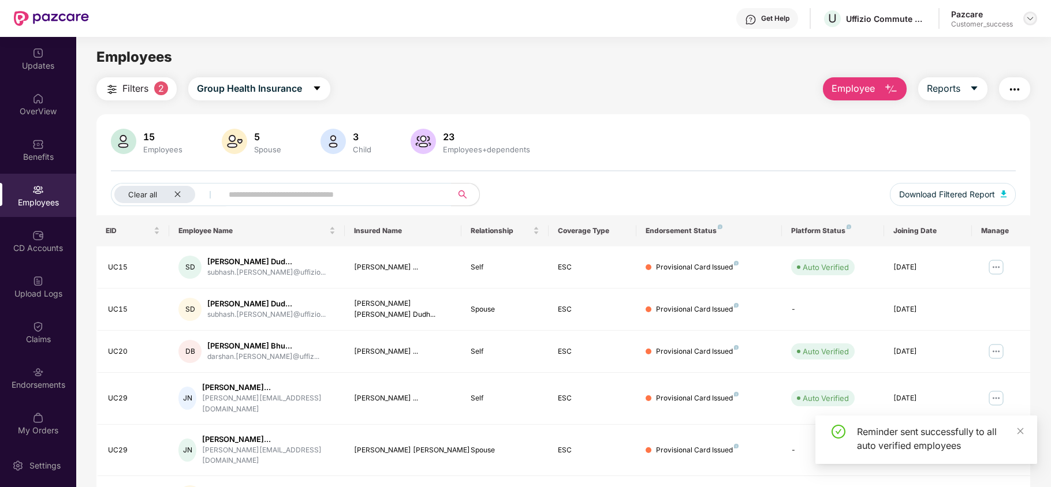
click at [1031, 16] on img at bounding box center [1030, 18] width 9 height 9
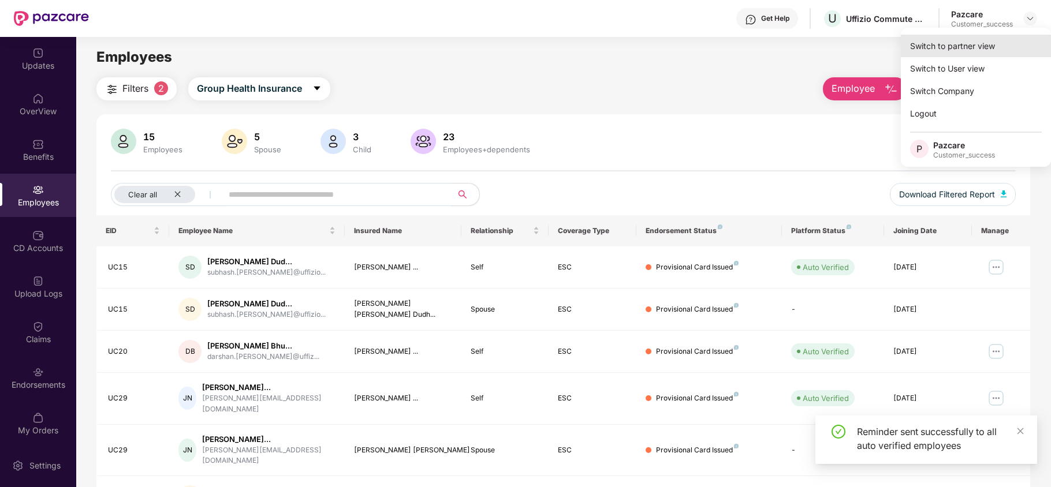
click at [1000, 42] on div "Switch to partner view" at bounding box center [976, 46] width 150 height 23
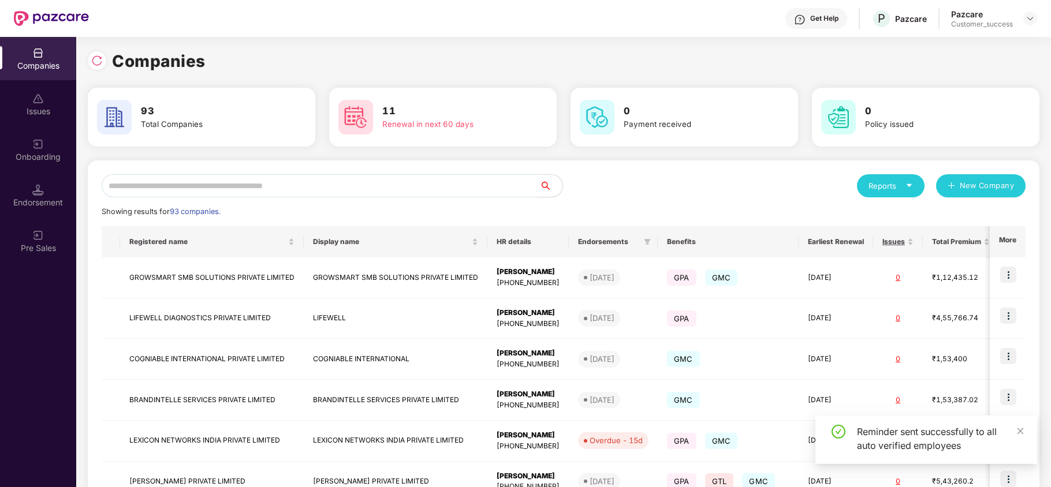
click at [426, 184] on input "text" at bounding box center [321, 185] width 438 height 23
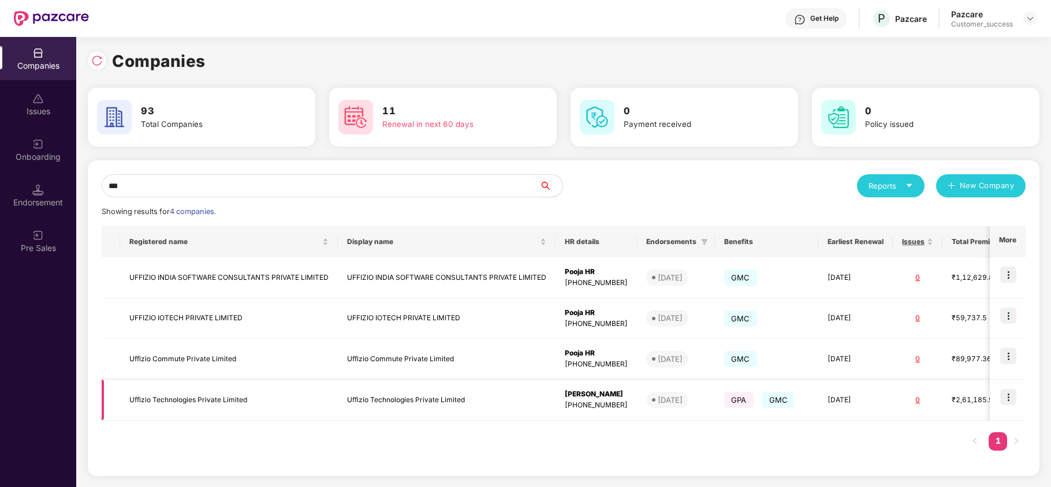
type input "***"
click at [1010, 400] on img at bounding box center [1008, 397] width 16 height 16
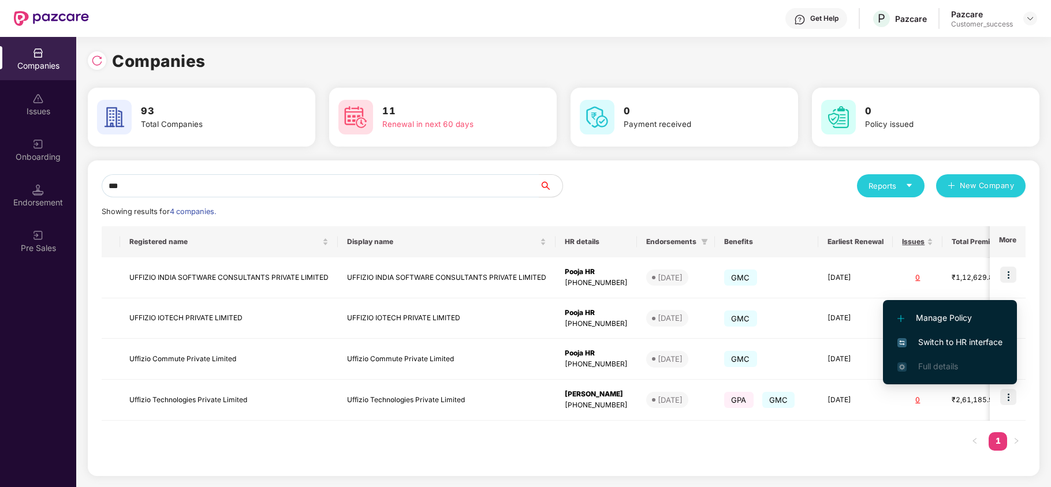
click at [958, 338] on span "Switch to HR interface" at bounding box center [950, 342] width 105 height 13
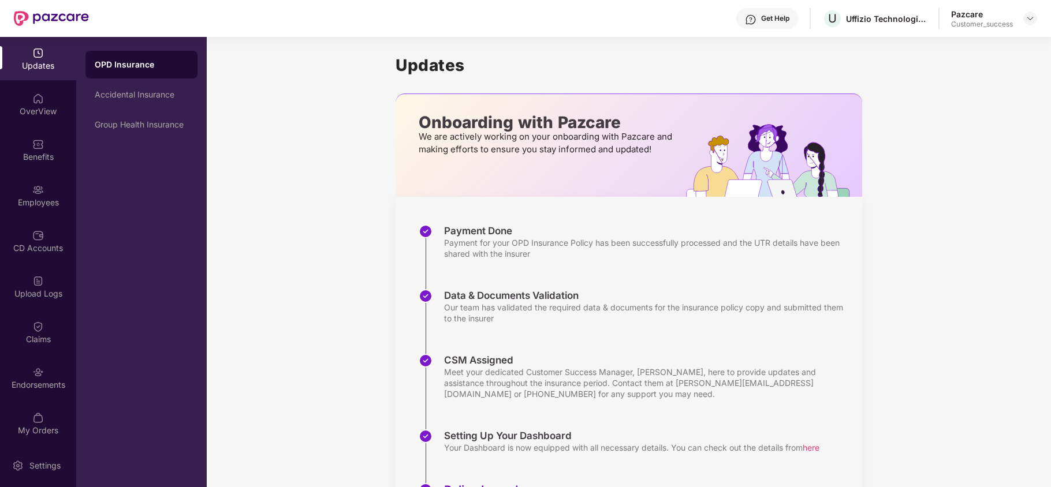
click at [39, 190] on img at bounding box center [38, 190] width 12 height 12
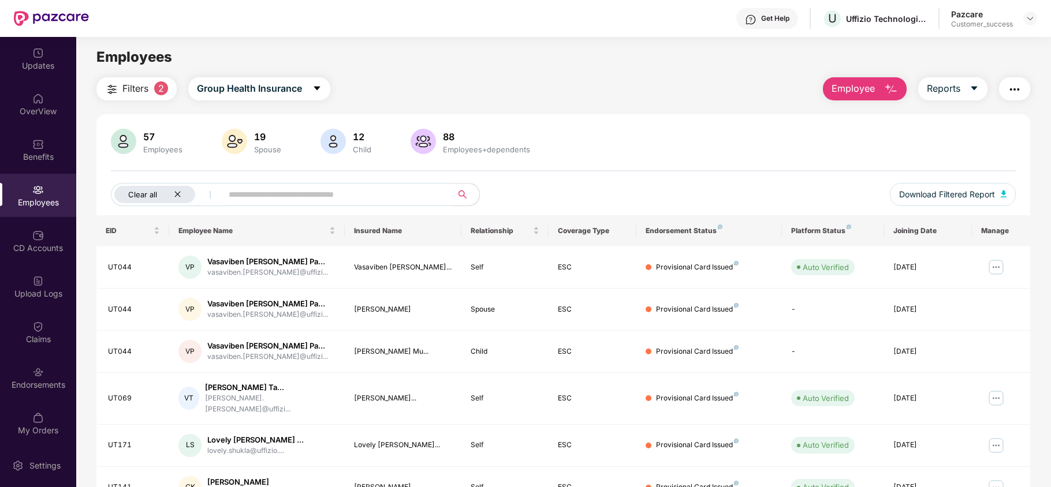
click at [176, 189] on div "Clear all" at bounding box center [154, 194] width 81 height 17
click at [1012, 86] on img "button" at bounding box center [1015, 90] width 14 height 14
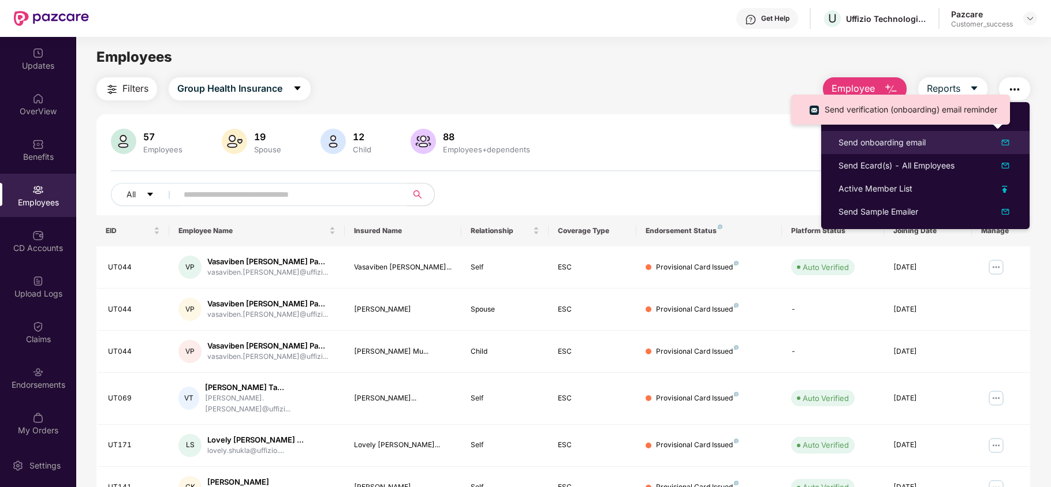
click at [918, 143] on div "Send onboarding email" at bounding box center [882, 142] width 87 height 13
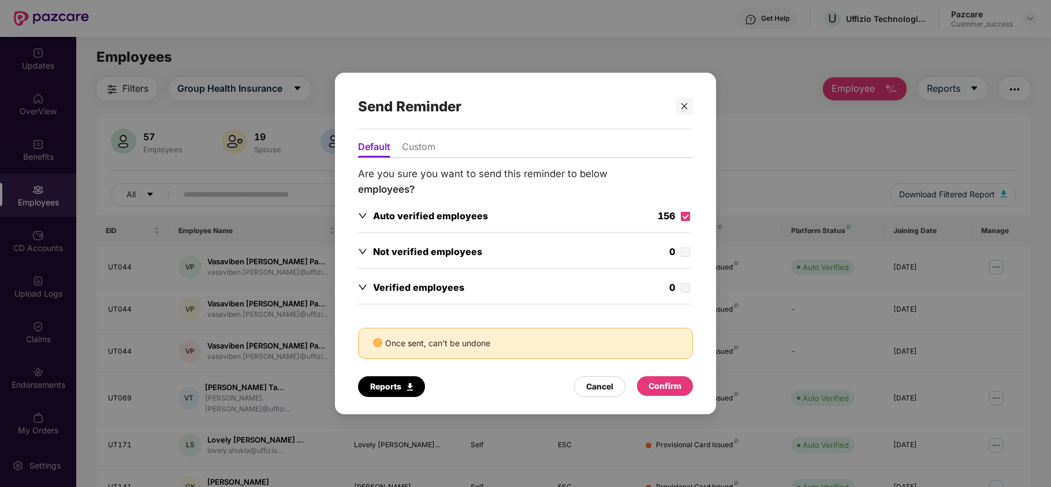
click at [670, 387] on div "Confirm" at bounding box center [665, 386] width 33 height 13
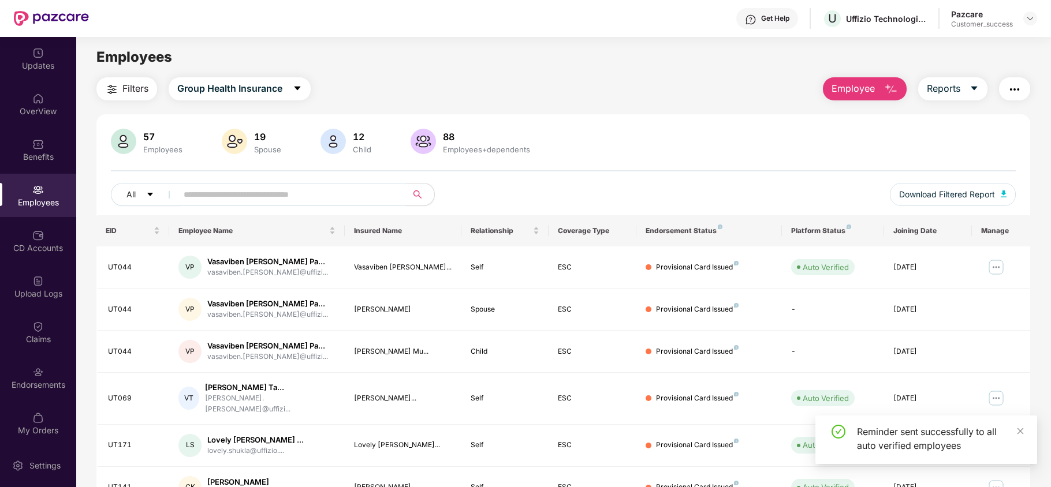
click at [1015, 87] on img "button" at bounding box center [1015, 90] width 14 height 14
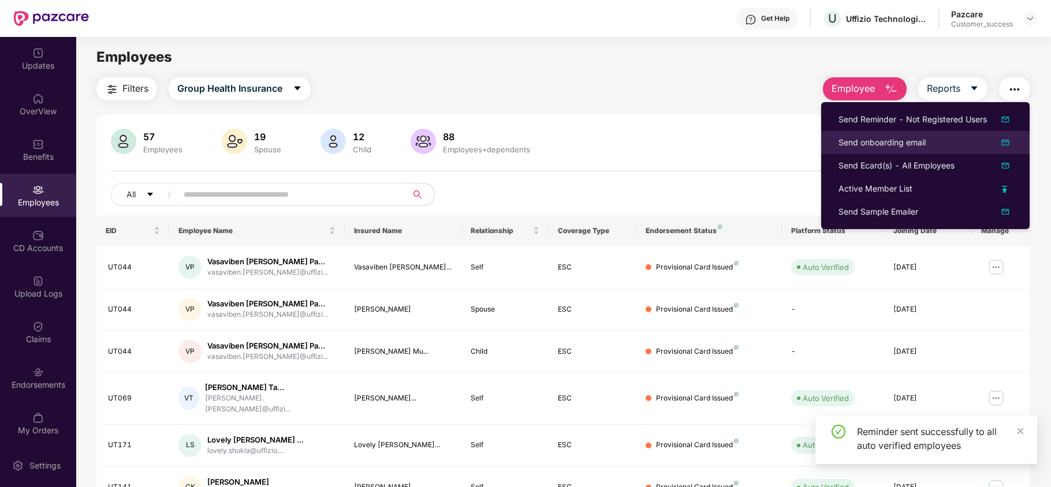
click at [898, 144] on div "Send onboarding email" at bounding box center [882, 142] width 87 height 13
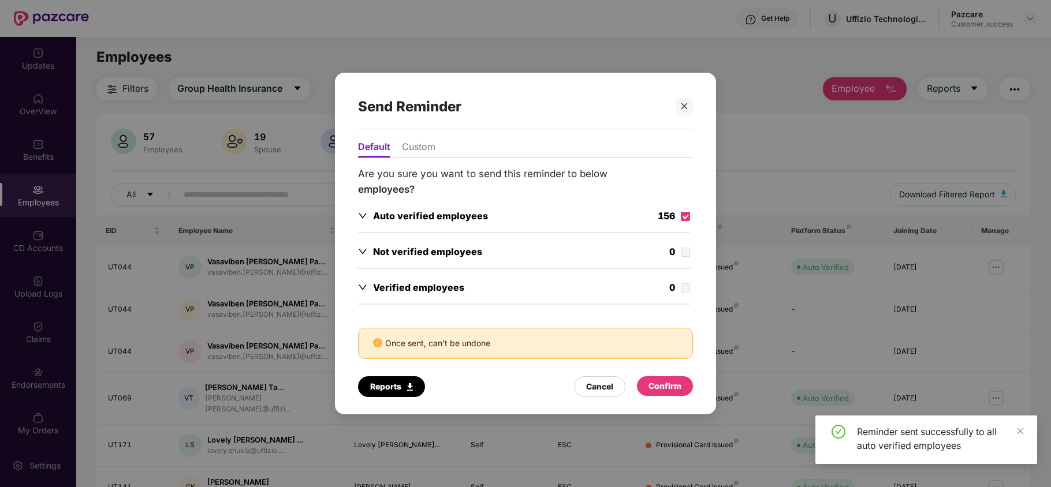
click at [677, 386] on div "Confirm" at bounding box center [665, 386] width 33 height 13
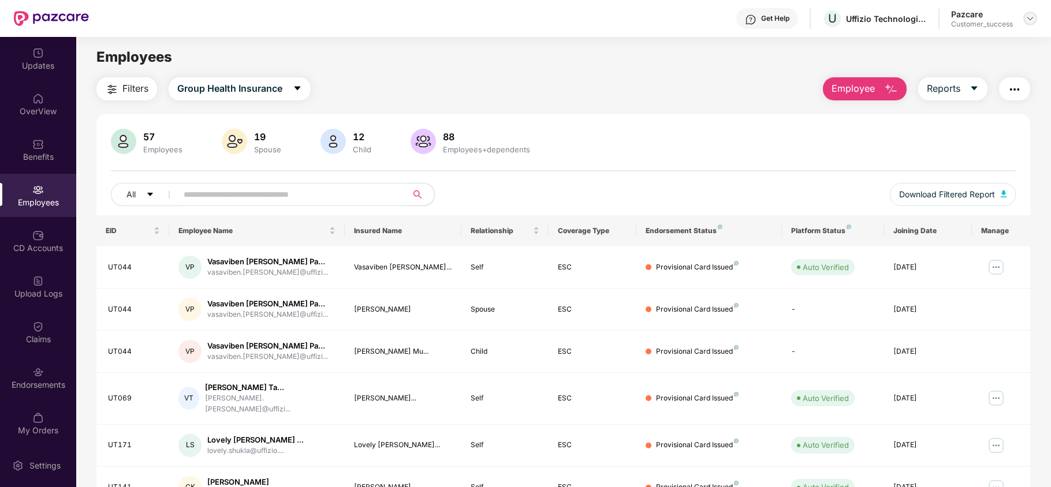
click at [1029, 20] on img at bounding box center [1030, 18] width 9 height 9
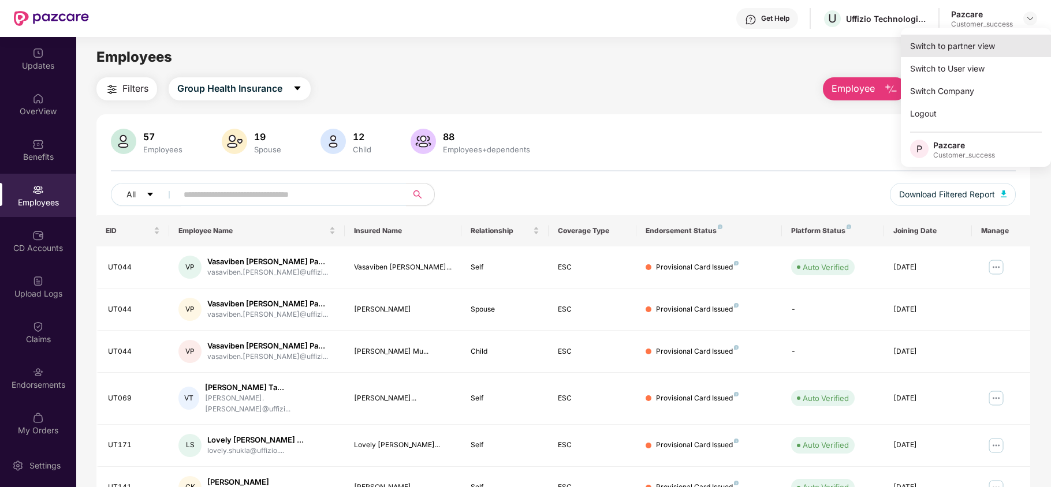
click at [956, 47] on div "Switch to partner view" at bounding box center [976, 46] width 150 height 23
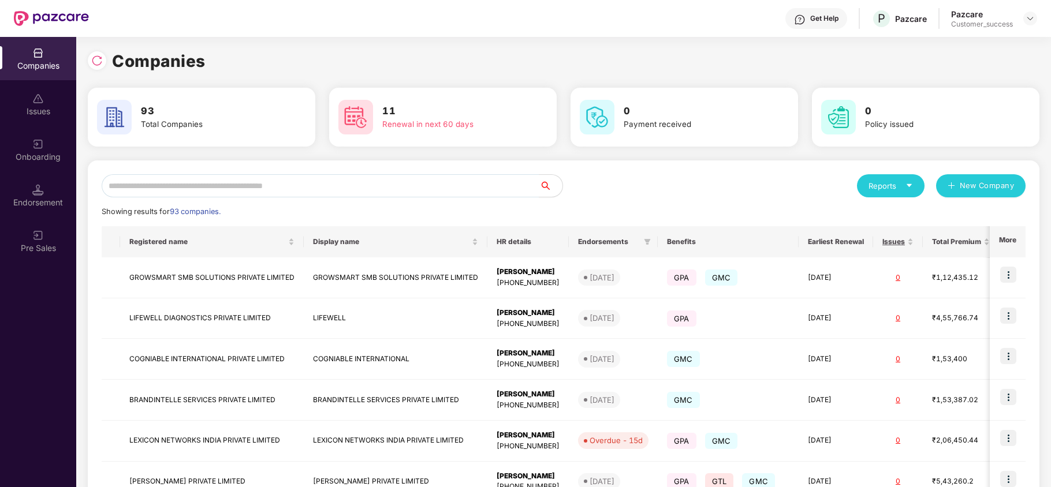
click at [333, 198] on div "Reports New Company Showing results for 93 companies. Registered name Display n…" at bounding box center [564, 440] width 924 height 533
click at [347, 192] on input "text" at bounding box center [321, 185] width 438 height 23
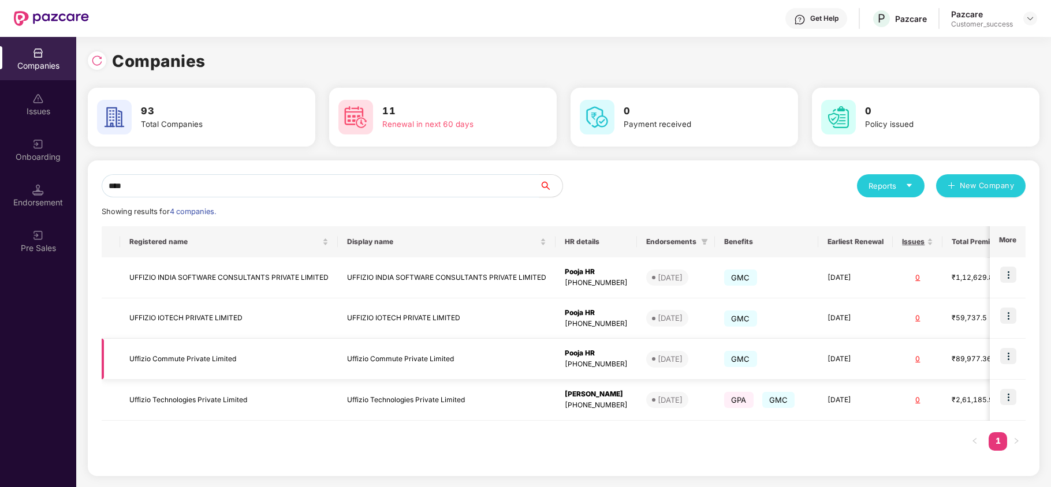
type input "****"
drag, startPoint x: 632, startPoint y: 366, endPoint x: 579, endPoint y: 368, distance: 53.2
click at [579, 368] on div "[PHONE_NUMBER]" at bounding box center [596, 364] width 63 height 11
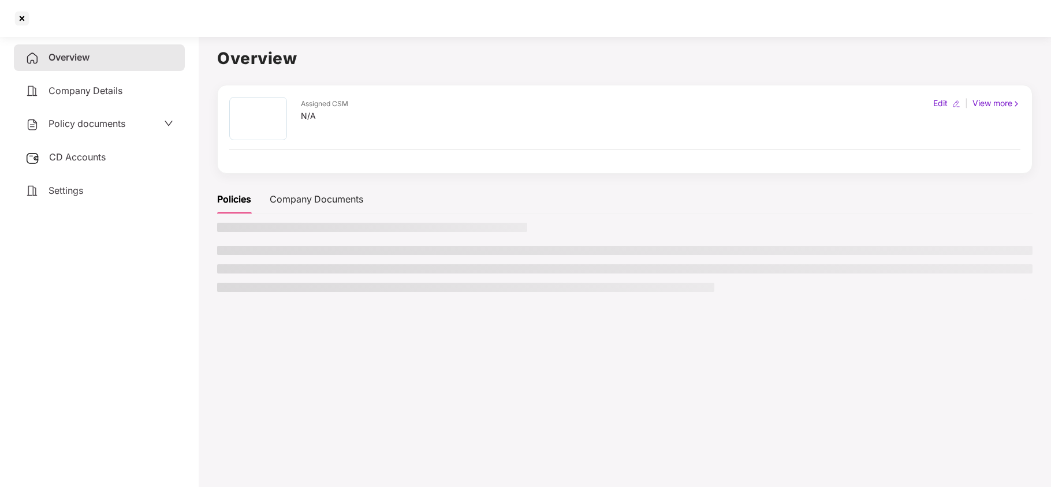
copy div "7283855107"
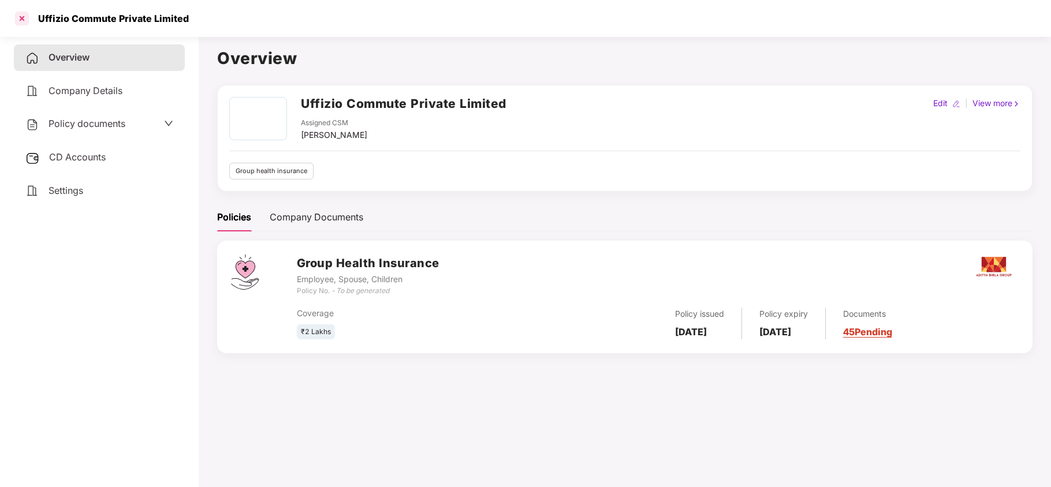
click at [19, 14] on div at bounding box center [22, 18] width 18 height 18
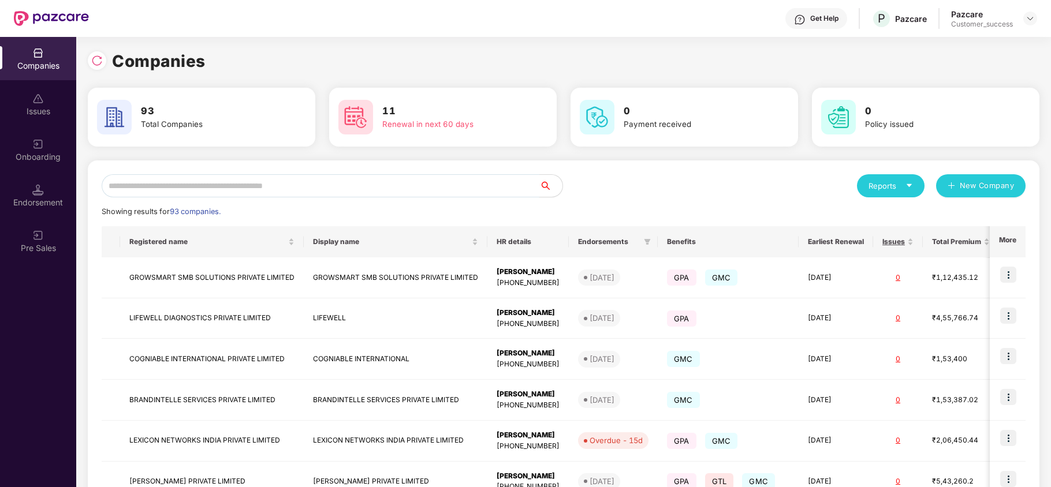
click at [356, 185] on input "text" at bounding box center [321, 185] width 438 height 23
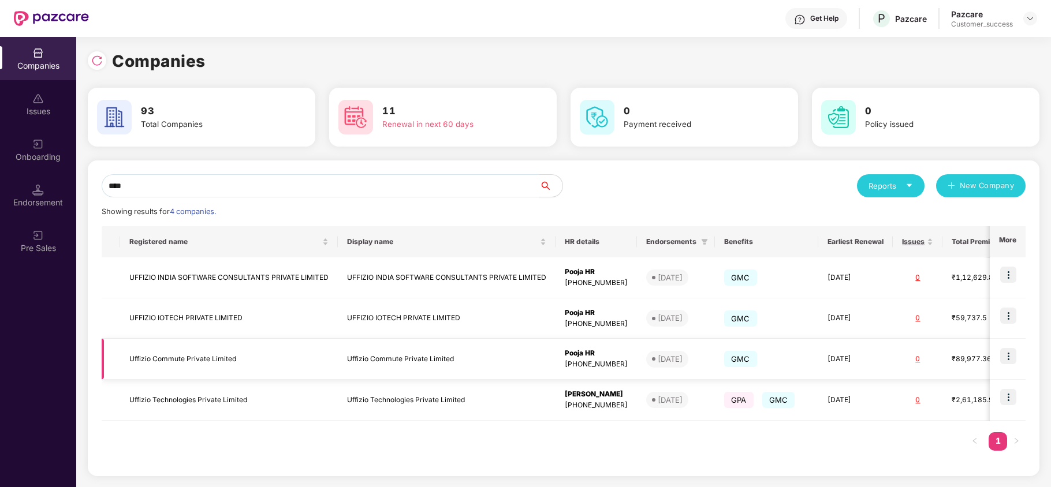
type input "****"
copy div "7283855107"
drag, startPoint x: 624, startPoint y: 364, endPoint x: 621, endPoint y: 374, distance: 10.8
click at [621, 374] on td "Pooja HR [PHONE_NUMBER]" at bounding box center [596, 359] width 81 height 41
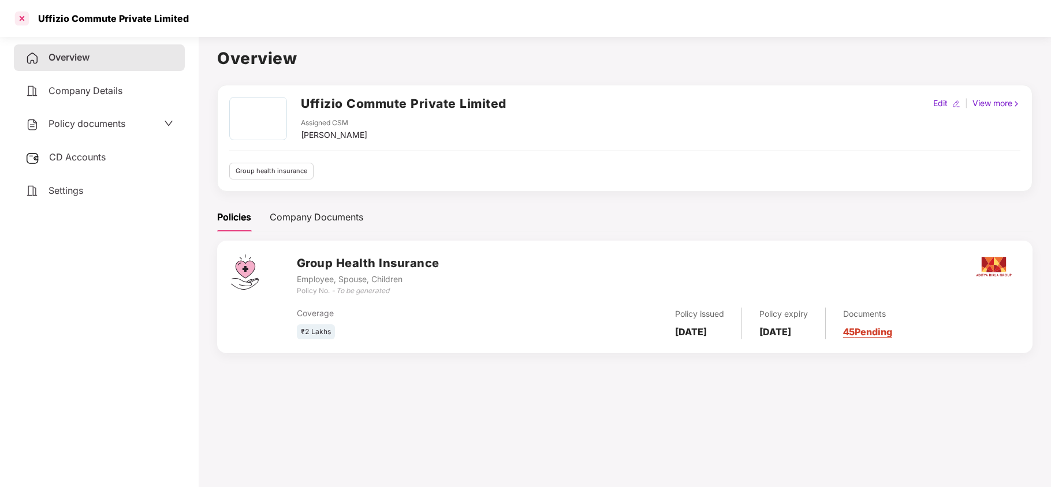
click at [21, 15] on div at bounding box center [22, 18] width 18 height 18
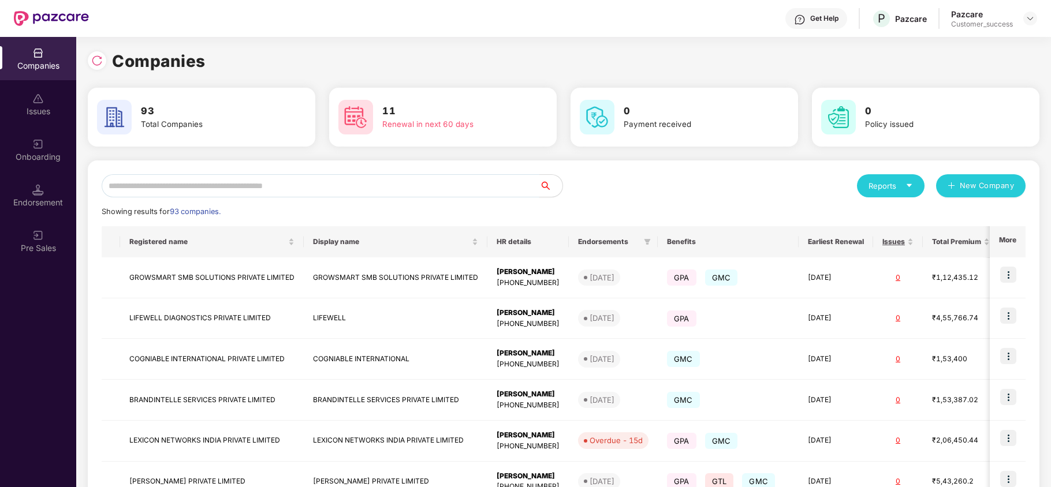
click at [438, 188] on input "text" at bounding box center [321, 185] width 438 height 23
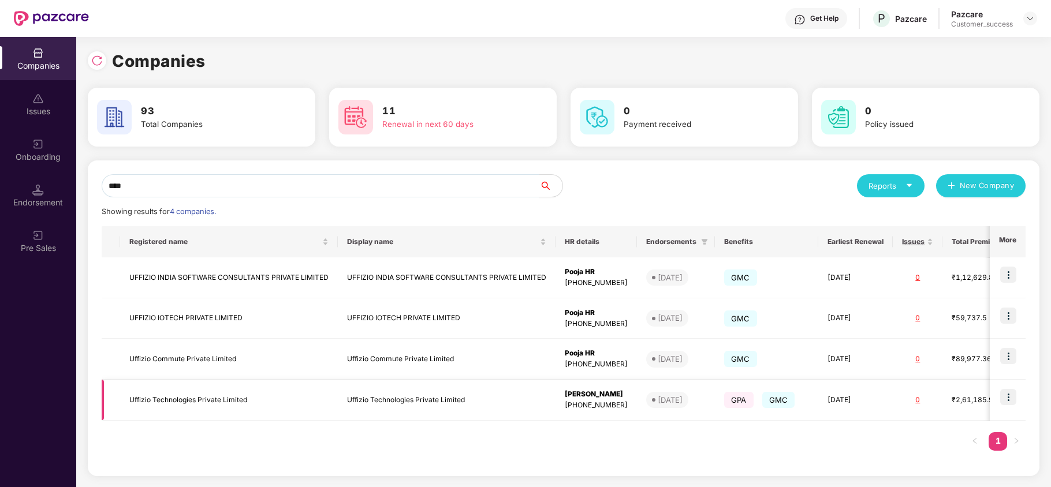
type input "****"
copy div "9033353626"
drag, startPoint x: 619, startPoint y: 409, endPoint x: 578, endPoint y: 416, distance: 41.6
click at [578, 416] on td "[PERSON_NAME] [PHONE_NUMBER]" at bounding box center [596, 400] width 81 height 41
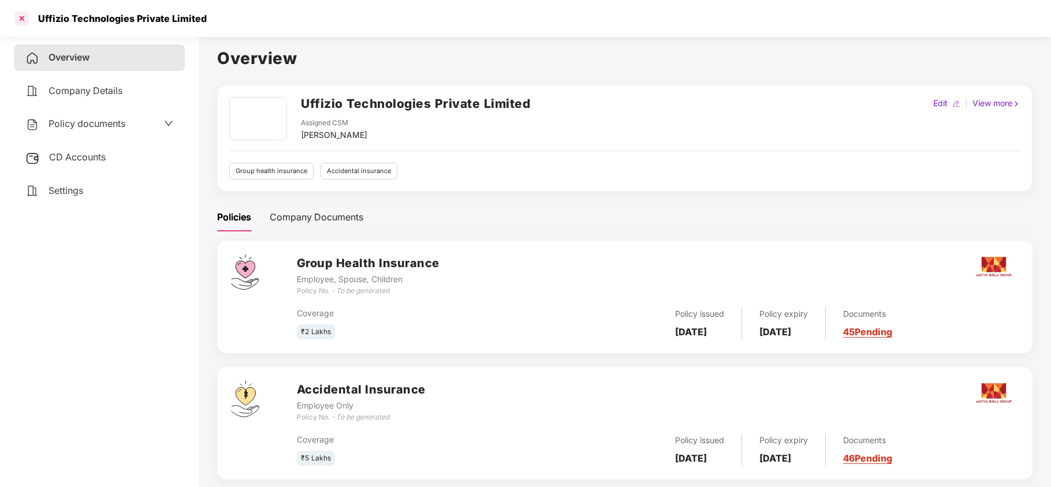
click at [24, 24] on div at bounding box center [22, 18] width 18 height 18
